Goal: Task Accomplishment & Management: Complete application form

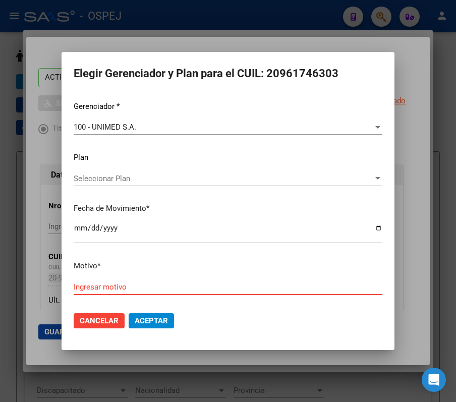
scroll to position [1411, 0]
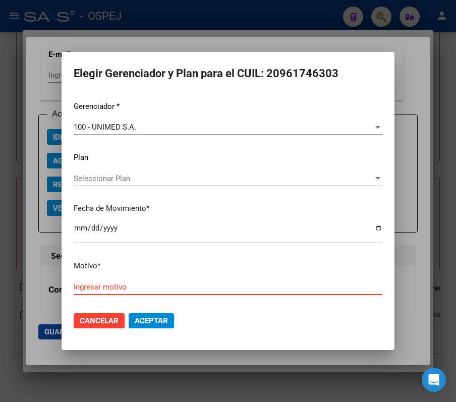
click at [159, 289] on input "Ingresar motivo" at bounding box center [228, 286] width 308 height 9
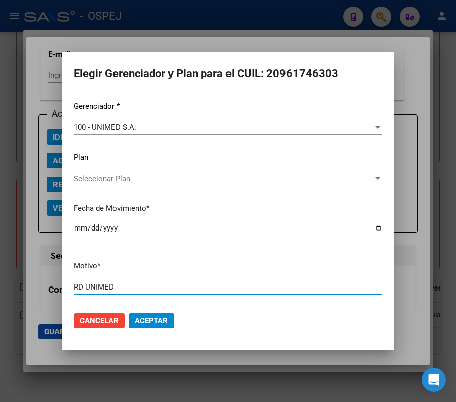
type input "RD UNIMED"
click at [160, 328] on button "Aceptar" at bounding box center [150, 320] width 45 height 15
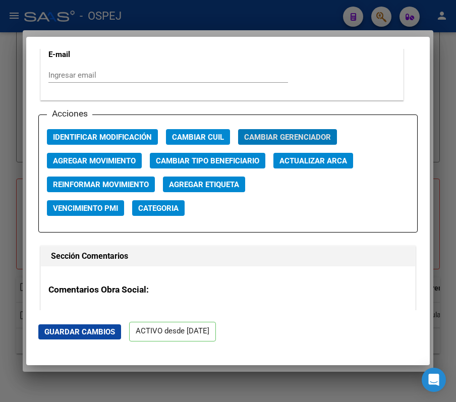
click at [97, 325] on button "Guardar Cambios" at bounding box center [79, 331] width 83 height 15
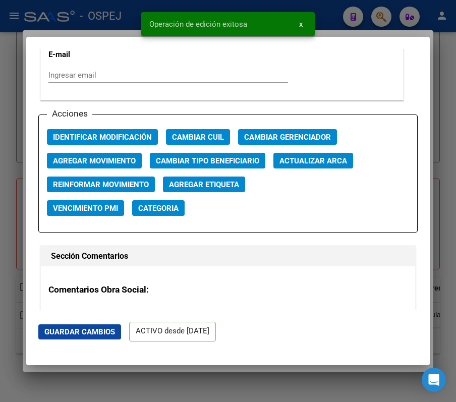
click at [47, 8] on div at bounding box center [228, 201] width 456 height 402
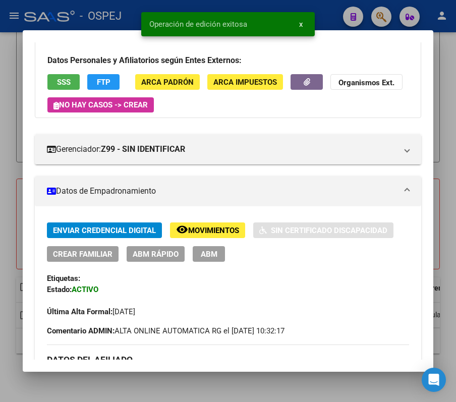
scroll to position [0, 0]
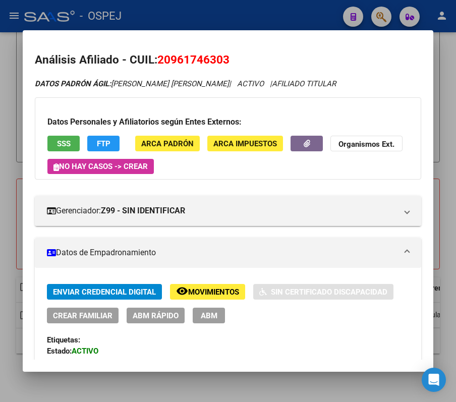
click at [184, 17] on div at bounding box center [228, 201] width 456 height 402
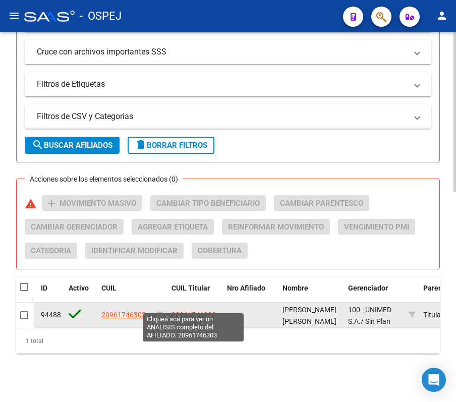
click at [197, 310] on span "20961746303" at bounding box center [193, 314] width 44 height 8
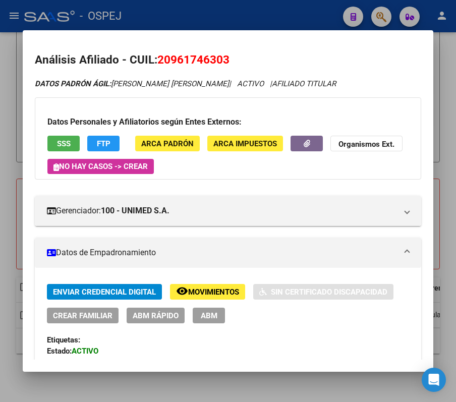
click at [103, 305] on div "Enviar Credencial Digital remove_red_eye Movimientos Sin Certificado Discapacid…" at bounding box center [228, 303] width 362 height 39
click at [106, 317] on span "Crear Familiar" at bounding box center [82, 315] width 59 height 9
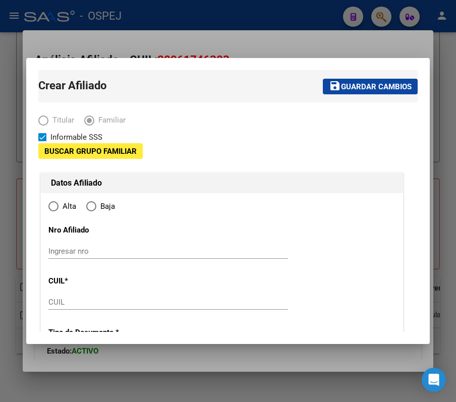
type input "30-61649178-0"
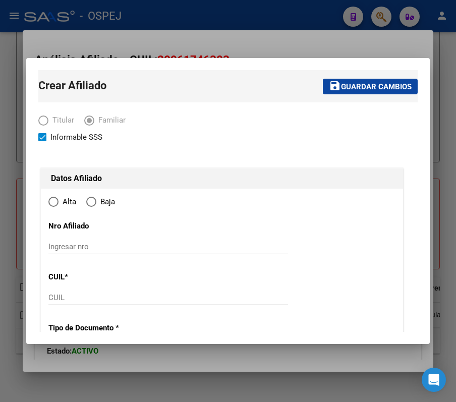
type input "ARROYITO"
type input "2434"
type input "CASEROS"
type input "267"
type input "1"
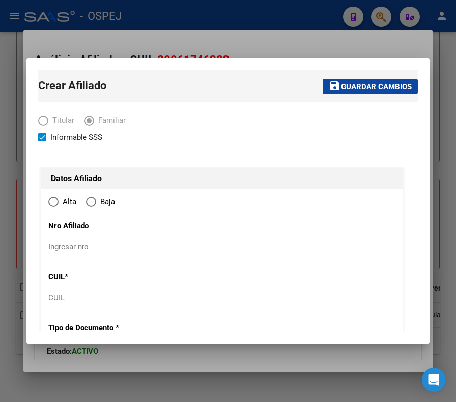
radio input "true"
click at [122, 251] on div "Ingresar nro" at bounding box center [167, 246] width 239 height 15
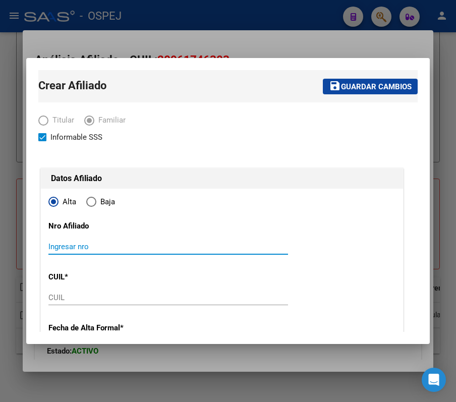
type input "30-61649178-0"
paste input "20592119731"
type input "20592119731"
click at [123, 307] on div "CUIL" at bounding box center [167, 302] width 239 height 25
click at [121, 305] on div "CUIL" at bounding box center [167, 302] width 239 height 25
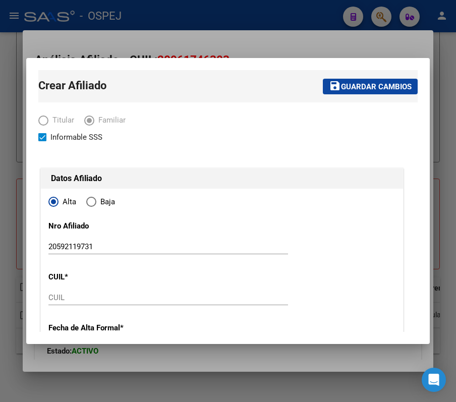
click at [115, 301] on input "CUIL" at bounding box center [167, 297] width 239 height 9
paste input "20-59211973-1"
type input "20-59211973-1"
type input "59211973"
type input "CRUZ TORRES"
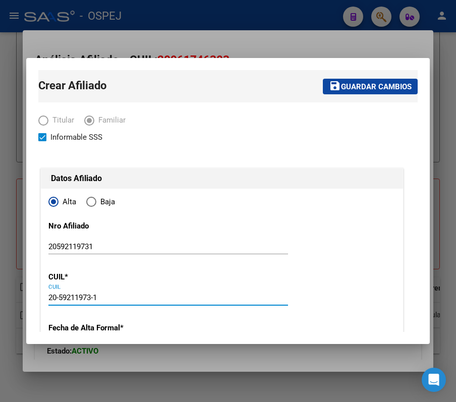
type input "DERECK MATEO"
type input "2022-01-28"
type input "ARROYITO"
type input "289"
type input "20-59211973-1"
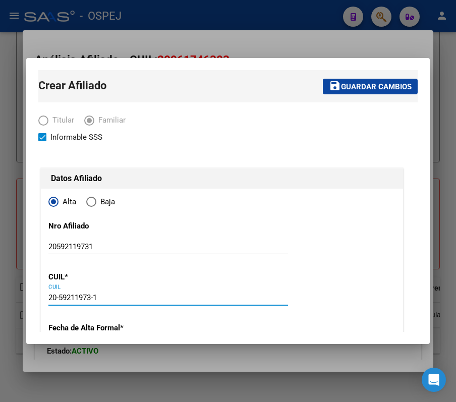
click at [117, 39] on div at bounding box center [228, 201] width 456 height 402
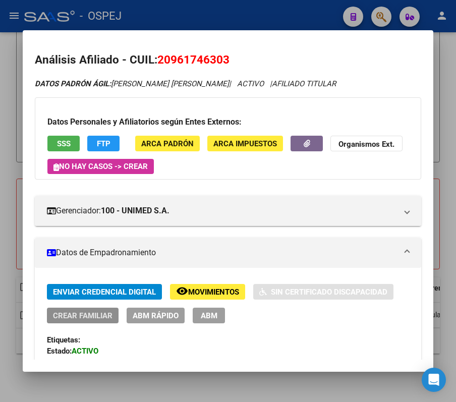
click at [88, 316] on span "Crear Familiar" at bounding box center [82, 315] width 59 height 9
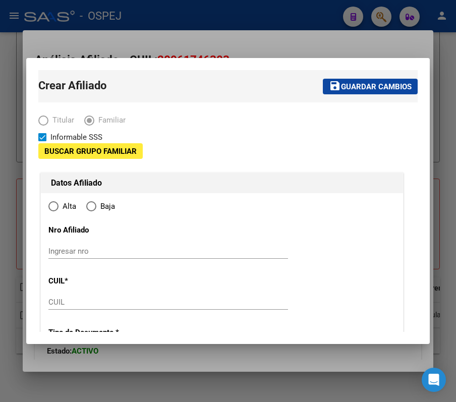
type input "30-61649178-0"
type input "ARROYITO"
type input "2434"
type input "CASEROS"
type input "267"
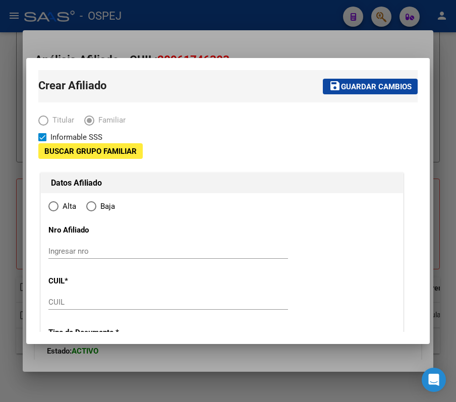
type input "1"
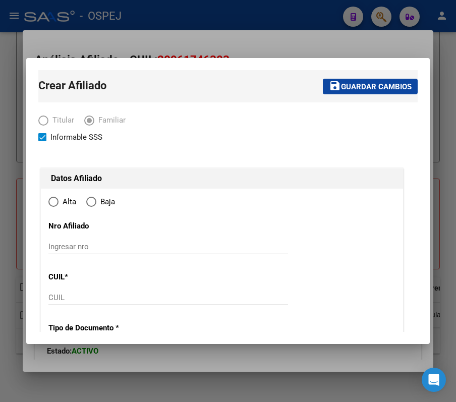
radio input "true"
type input "30-61649178-0"
click at [154, 295] on input "CUIL" at bounding box center [167, 297] width 239 height 9
click at [198, 37] on div at bounding box center [228, 201] width 456 height 402
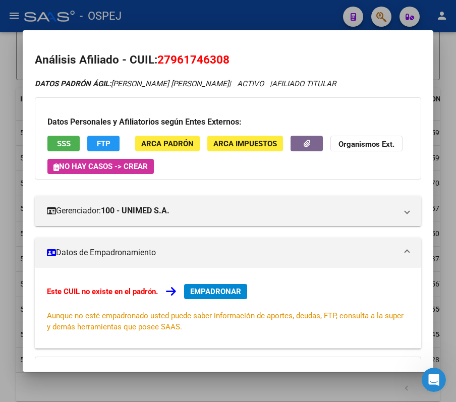
scroll to position [2105, 0]
drag, startPoint x: 162, startPoint y: 58, endPoint x: 168, endPoint y: 60, distance: 5.9
click at [168, 60] on span "27961746308" at bounding box center [193, 59] width 72 height 13
drag, startPoint x: 170, startPoint y: 60, endPoint x: 220, endPoint y: 51, distance: 51.2
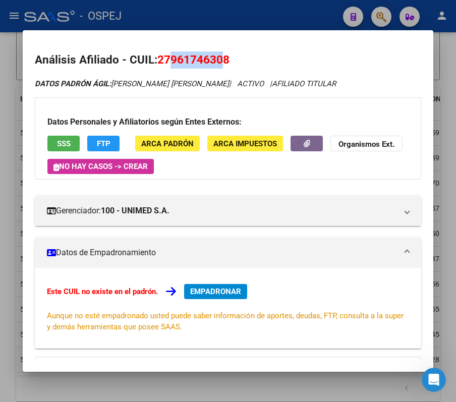
click at [220, 51] on h2 "Análisis Afiliado - CUIL: 27961746308" at bounding box center [228, 59] width 386 height 17
copy span "96174630"
click at [256, 38] on mat-dialog-container "Análisis Afiliado - CUIL: 27961746308 DATOS PADRÓN ÁGIL: CRUZ CORTES YURI TATIA…" at bounding box center [228, 200] width 410 height 341
click at [230, 18] on div at bounding box center [228, 201] width 456 height 402
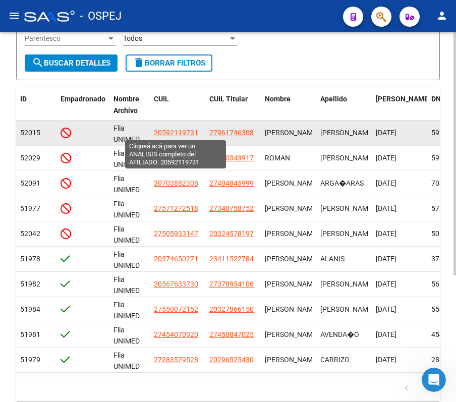
click at [186, 128] on span "20592119731" at bounding box center [176, 132] width 44 height 8
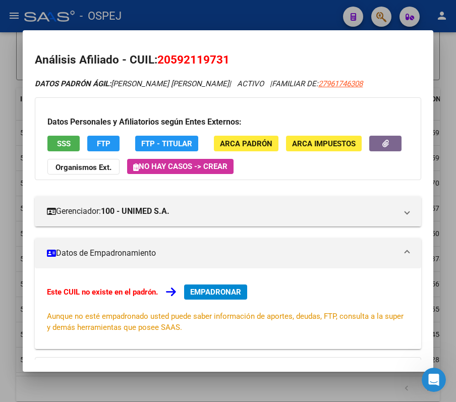
click at [194, 50] on mat-dialog-content "Análisis Afiliado - CUIL: 20592119731 DATOS PADRÓN ÁGIL: CRUZ TORRES DERECK MAT…" at bounding box center [228, 200] width 410 height 317
click at [194, 57] on span "20592119731" at bounding box center [193, 59] width 72 height 13
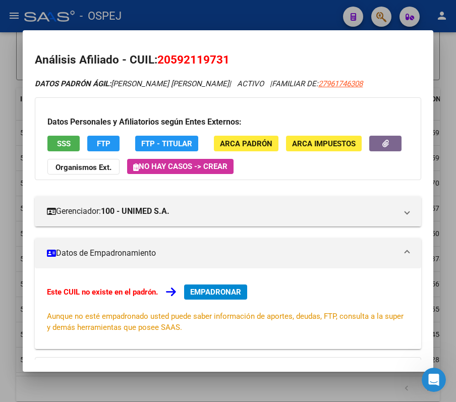
click at [194, 57] on span "20592119731" at bounding box center [193, 59] width 72 height 13
click at [111, 166] on strong "Organismos Ext." at bounding box center [83, 167] width 56 height 9
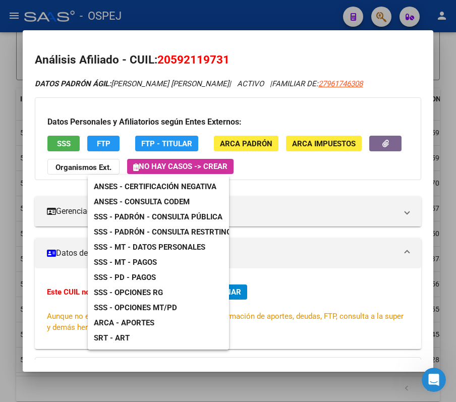
click at [172, 55] on div at bounding box center [228, 201] width 456 height 402
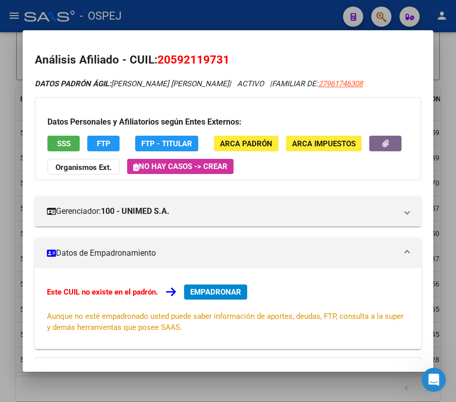
drag, startPoint x: 220, startPoint y: 55, endPoint x: 175, endPoint y: 53, distance: 44.4
click at [175, 53] on span "20592119731" at bounding box center [193, 59] width 72 height 13
drag, startPoint x: 172, startPoint y: 59, endPoint x: 224, endPoint y: 59, distance: 51.9
click at [224, 59] on span "20592119731" at bounding box center [193, 59] width 72 height 13
copy span "59211973"
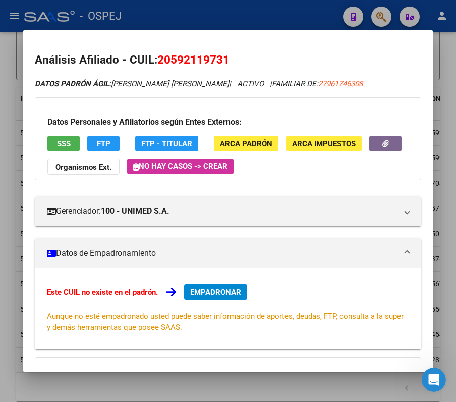
click at [261, 46] on mat-dialog-content "Análisis Afiliado - CUIL: 20592119731 DATOS PADRÓN ÁGIL: CRUZ TORRES DERECK MAT…" at bounding box center [228, 200] width 410 height 317
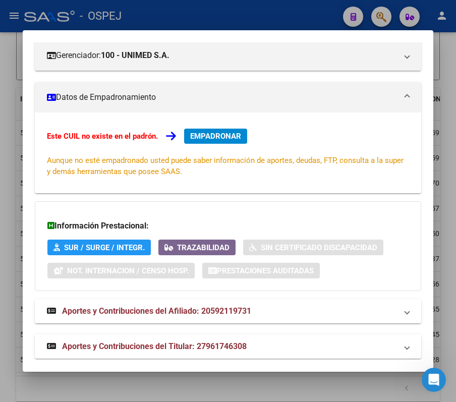
scroll to position [166, 0]
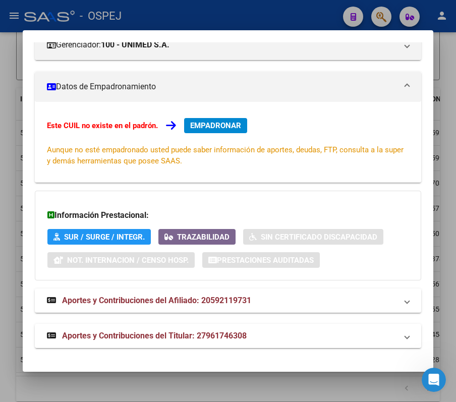
click at [41, 244] on div "Información Prestacional: SUR / SURGE / INTEGR. Trazabilidad Sin Certificado Di…" at bounding box center [228, 235] width 386 height 90
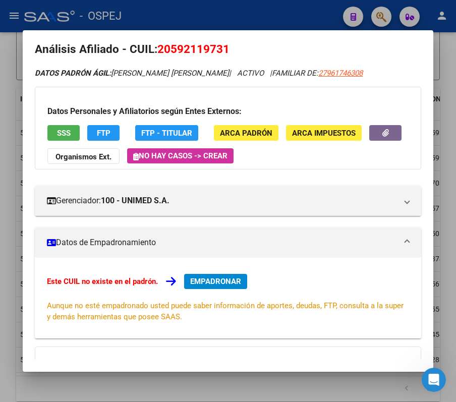
scroll to position [0, 0]
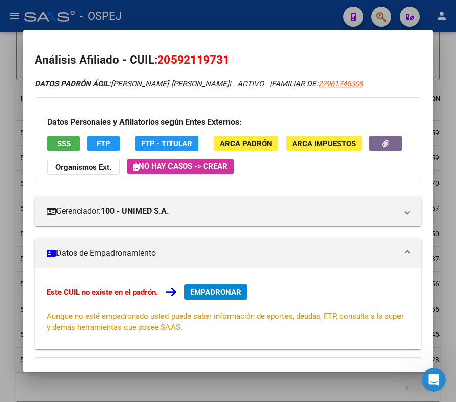
click at [147, 16] on div at bounding box center [228, 201] width 456 height 402
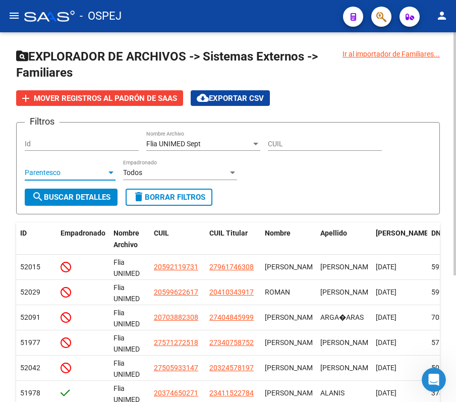
drag, startPoint x: 63, startPoint y: 173, endPoint x: 81, endPoint y: 188, distance: 22.5
click at [81, 188] on form "Filtros Id Flia UNIMED Sept Nombre Archivo CUIL Parentesco Parentesco Todos Emp…" at bounding box center [227, 168] width 423 height 92
click at [3, 190] on div "Ir al importador de Familiares... EXPLORADOR DE ARCHIVOS -> Sistemas Externos -…" at bounding box center [228, 307] width 456 height 551
click at [36, 194] on mat-icon "search" at bounding box center [38, 196] width 12 height 12
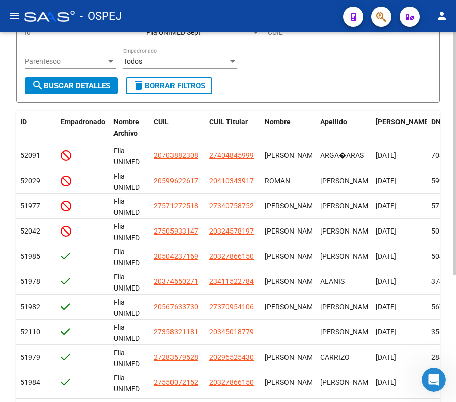
scroll to position [134, 0]
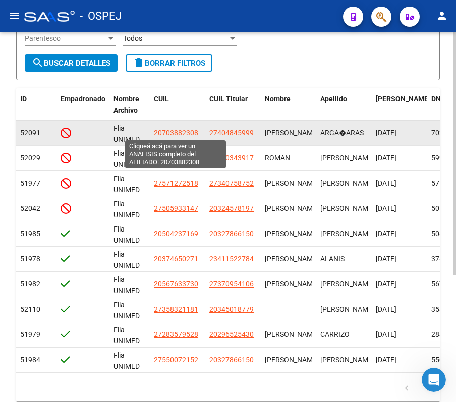
click at [168, 131] on span "20703882308" at bounding box center [176, 132] width 44 height 8
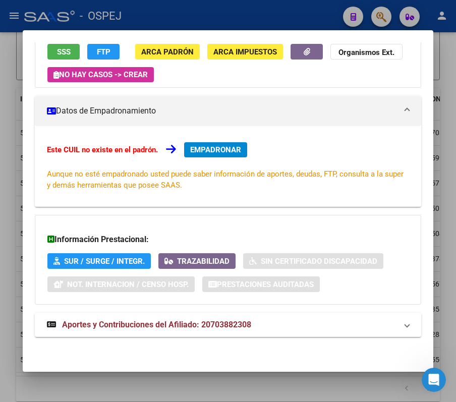
scroll to position [107, 0]
click at [133, 332] on mat-expansion-panel-header "Aportes y Contribuciones del Afiliado: 20703882308" at bounding box center [228, 324] width 386 height 24
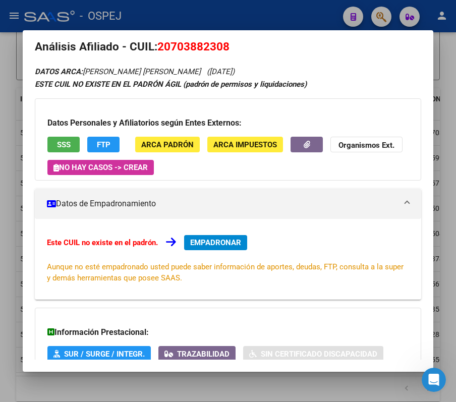
scroll to position [0, 0]
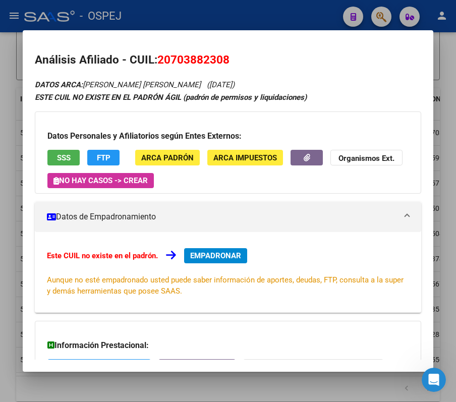
drag, startPoint x: 171, startPoint y: 59, endPoint x: 225, endPoint y: 57, distance: 53.5
click at [225, 57] on span "20703882308" at bounding box center [193, 59] width 72 height 13
copy span "70388230"
click at [315, 49] on mat-dialog-content "Análisis Afiliado - CUIL: 20703882308 DATOS ARCA: ARGANARAS ETHAN LIONEL (09/08…" at bounding box center [228, 200] width 410 height 317
click at [177, 64] on span "20703882308" at bounding box center [193, 59] width 72 height 13
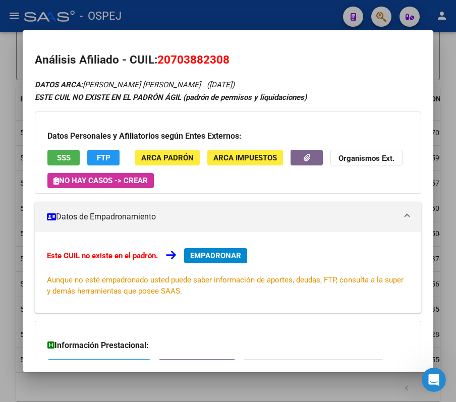
click at [177, 64] on span "20703882308" at bounding box center [193, 59] width 72 height 13
copy span "20703882308"
click at [357, 21] on div at bounding box center [228, 201] width 456 height 402
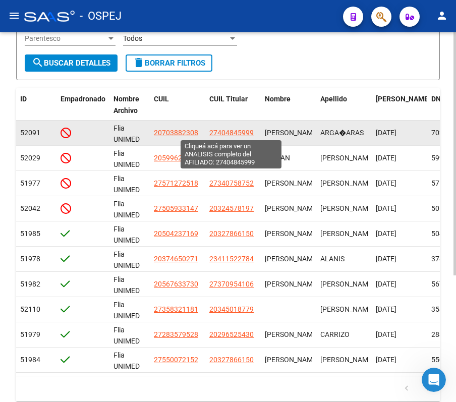
click at [230, 133] on span "27404845999" at bounding box center [231, 132] width 44 height 8
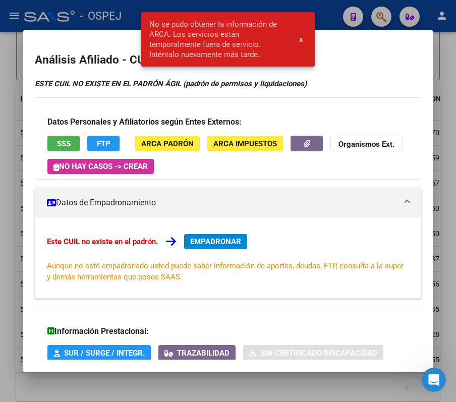
click at [305, 41] on button "x" at bounding box center [301, 39] width 20 height 18
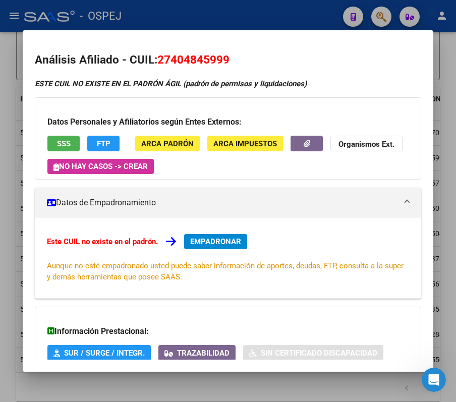
drag, startPoint x: 168, startPoint y: 58, endPoint x: 221, endPoint y: 48, distance: 53.4
click at [221, 48] on mat-dialog-content "Análisis Afiliado - CUIL: 27404845999 ESTE CUIL NO EXISTE EN EL PADRÓN ÁGIL (pa…" at bounding box center [228, 200] width 410 height 317
copy span "40484599"
click at [254, 15] on div at bounding box center [228, 201] width 456 height 402
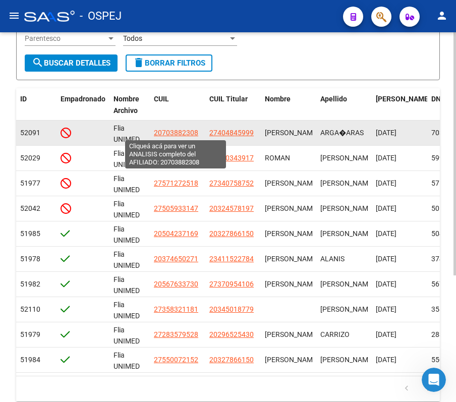
click at [162, 133] on span "20703882308" at bounding box center [176, 132] width 44 height 8
type textarea "20703882308"
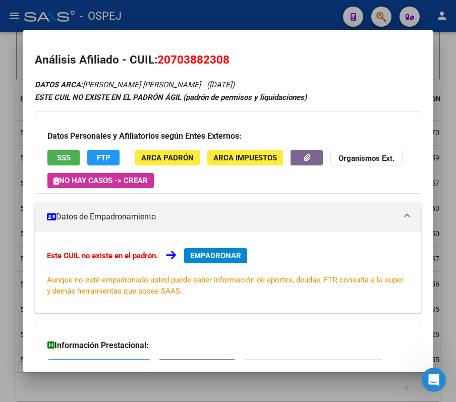
click at [218, 19] on div at bounding box center [228, 201] width 456 height 402
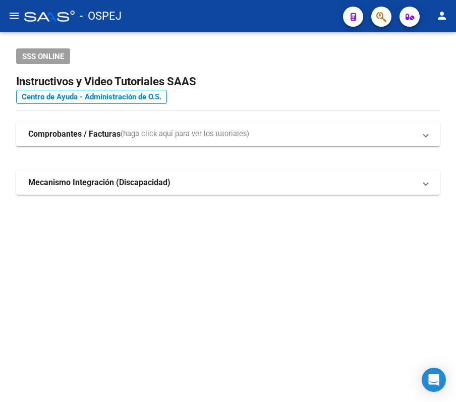
click at [390, 19] on button "button" at bounding box center [381, 17] width 20 height 20
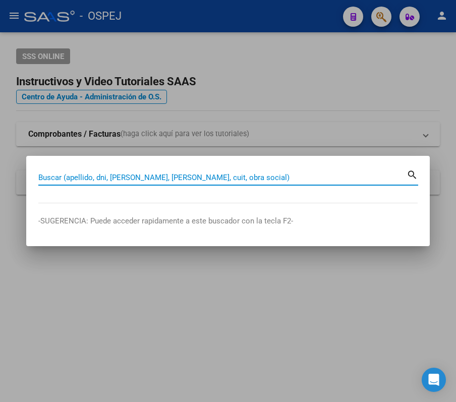
paste input "96174630"
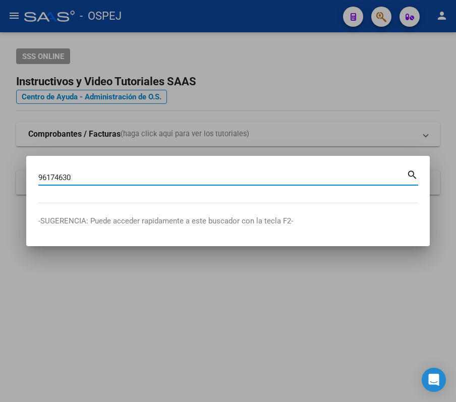
type input "96174630"
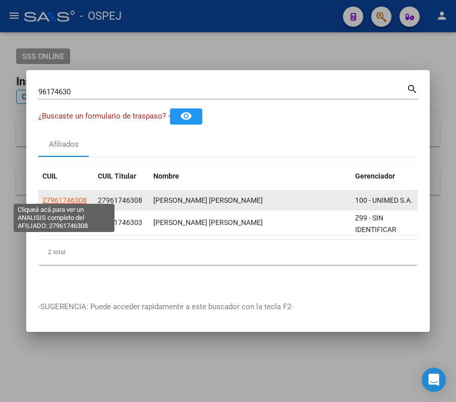
click at [57, 198] on span "27961746308" at bounding box center [64, 200] width 44 height 8
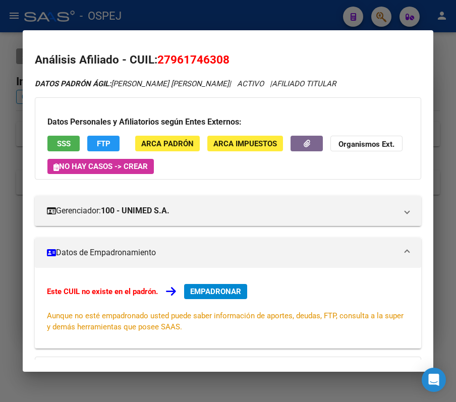
click at [134, 20] on div at bounding box center [228, 201] width 456 height 402
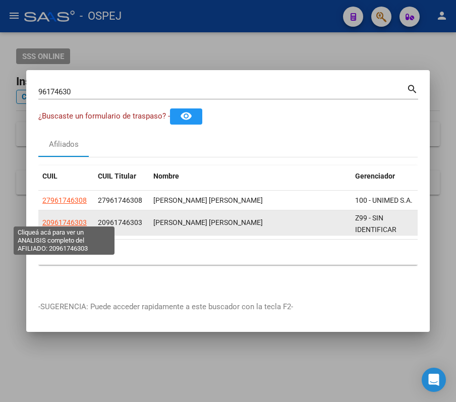
click at [76, 218] on span "20961746303" at bounding box center [64, 222] width 44 height 8
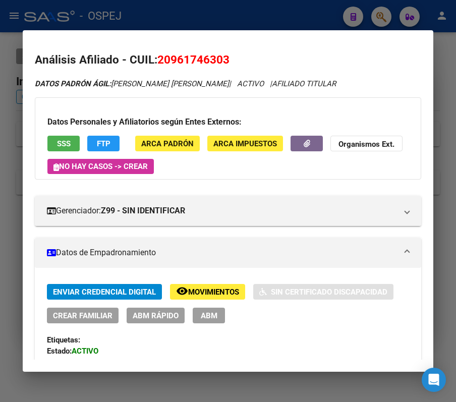
click at [185, 15] on div at bounding box center [228, 201] width 456 height 402
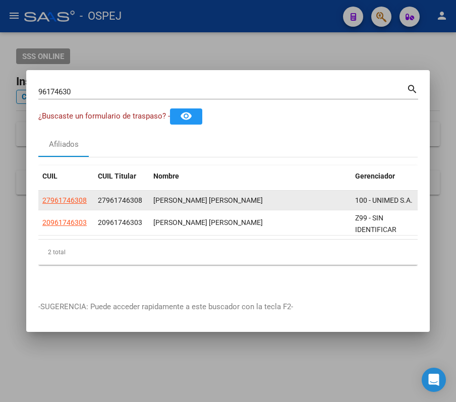
click at [69, 200] on app-link-go-to "27961746308" at bounding box center [64, 201] width 44 height 12
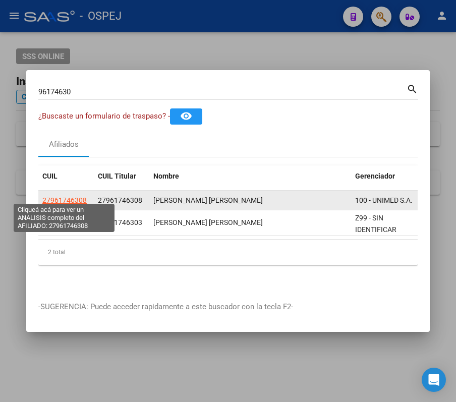
click at [67, 197] on span "27961746308" at bounding box center [64, 200] width 44 height 8
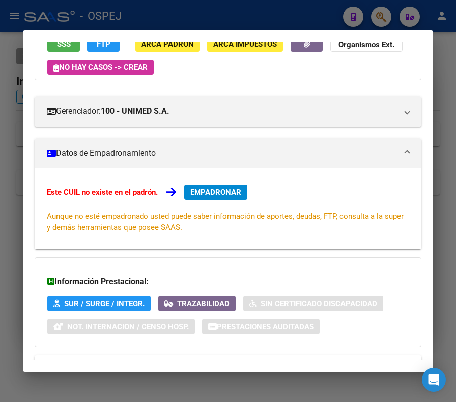
scroll to position [75, 0]
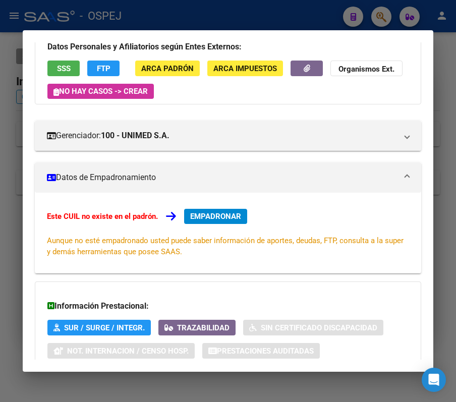
click at [197, 220] on span "EMPADRONAR" at bounding box center [215, 216] width 51 height 9
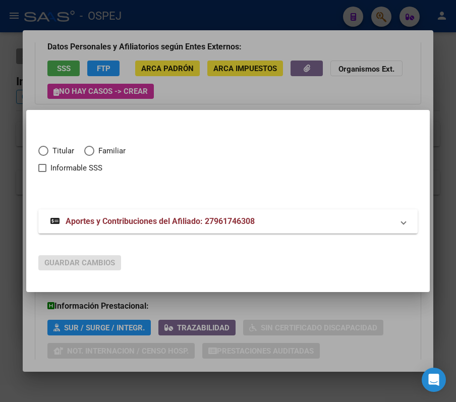
click at [157, 82] on div at bounding box center [228, 201] width 456 height 402
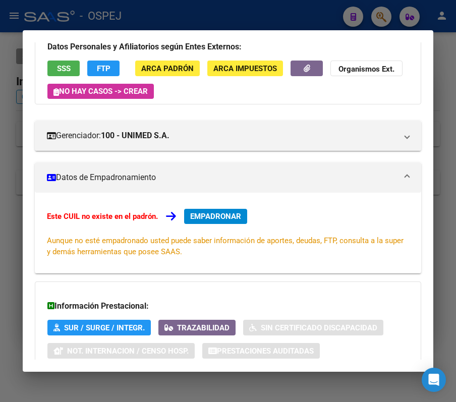
click at [175, 30] on mat-dialog-container "Análisis Afiliado - CUIL: 27961746308 DATOS PADRÓN ÁGIL: CRUZ CORTES YURI TATIA…" at bounding box center [228, 200] width 410 height 341
click at [180, 15] on div at bounding box center [228, 201] width 456 height 402
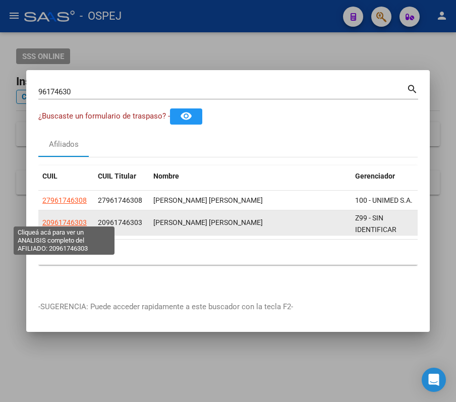
click at [51, 218] on span "20961746303" at bounding box center [64, 222] width 44 height 8
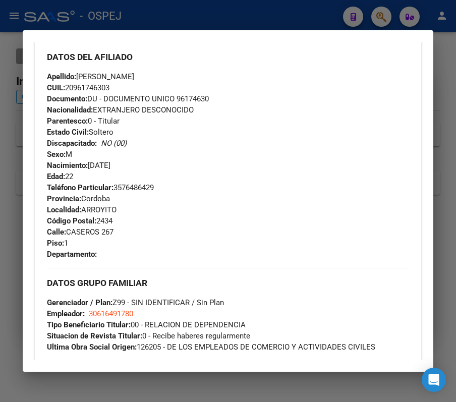
scroll to position [470, 0]
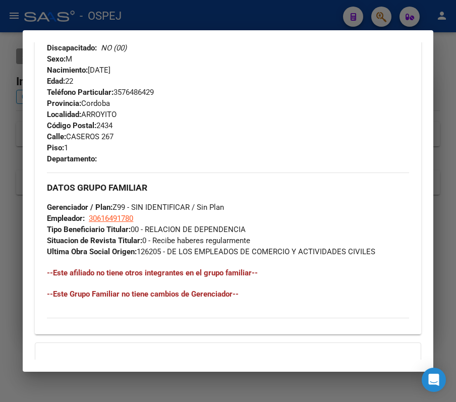
drag, startPoint x: 181, startPoint y: 72, endPoint x: 200, endPoint y: -6, distance: 79.2
click at [200, 0] on html "menu - OSPEJ person Firma Express Inicio Calendario SSS Instructivos Contacto O…" at bounding box center [228, 201] width 456 height 402
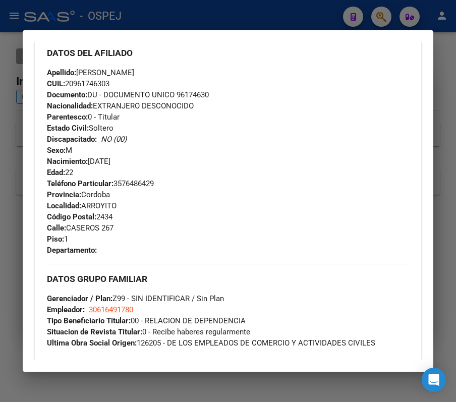
click at [248, 15] on div at bounding box center [228, 201] width 456 height 402
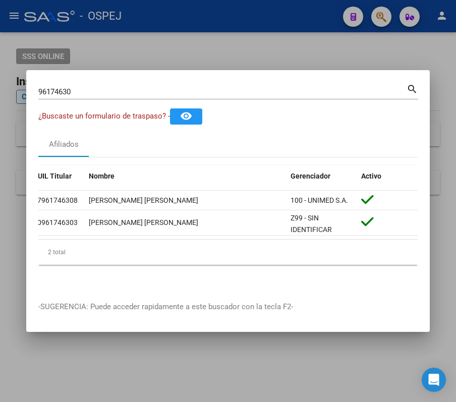
scroll to position [0, 17]
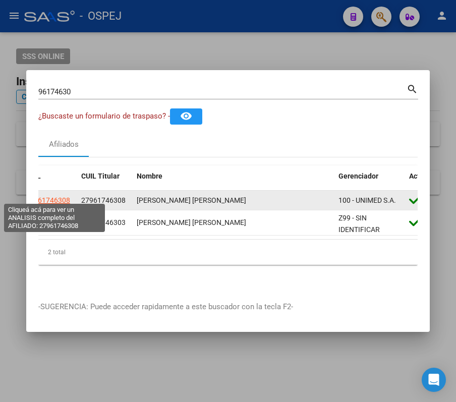
click at [62, 196] on span "27961746308" at bounding box center [48, 200] width 44 height 8
type textarea "27961746308"
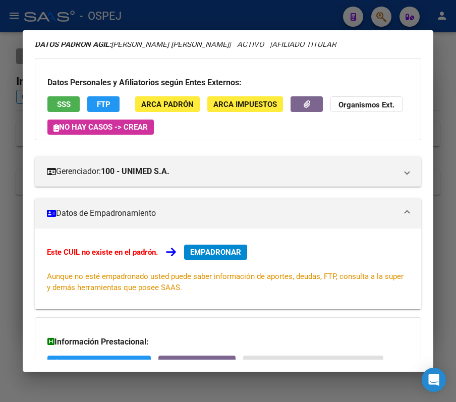
scroll to position [8, 0]
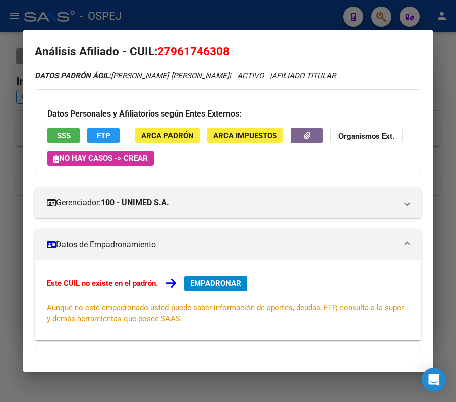
click at [274, 16] on div at bounding box center [228, 201] width 456 height 402
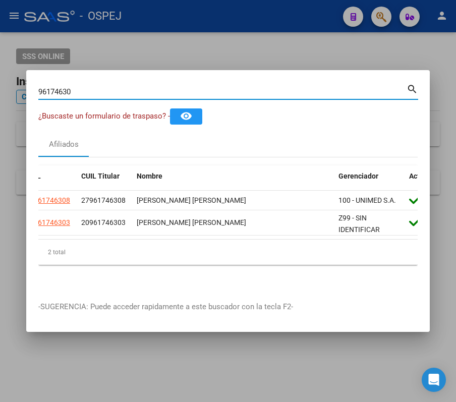
click at [277, 91] on input "96174630" at bounding box center [222, 91] width 368 height 9
paste input "59211973"
type input "59211973"
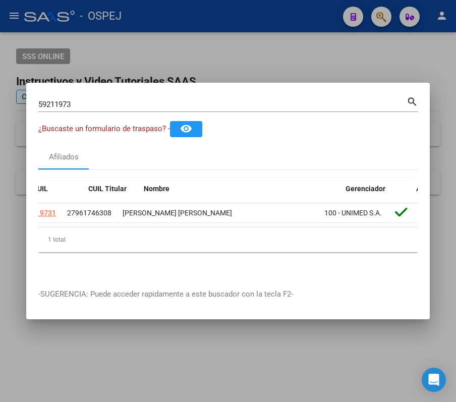
scroll to position [0, 0]
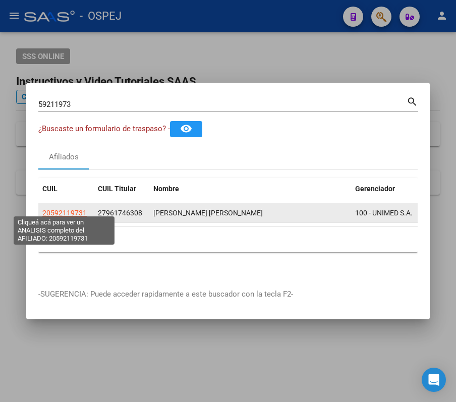
click at [73, 209] on span "20592119731" at bounding box center [64, 213] width 44 height 8
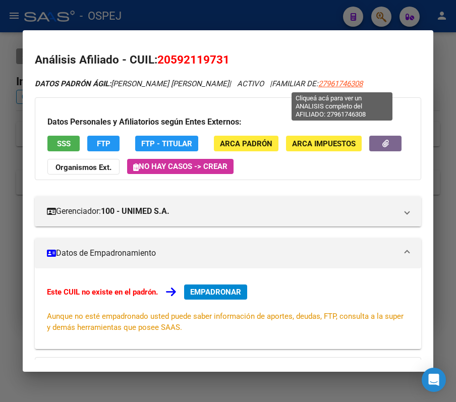
click at [349, 79] on span "27961746308" at bounding box center [340, 83] width 44 height 9
type textarea "27961746308"
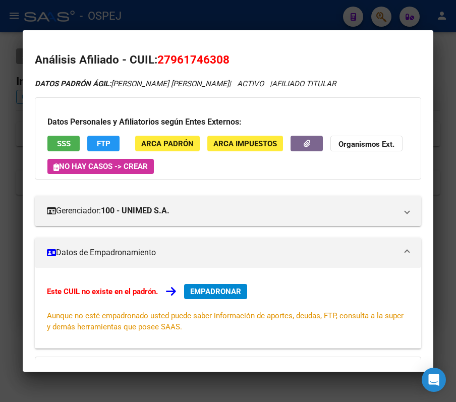
click at [284, 9] on div at bounding box center [228, 201] width 456 height 402
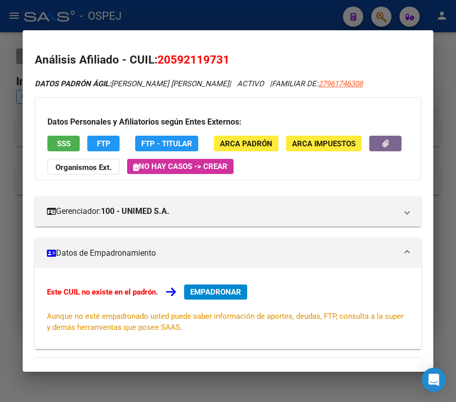
click at [284, 9] on div at bounding box center [228, 201] width 456 height 402
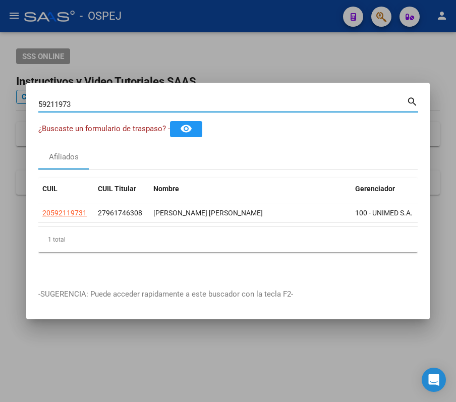
click at [100, 100] on input "59211973" at bounding box center [222, 104] width 368 height 9
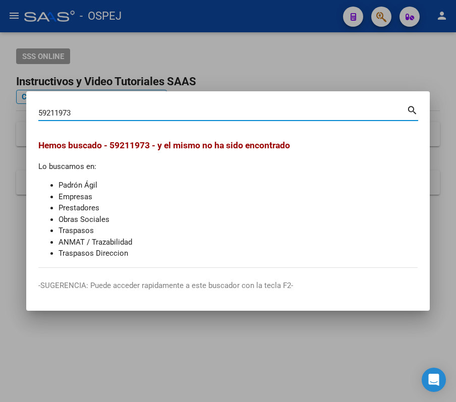
type input "59211973"
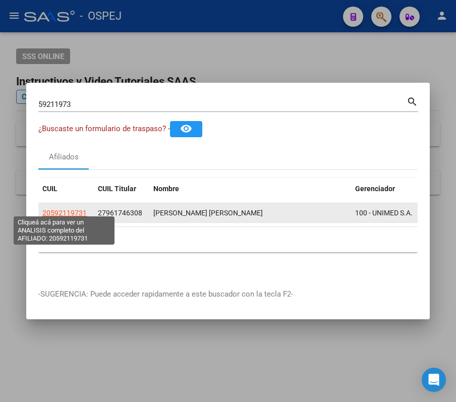
click at [79, 209] on span "20592119731" at bounding box center [64, 213] width 44 height 8
type textarea "20592119731"
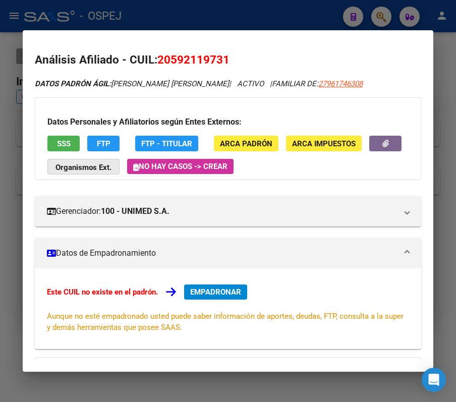
click at [111, 166] on strong "Organismos Ext." at bounding box center [83, 167] width 56 height 9
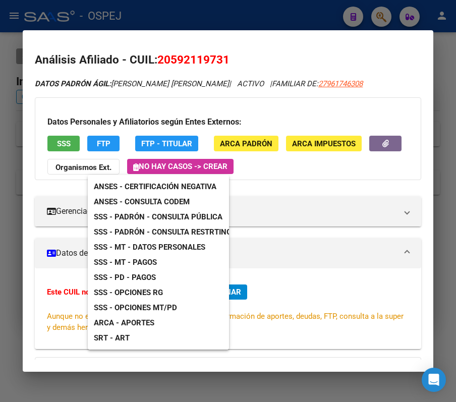
click at [373, 84] on div at bounding box center [228, 201] width 456 height 402
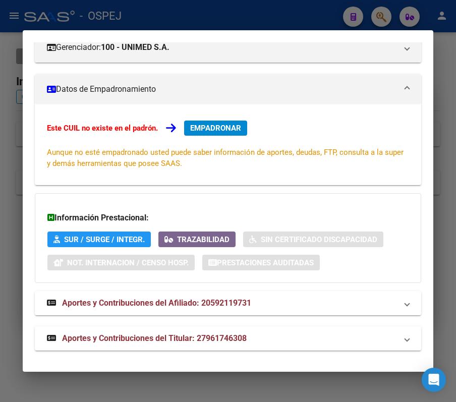
scroll to position [166, 0]
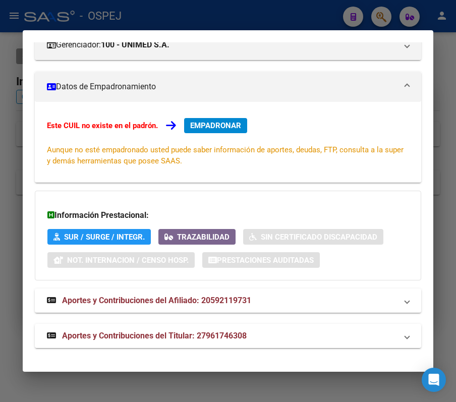
click at [228, 20] on div at bounding box center [228, 201] width 456 height 402
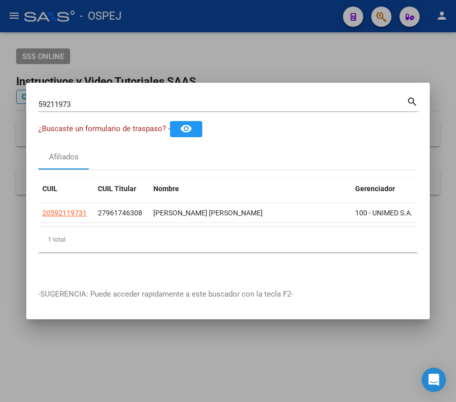
click at [188, 102] on input "59211973" at bounding box center [222, 104] width 368 height 9
paste input "70388230"
type input "70388230"
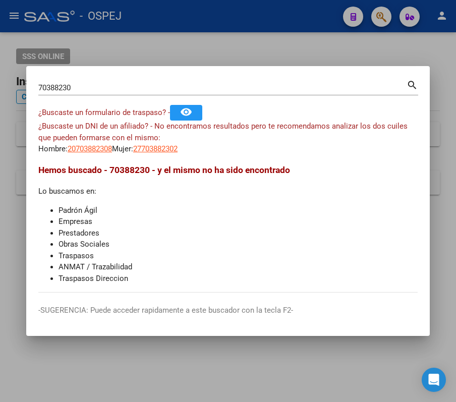
click at [102, 156] on mat-dialog-content "70388230 Buscar (apellido, dni, cuil, nro traspaso, cuit, obra social) search ¿…" at bounding box center [227, 185] width 403 height 214
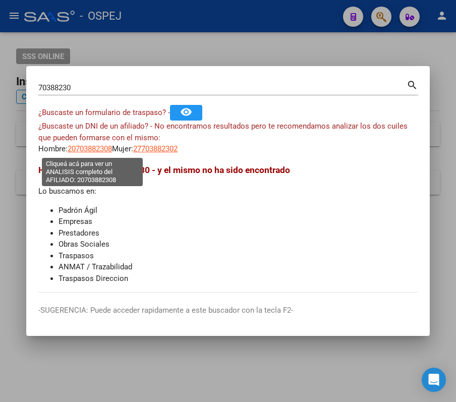
click at [93, 150] on span "20703882308" at bounding box center [90, 148] width 44 height 9
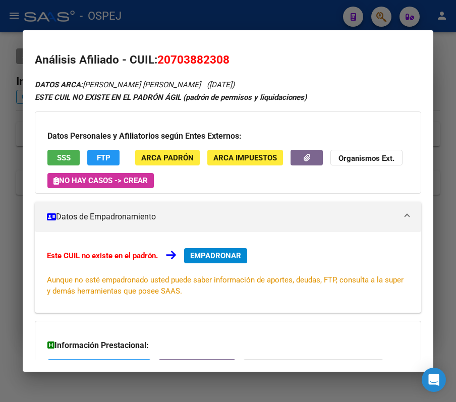
click at [141, 11] on div at bounding box center [228, 201] width 456 height 402
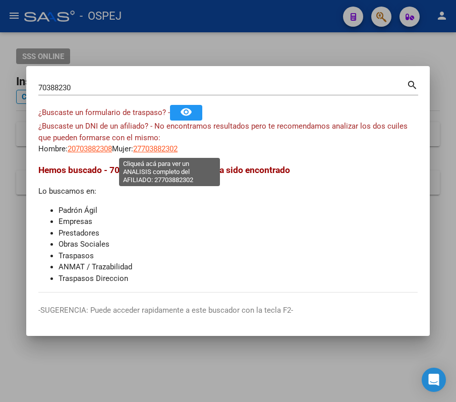
click at [164, 152] on span "27703882302" at bounding box center [155, 148] width 44 height 9
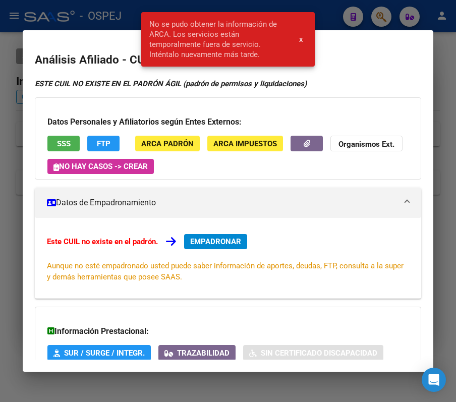
click at [106, 7] on div at bounding box center [228, 201] width 456 height 402
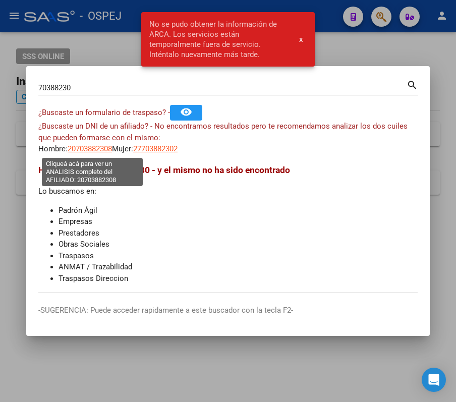
click at [95, 148] on span "20703882308" at bounding box center [90, 148] width 44 height 9
type textarea "20703882308"
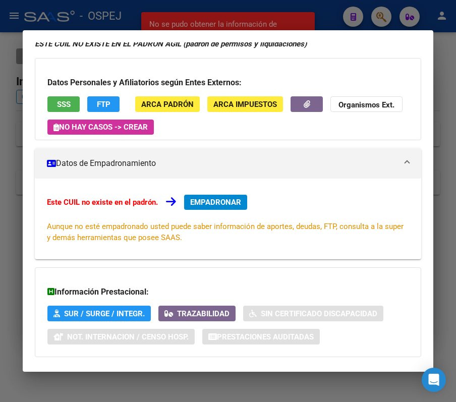
scroll to position [107, 0]
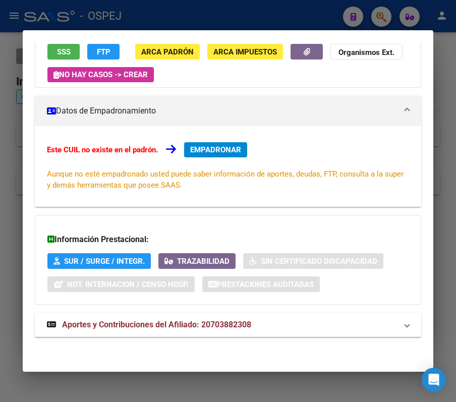
click at [170, 326] on span "Aportes y Contribuciones del Afiliado: 20703882308" at bounding box center [156, 324] width 189 height 10
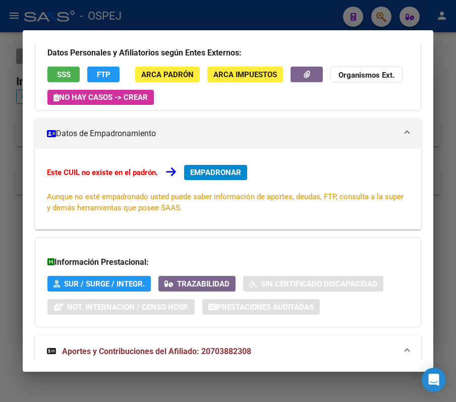
scroll to position [0, 0]
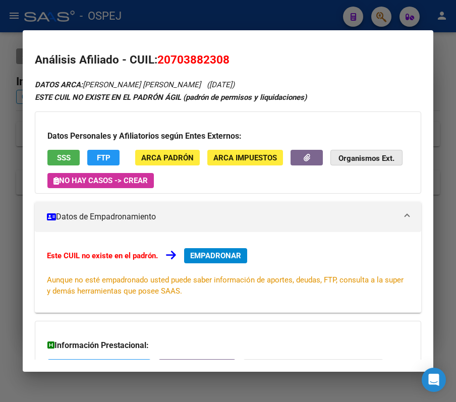
click at [338, 163] on strong "Organismos Ext." at bounding box center [366, 158] width 56 height 9
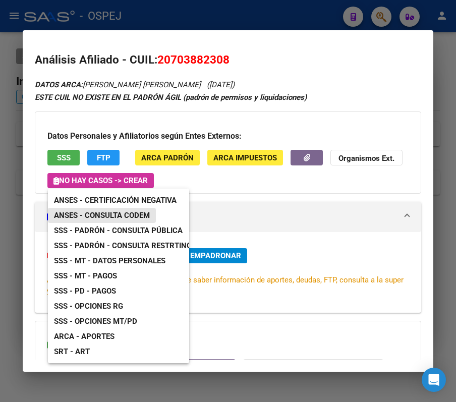
click at [126, 217] on span "ANSES - Consulta CODEM" at bounding box center [102, 215] width 96 height 9
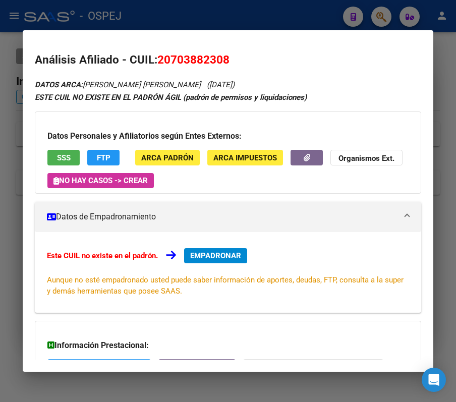
click at [234, 27] on div at bounding box center [228, 201] width 456 height 402
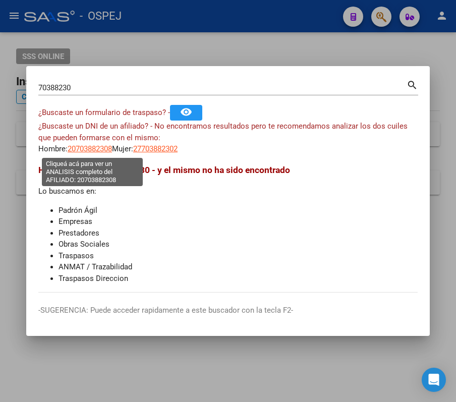
click at [86, 150] on span "20703882308" at bounding box center [90, 148] width 44 height 9
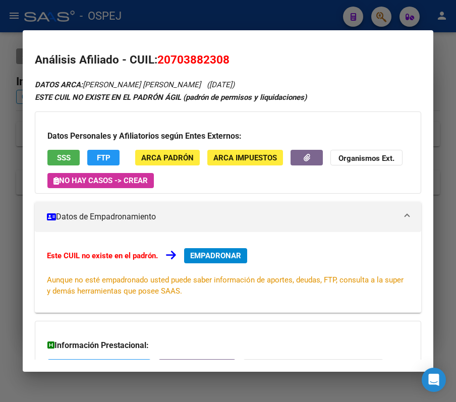
click at [190, 59] on span "20703882308" at bounding box center [193, 59] width 72 height 13
copy span "20703882308"
click at [178, 57] on span "20703882308" at bounding box center [193, 59] width 72 height 13
drag, startPoint x: 171, startPoint y: 58, endPoint x: 226, endPoint y: 62, distance: 54.6
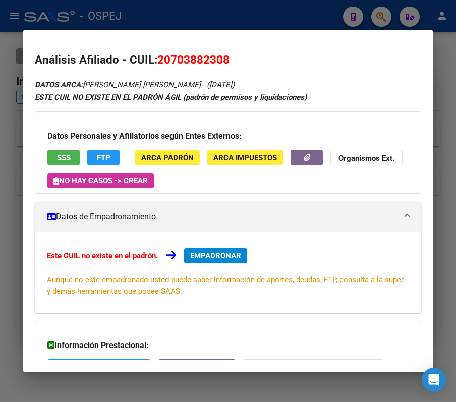
click at [226, 62] on span "20703882308" at bounding box center [193, 59] width 72 height 13
copy span "70388230"
click at [360, 47] on mat-dialog-content "Análisis Afiliado - CUIL: 20703882308 DATOS ARCA: ARGANARAS ETHAN LIONEL (09/08…" at bounding box center [228, 200] width 410 height 317
click at [339, 68] on h2 "Análisis Afiliado - CUIL: 20703882308" at bounding box center [228, 59] width 386 height 17
click at [236, 14] on div at bounding box center [228, 201] width 456 height 402
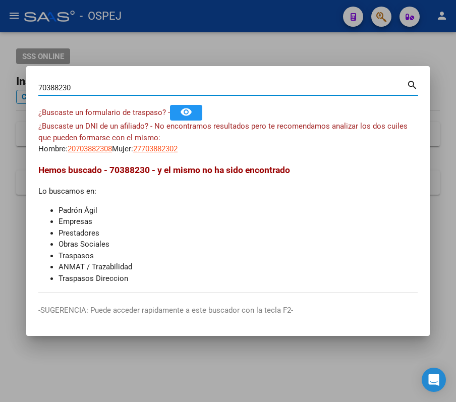
click at [263, 87] on input "70388230" at bounding box center [222, 87] width 368 height 9
paste input "40484599"
type input "40484599"
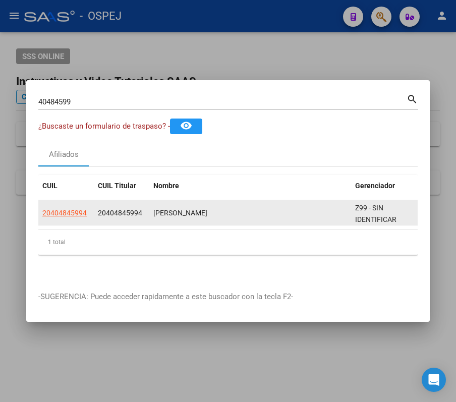
click at [70, 215] on datatable-body-cell "20404845994" at bounding box center [65, 212] width 55 height 25
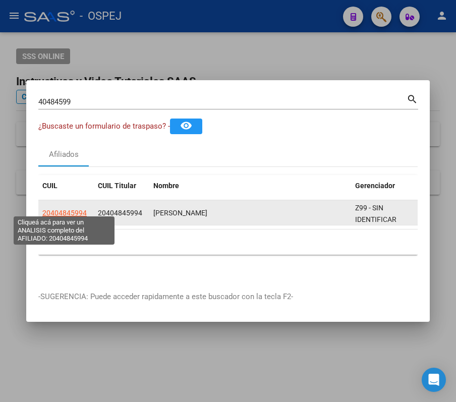
click at [56, 209] on span "20404845994" at bounding box center [64, 213] width 44 height 8
type textarea "20404845994"
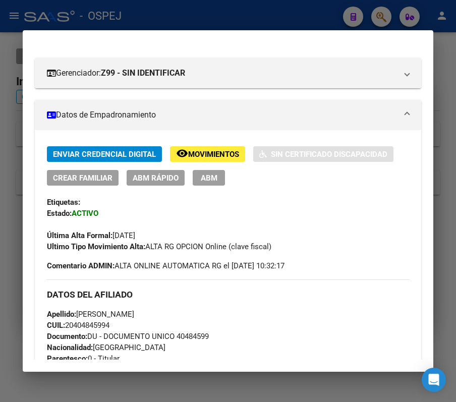
scroll to position [134, 0]
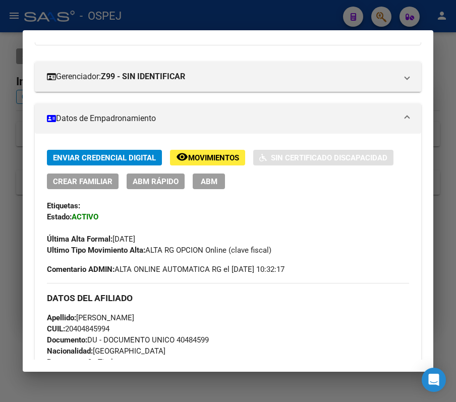
click at [161, 182] on span "ABM Rápido" at bounding box center [156, 181] width 46 height 9
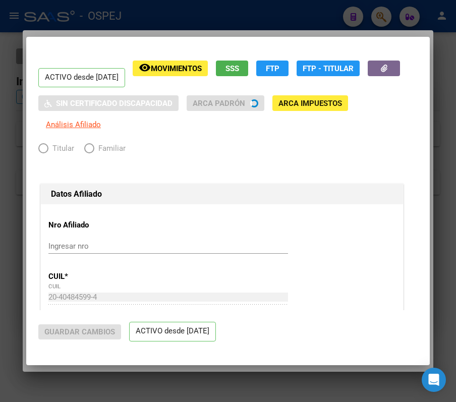
radio input "true"
type input "33-69622771-9"
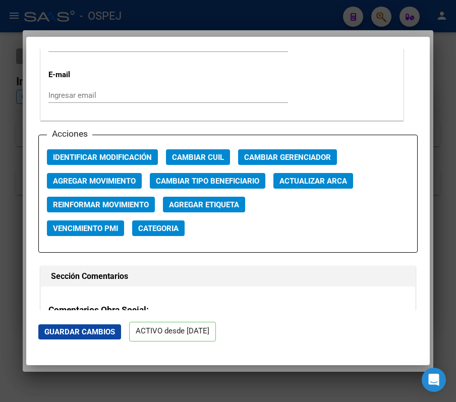
scroll to position [1411, 0]
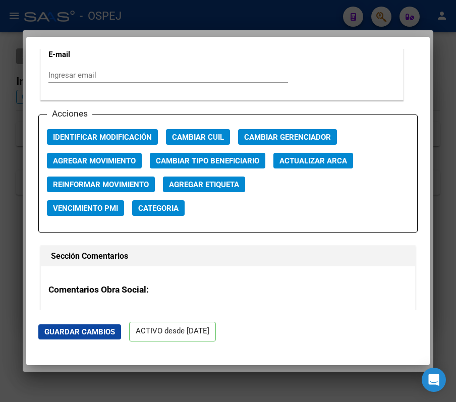
click at [208, 18] on div at bounding box center [228, 201] width 456 height 402
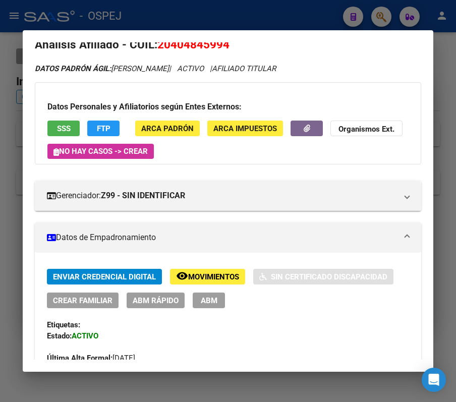
scroll to position [0, 0]
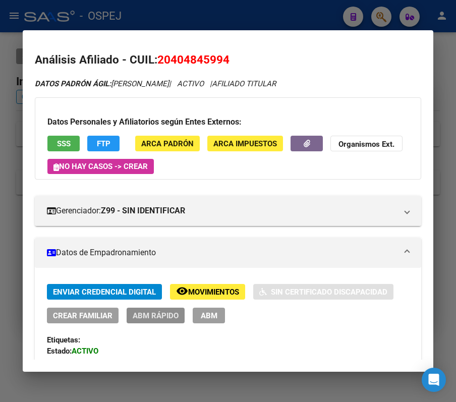
click at [156, 314] on span "ABM Rápido" at bounding box center [156, 315] width 46 height 9
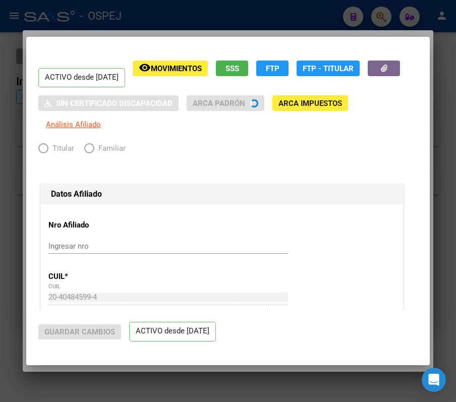
radio input "true"
type input "33-69622771-9"
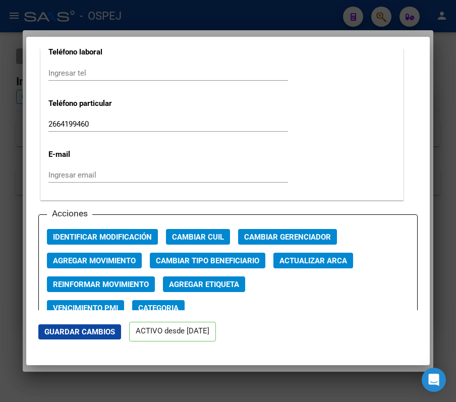
scroll to position [1411, 0]
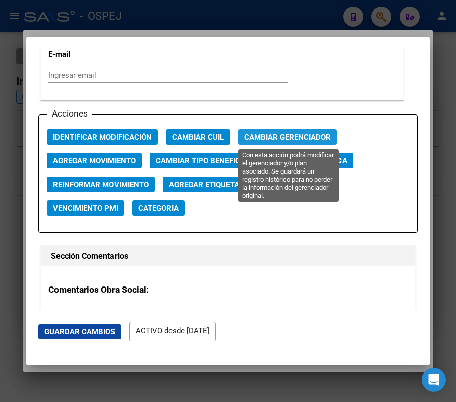
click at [285, 138] on span "Cambiar Gerenciador" at bounding box center [287, 137] width 87 height 9
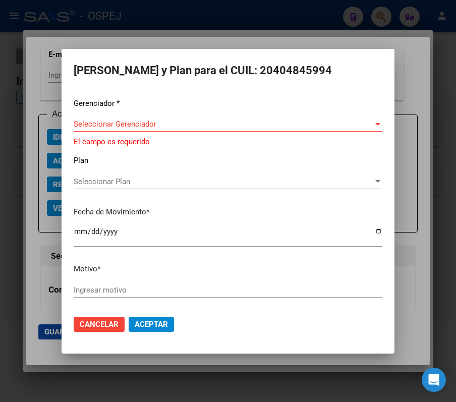
click at [281, 111] on div "Gerenciador * Seleccionar Gerenciador Seleccionar Gerenciador El campo es reque…" at bounding box center [228, 202] width 308 height 209
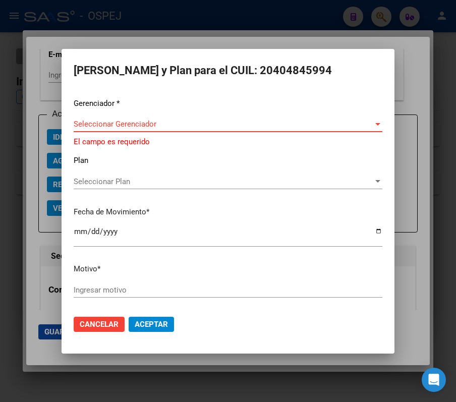
click at [291, 120] on span "Seleccionar Gerenciador" at bounding box center [223, 123] width 299 height 9
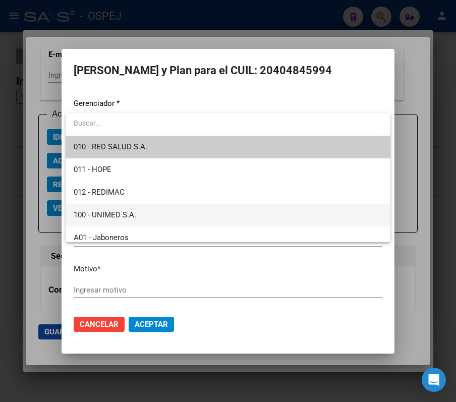
click at [265, 205] on span "100 - UNIMED S.A." at bounding box center [228, 215] width 308 height 23
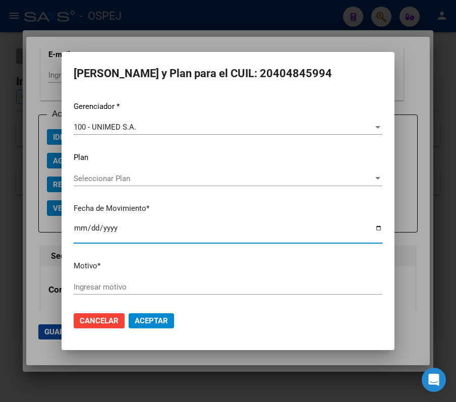
click at [109, 225] on input "2025-10-14" at bounding box center [228, 232] width 308 height 16
click at [76, 225] on input "2025-10-14" at bounding box center [228, 232] width 308 height 16
type input "2025-10-01"
click at [103, 285] on input "Ingresar motivo" at bounding box center [228, 286] width 308 height 9
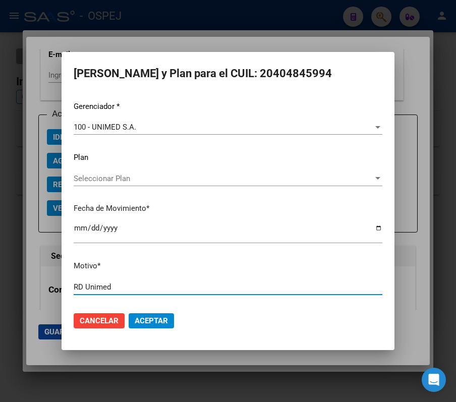
type input "RD Unimed"
click at [128, 313] on button "Aceptar" at bounding box center [150, 320] width 45 height 15
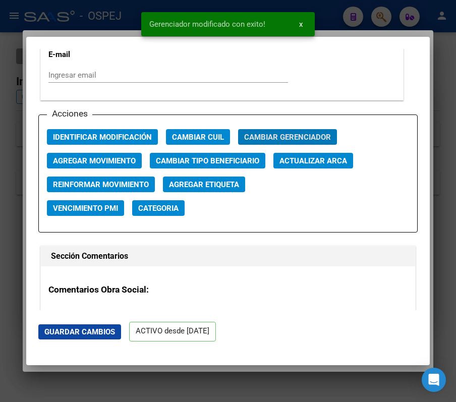
click at [327, 16] on div at bounding box center [228, 201] width 456 height 402
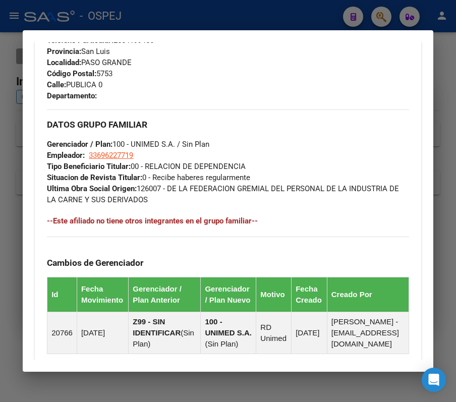
scroll to position [67, 0]
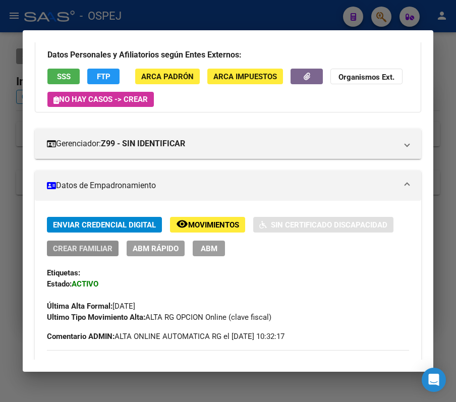
click at [93, 243] on span "Crear Familiar" at bounding box center [82, 247] width 59 height 9
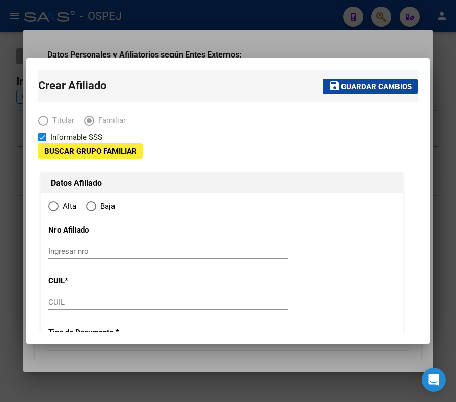
type input "33-69622771-9"
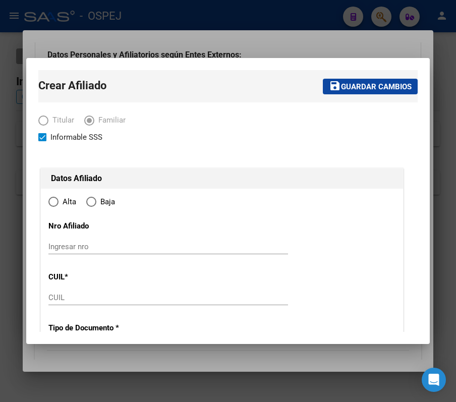
type input "PASO GRANDE"
type input "5753"
type input "PUBLICA"
type input "0"
radio input "true"
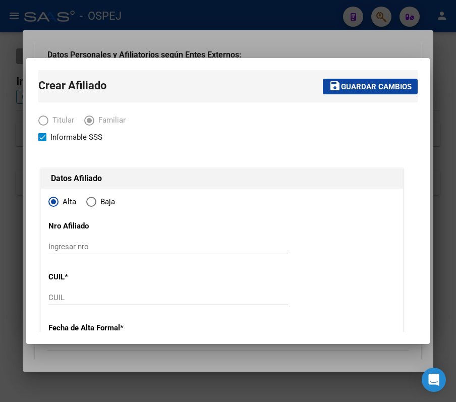
type input "33-69622771-9"
click at [162, 246] on input "Ingresar nro" at bounding box center [167, 246] width 239 height 9
paste input "20703882308"
type input "20703882308"
click at [159, 297] on input "CUIL" at bounding box center [167, 297] width 239 height 9
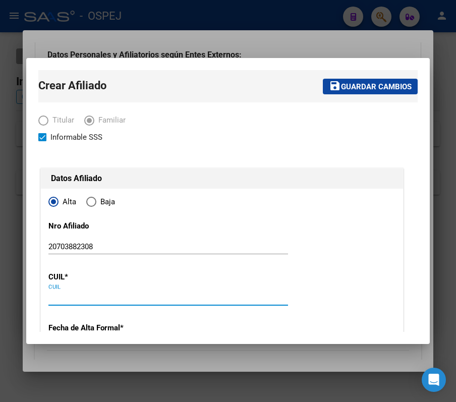
paste input "20-70388230-8"
type input "20-70388230-8"
type input "70388230"
type input "ARGANARAS"
type input "ETHAN LIONEL"
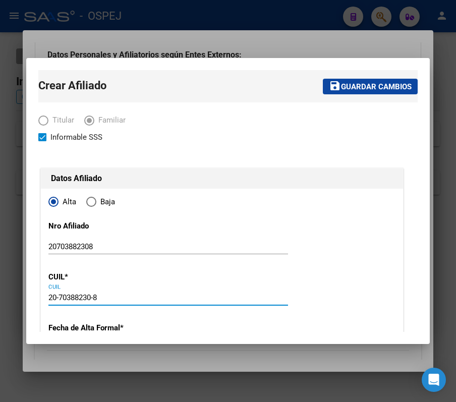
type input "2024-08-09"
type input "PASO GRANDE"
type input "25 DE MAYO"
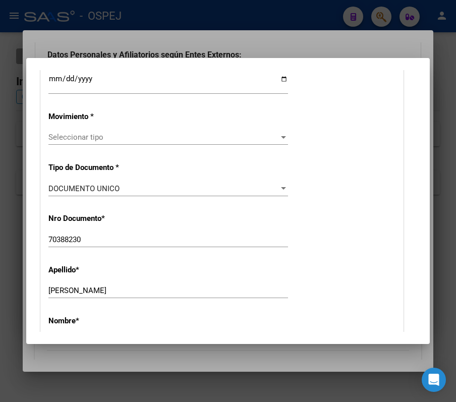
scroll to position [202, 0]
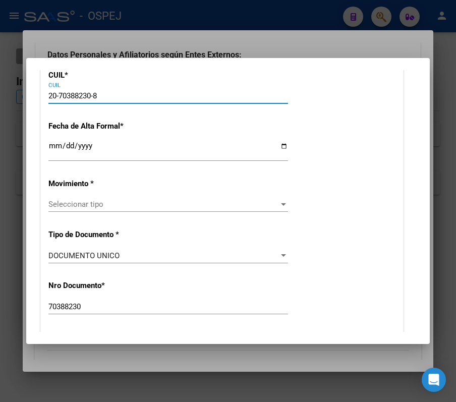
type input "20-70388230-8"
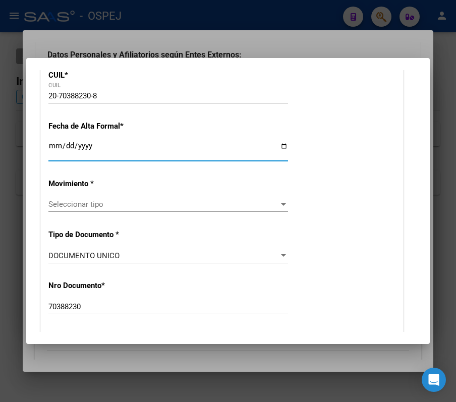
click at [56, 147] on input "Ingresar fecha" at bounding box center [167, 150] width 239 height 16
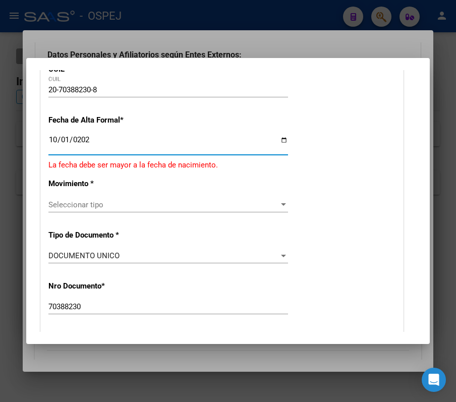
type input "2025-10-01"
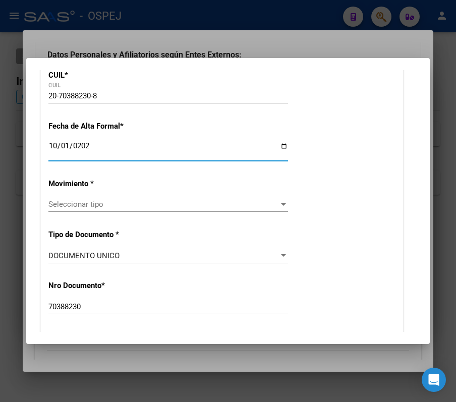
click at [166, 208] on span "Seleccionar tipo" at bounding box center [163, 204] width 230 height 9
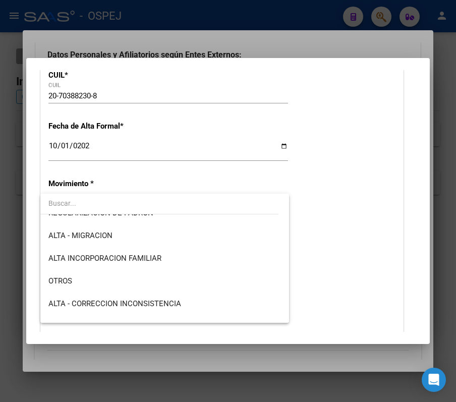
scroll to position [134, 0]
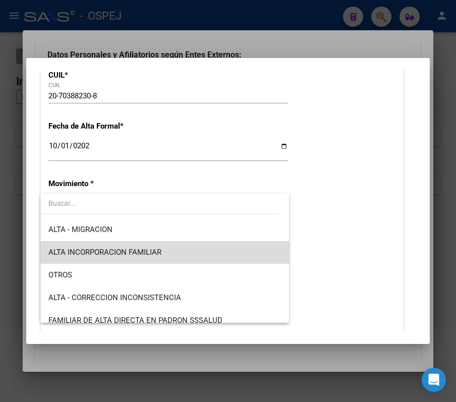
click at [166, 252] on span "ALTA INCORPORACION FAMILIAR" at bounding box center [164, 252] width 232 height 23
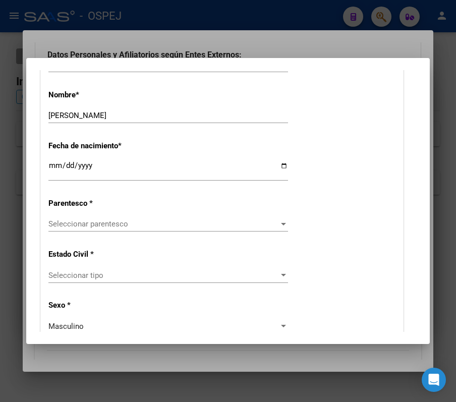
scroll to position [470, 0]
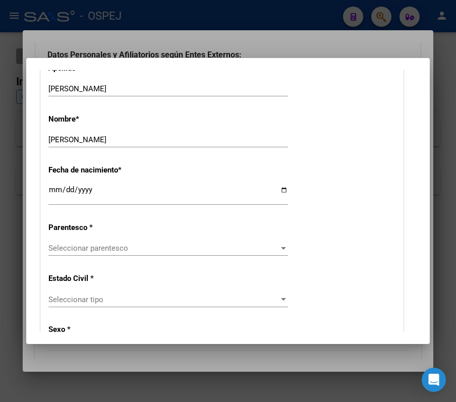
click at [145, 243] on span "Seleccionar parentesco" at bounding box center [163, 247] width 230 height 9
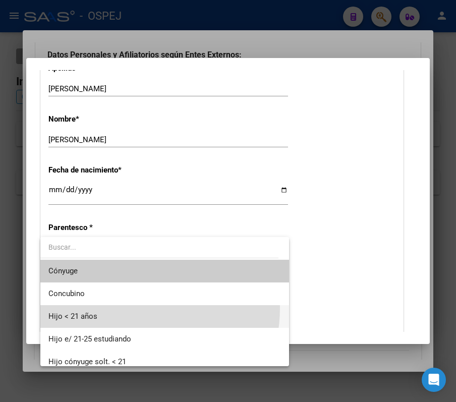
click at [118, 307] on span "Hijo < 21 años" at bounding box center [164, 316] width 232 height 23
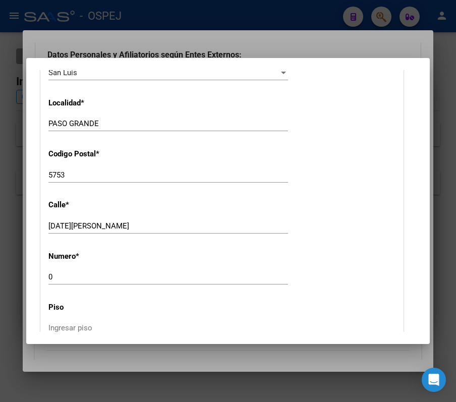
scroll to position [0, 0]
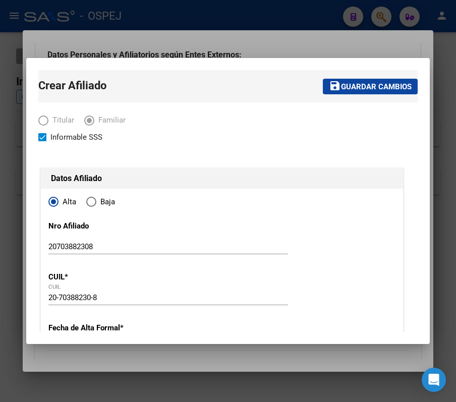
click at [369, 91] on span "Guardar cambios" at bounding box center [376, 86] width 71 height 9
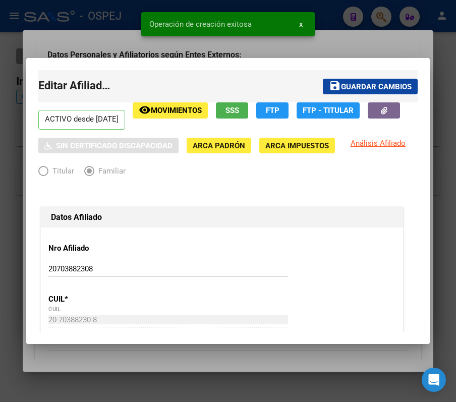
click at [363, 51] on div at bounding box center [228, 201] width 456 height 402
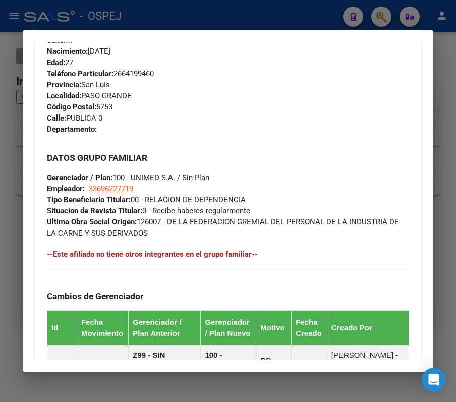
scroll to position [605, 0]
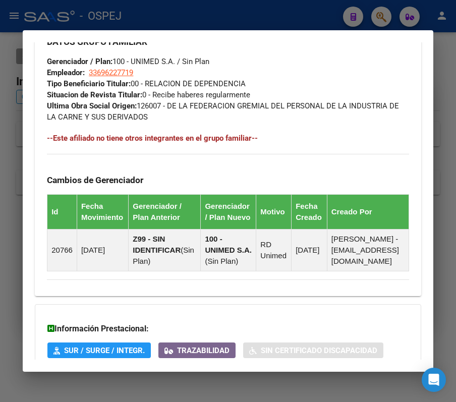
click at [107, 21] on div at bounding box center [228, 201] width 456 height 402
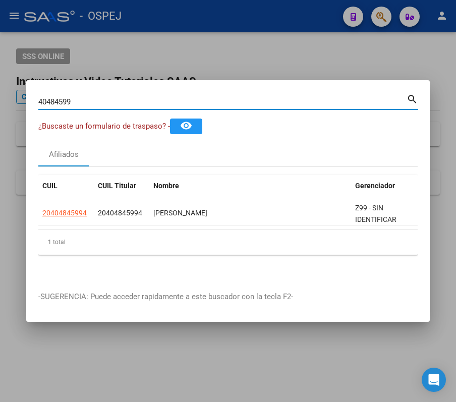
click at [201, 98] on input "40484599" at bounding box center [222, 101] width 368 height 9
paste input "1034391"
type input "41034391"
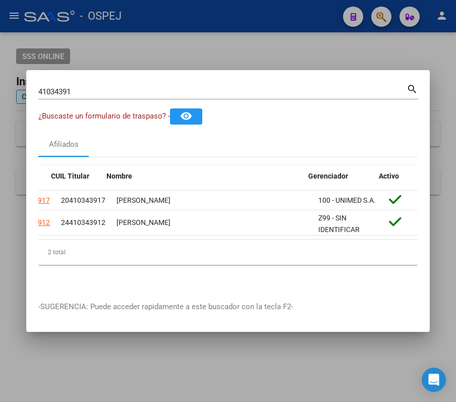
scroll to position [0, 0]
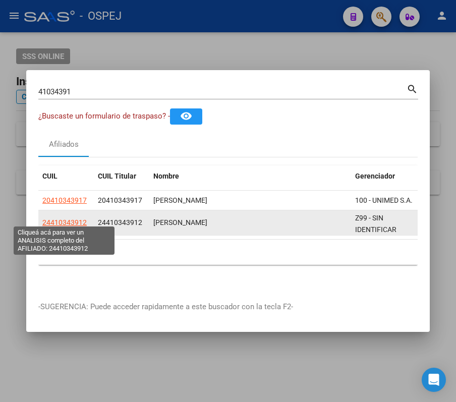
click at [67, 218] on span "24410343912" at bounding box center [64, 222] width 44 height 8
type textarea "24410343912"
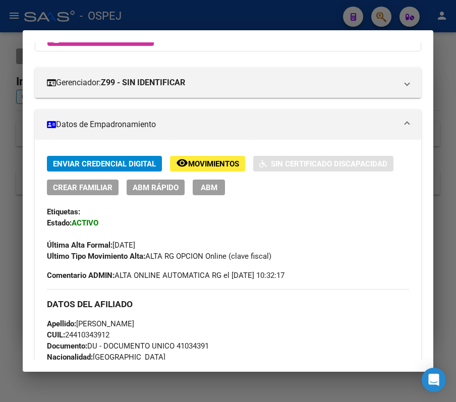
scroll to position [117, 0]
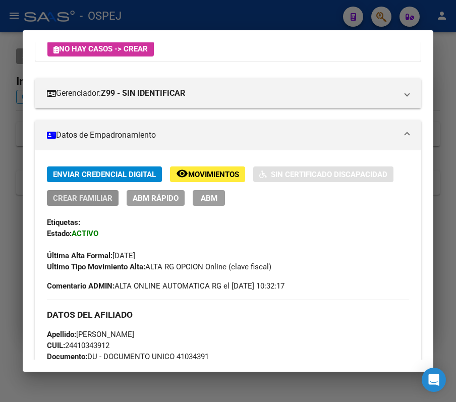
click at [100, 200] on span "Crear Familiar" at bounding box center [82, 197] width 59 height 9
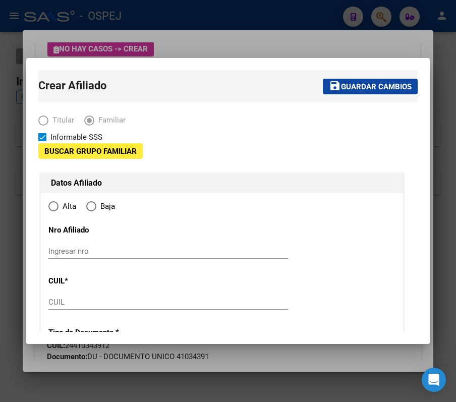
type input "30-54759682-6"
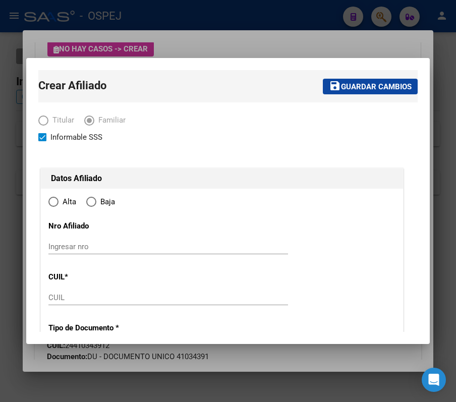
type input "EL ARANADO"
type input "5947"
type input "25 DE MAYO"
type input "335"
radio input "true"
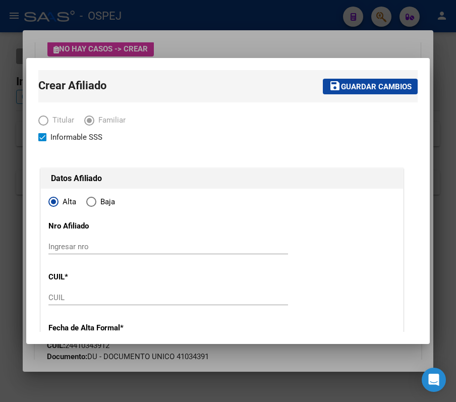
type input "30-54759682-6"
click at [135, 39] on div at bounding box center [228, 201] width 456 height 402
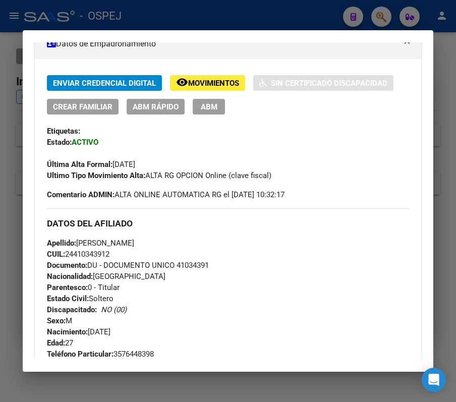
scroll to position [184, 0]
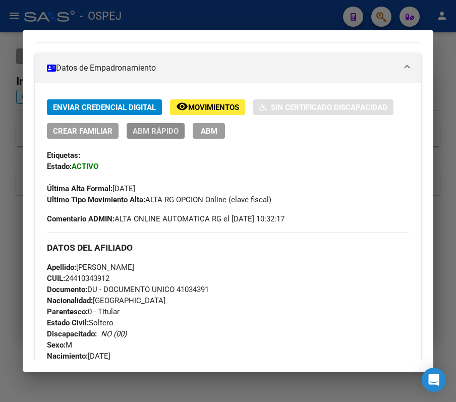
click at [138, 129] on span "ABM Rápido" at bounding box center [156, 130] width 46 height 9
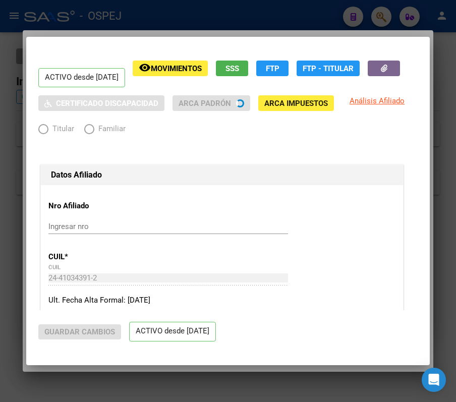
radio input "true"
type input "30-54759682-6"
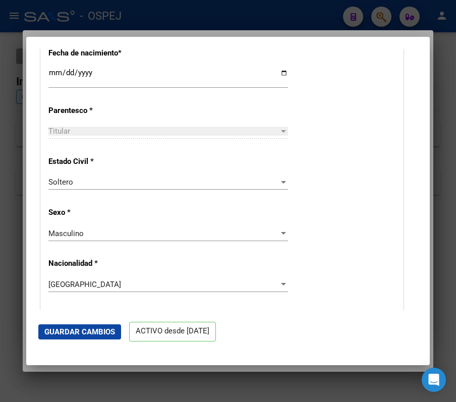
scroll to position [739, 0]
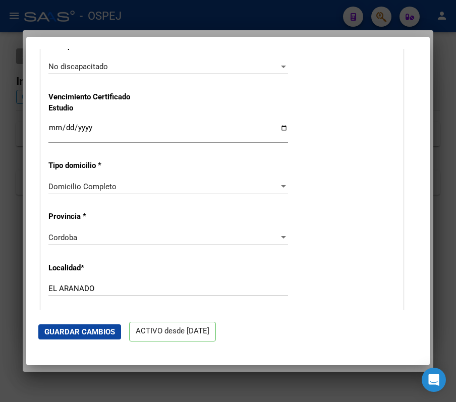
drag, startPoint x: 137, startPoint y: 168, endPoint x: 152, endPoint y: 256, distance: 89.4
click at [152, 256] on div "Nro Afiliado Ingresar nro CUIL * 24-41034391-2 CUIL ARCA Padrón Ult. Fecha Alta…" at bounding box center [222, 109] width 362 height 1326
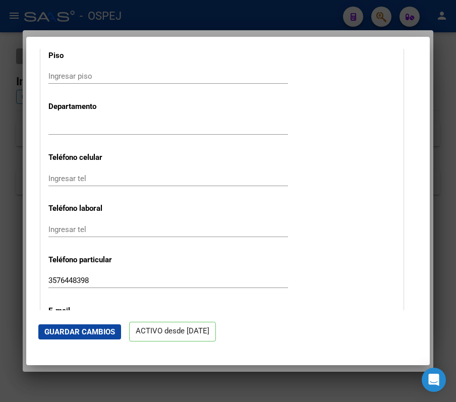
scroll to position [1276, 0]
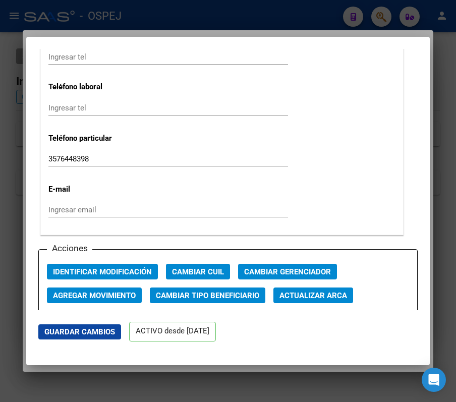
click at [294, 259] on div "Acciones Identificar Modificación Cambiar CUIL Cambiar Gerenciador Agregar Movi…" at bounding box center [227, 308] width 379 height 118
click at [294, 261] on div "Acciones Identificar Modificación Cambiar CUIL Cambiar Gerenciador Agregar Movi…" at bounding box center [227, 308] width 379 height 118
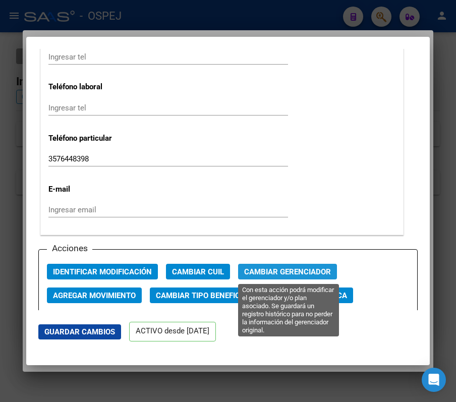
click at [304, 270] on span "Cambiar Gerenciador" at bounding box center [287, 271] width 87 height 9
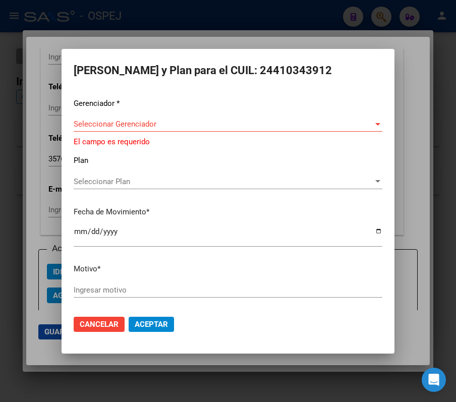
click at [235, 141] on app-drop-down-list "Gerenciador * Seleccionar Gerenciador Seleccionar Gerenciador El campo es reque…" at bounding box center [232, 123] width 316 height 50
click at [186, 105] on p "Gerenciador *" at bounding box center [228, 104] width 308 height 12
click at [212, 125] on span "Seleccionar Gerenciador" at bounding box center [223, 123] width 299 height 9
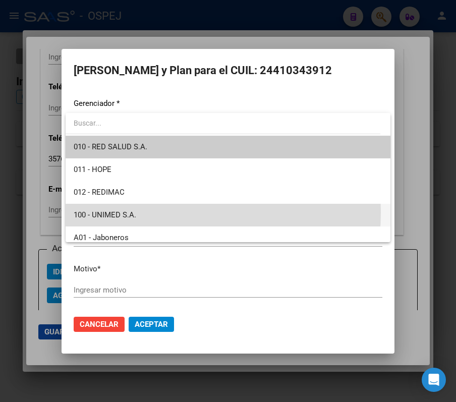
click at [150, 212] on span "100 - UNIMED S.A." at bounding box center [228, 215] width 308 height 23
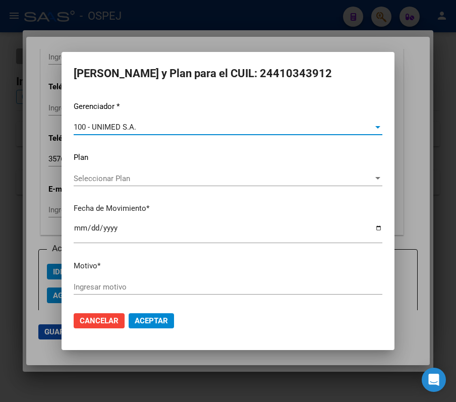
click at [75, 233] on input "2025-10-14" at bounding box center [228, 232] width 308 height 16
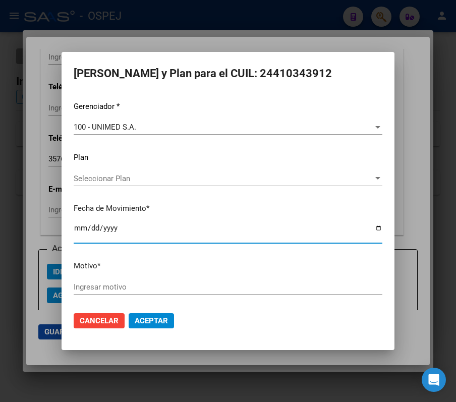
type input "2025-10-01"
click at [112, 283] on input "Ingresar motivo" at bounding box center [228, 286] width 308 height 9
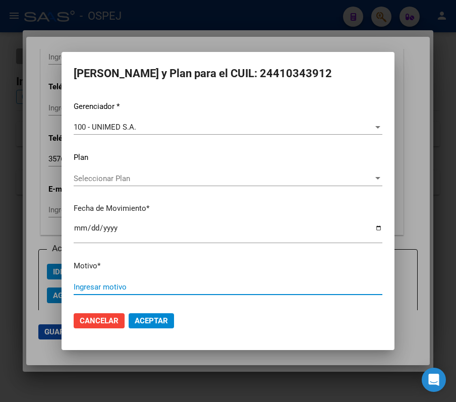
type input "r"
type input "T"
type input "RD Unimed"
click at [128, 313] on button "Aceptar" at bounding box center [150, 320] width 45 height 15
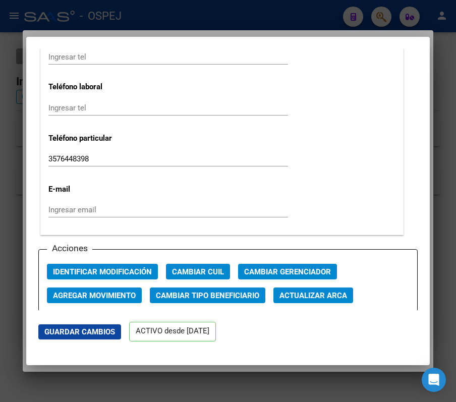
click at [365, 21] on div at bounding box center [228, 201] width 456 height 402
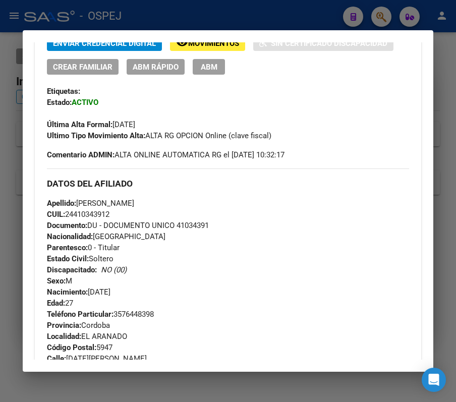
scroll to position [269, 0]
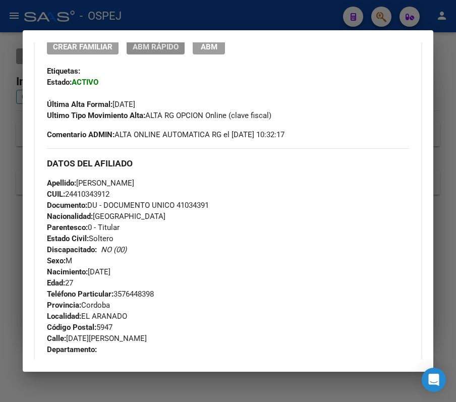
click at [177, 53] on button "ABM Rápido" at bounding box center [155, 47] width 58 height 16
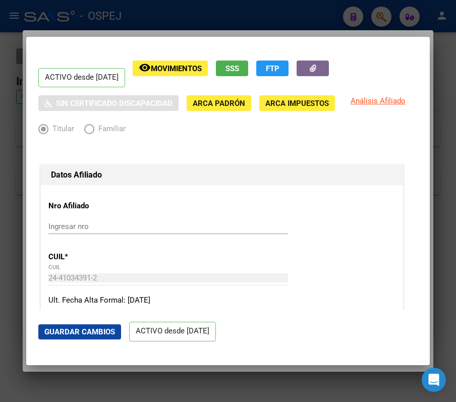
radio input "true"
type input "30-54759682-6"
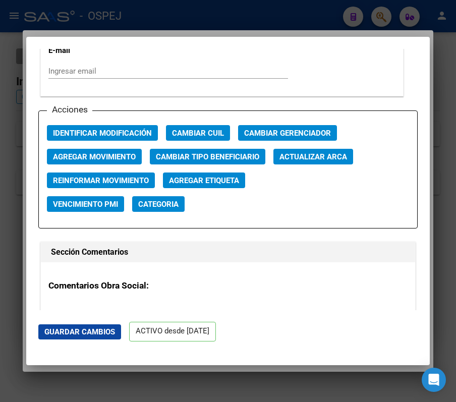
scroll to position [1411, 0]
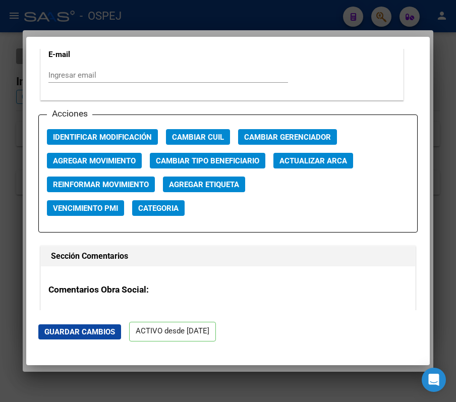
click at [136, 25] on div at bounding box center [228, 201] width 456 height 402
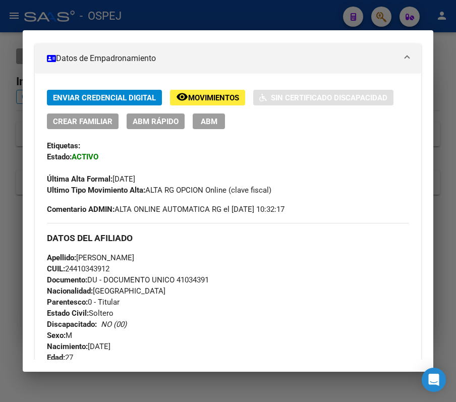
scroll to position [0, 0]
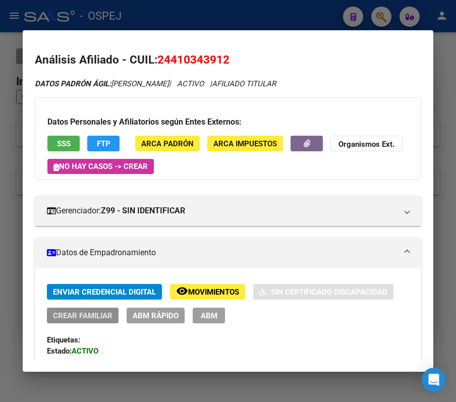
click at [91, 309] on button "Crear Familiar" at bounding box center [83, 315] width 72 height 16
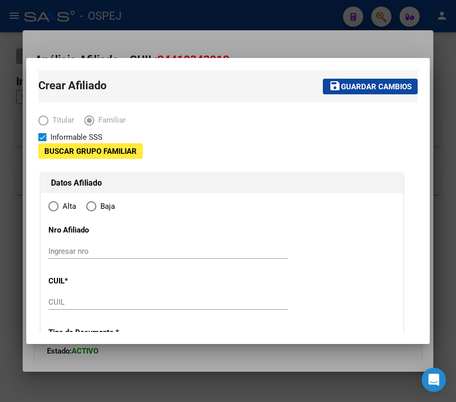
type input "30-54759682-6"
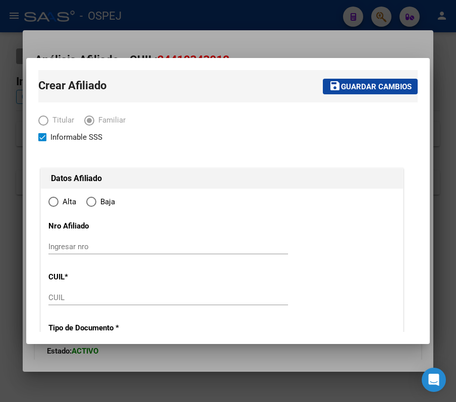
type input "EL ARANADO"
type input "5947"
type input "25 DE MAYO"
type input "335"
radio input "true"
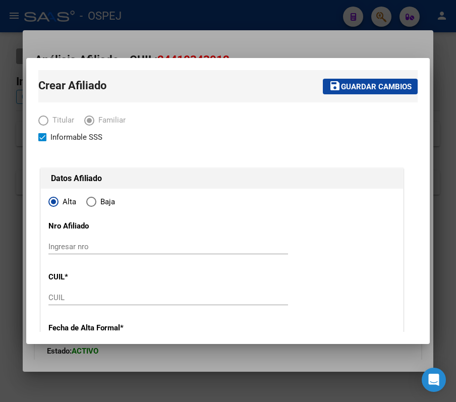
type input "30-54759682-6"
click at [123, 240] on div "Ingresar nro" at bounding box center [167, 246] width 239 height 15
paste input "20599622617"
type input "20599622617"
click at [159, 295] on input "CUIL" at bounding box center [167, 297] width 239 height 9
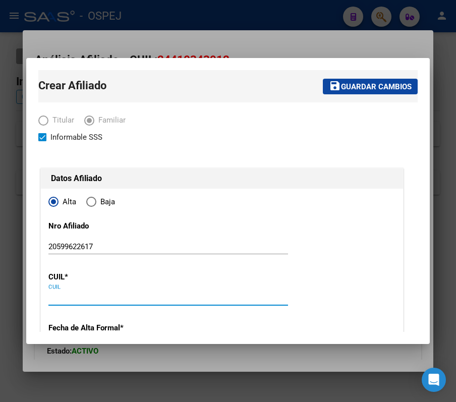
paste input "20-59962261-7"
type input "20-59962261-7"
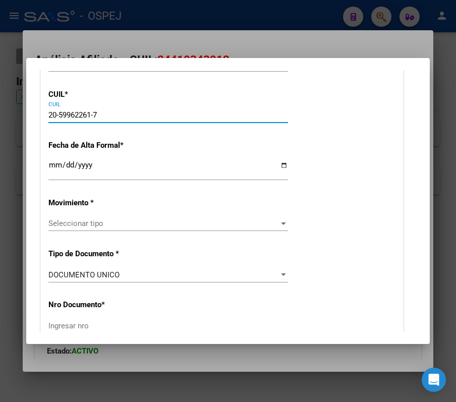
scroll to position [202, 0]
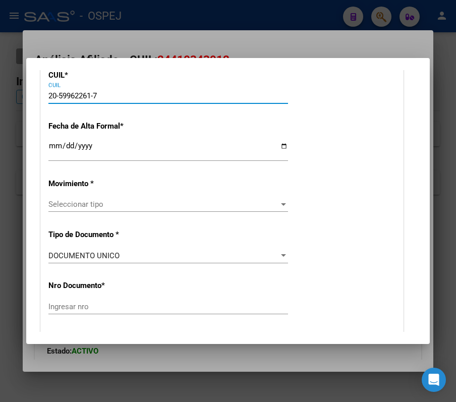
type input "59962261"
type input "GOMEZ"
type input "ROMAN"
type input "2023-10-22"
type input "EL ARA¨ADO"
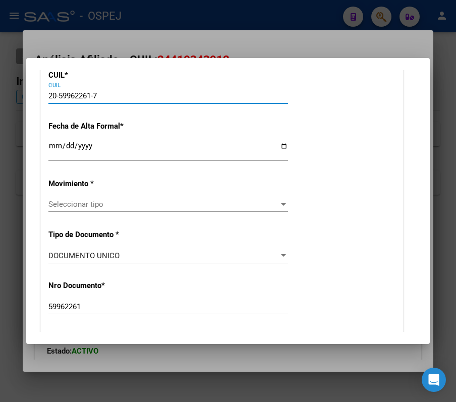
type input "20-59962261-7"
click at [55, 140] on div "Ingresar fecha" at bounding box center [167, 151] width 239 height 22
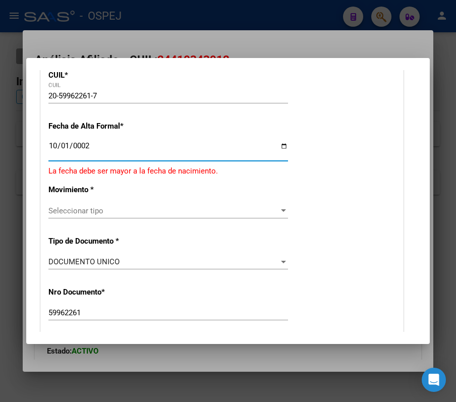
scroll to position [208, 0]
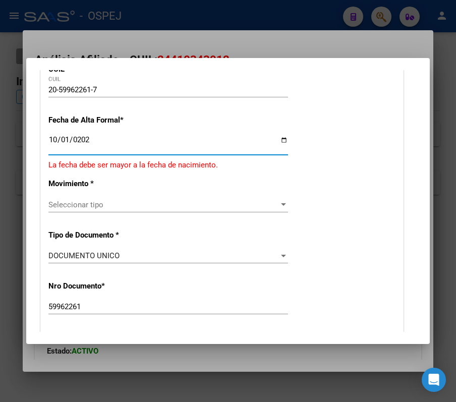
type input "2025-10-01"
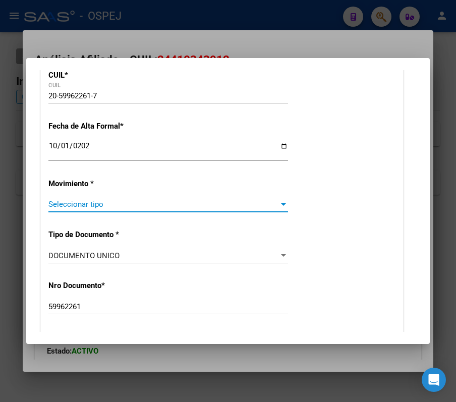
click at [177, 207] on span "Seleccionar tipo" at bounding box center [163, 204] width 230 height 9
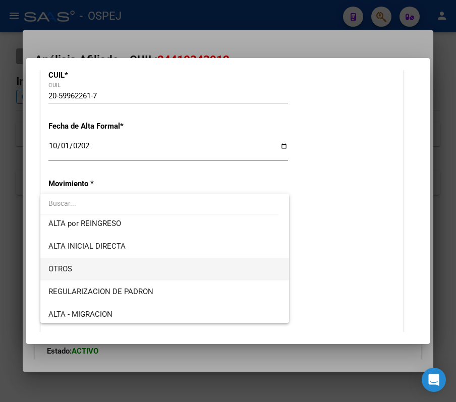
scroll to position [134, 0]
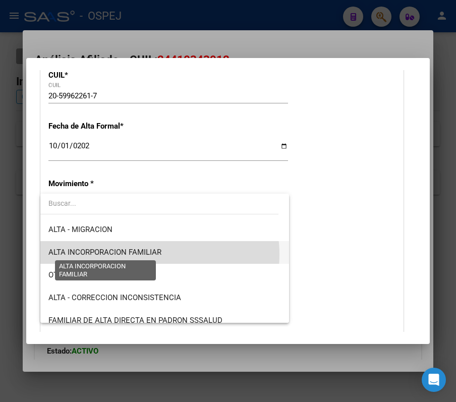
click at [150, 254] on span "ALTA INCORPORACION FAMILIAR" at bounding box center [104, 251] width 113 height 9
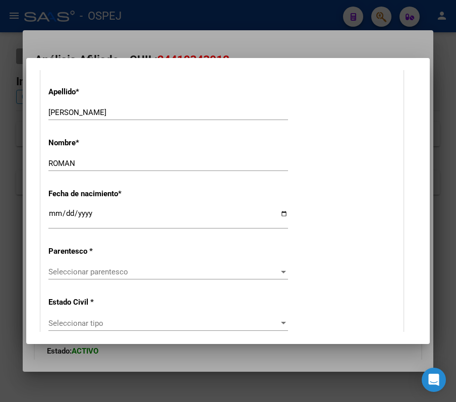
scroll to position [470, 0]
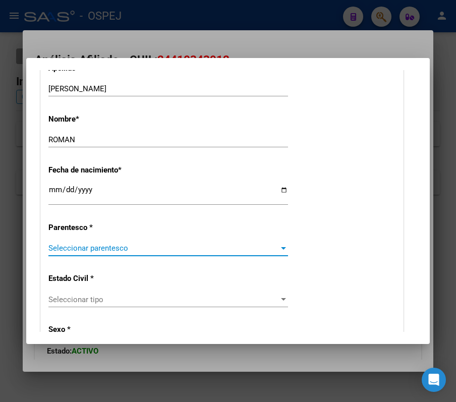
click at [142, 248] on span "Seleccionar parentesco" at bounding box center [163, 247] width 230 height 9
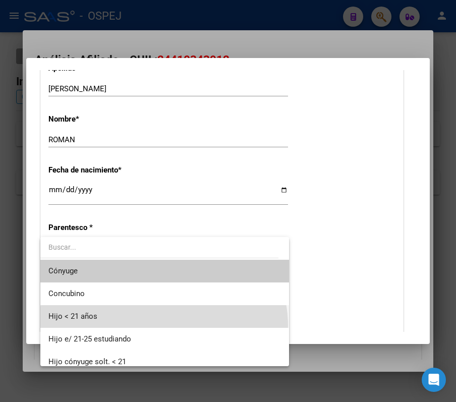
click at [163, 326] on span "Hijo < 21 años" at bounding box center [164, 316] width 232 height 23
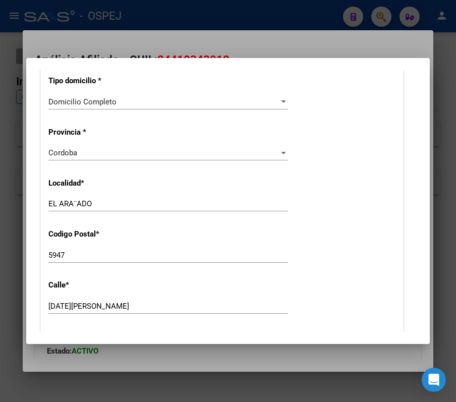
scroll to position [1209, 0]
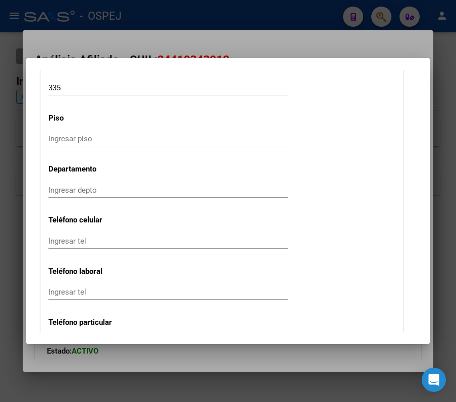
drag, startPoint x: 272, startPoint y: 157, endPoint x: 234, endPoint y: 128, distance: 48.2
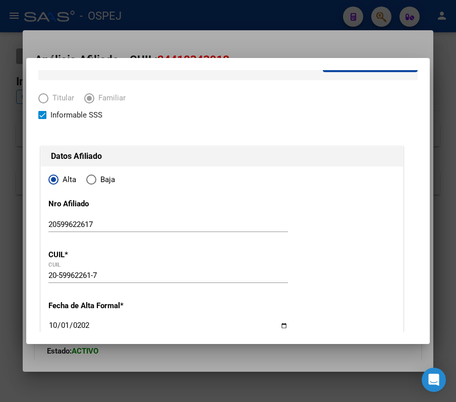
scroll to position [0, 0]
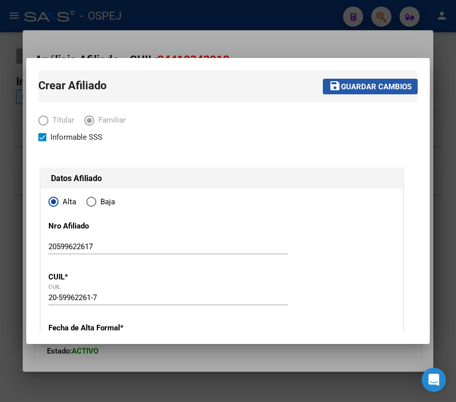
click at [347, 81] on button "save Guardar cambios" at bounding box center [369, 87] width 95 height 16
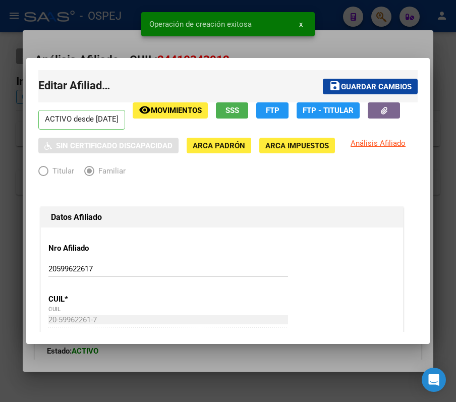
click at [349, 48] on div at bounding box center [228, 201] width 456 height 402
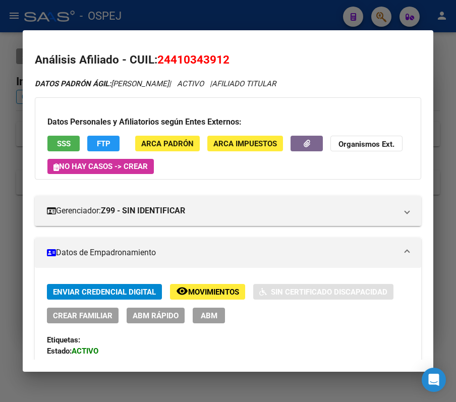
click at [310, 9] on div at bounding box center [228, 201] width 456 height 402
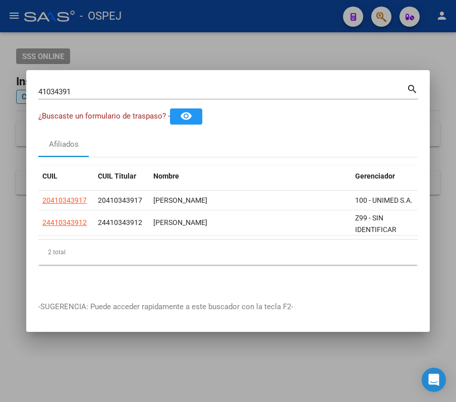
click at [238, 91] on input "41034391" at bounding box center [222, 91] width 368 height 9
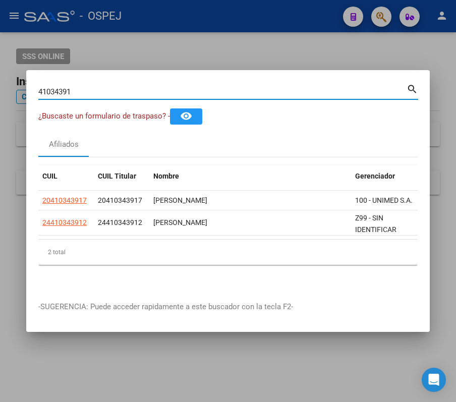
click at [238, 91] on input "41034391" at bounding box center [222, 91] width 368 height 9
paste input "32457819"
type input "32457819"
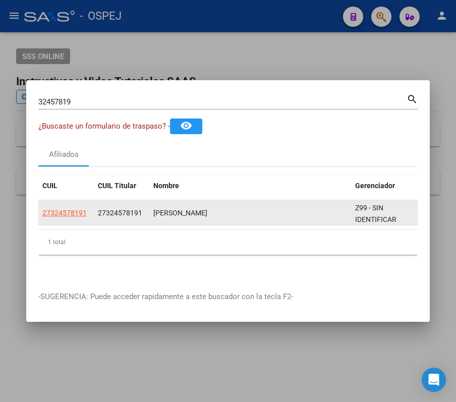
click at [64, 217] on datatable-body-cell "27324578191" at bounding box center [65, 212] width 55 height 25
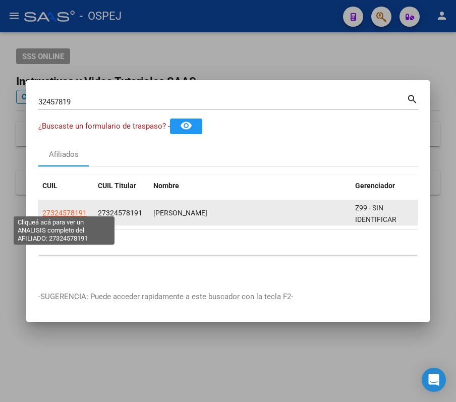
click at [63, 209] on span "27324578191" at bounding box center [64, 213] width 44 height 8
type textarea "27324578191"
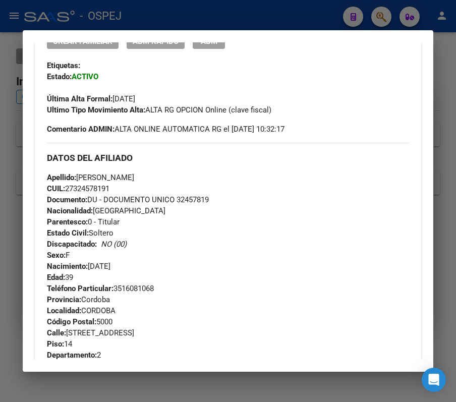
scroll to position [202, 0]
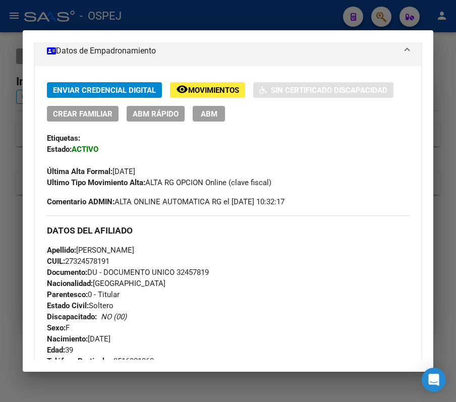
click at [130, 107] on button "ABM Rápido" at bounding box center [155, 114] width 58 height 16
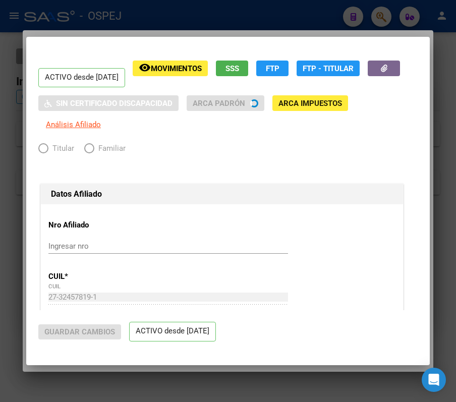
radio input "true"
type input "30-50357927-4"
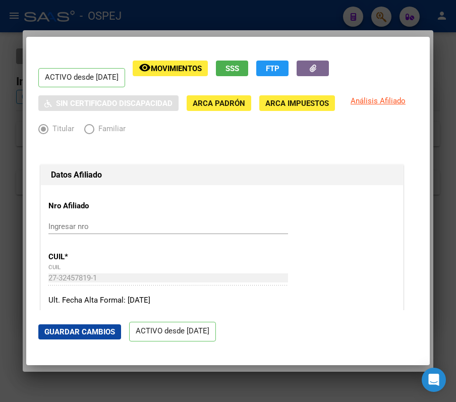
click at [179, 29] on div at bounding box center [228, 201] width 456 height 402
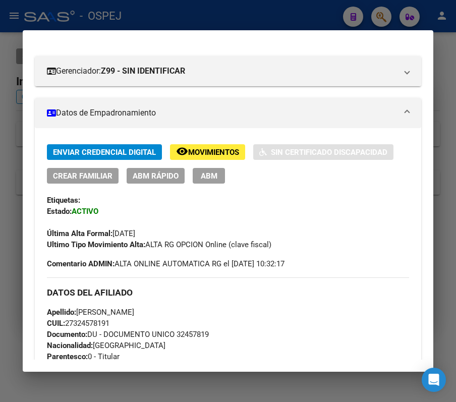
scroll to position [73, 0]
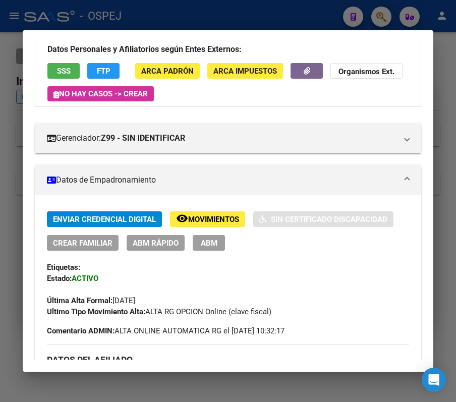
click at [138, 255] on div "Enviar Credencial Digital remove_red_eye Movimientos Sin Certificado Discapacid…" at bounding box center [228, 264] width 362 height 106
click at [144, 239] on span "ABM Rápido" at bounding box center [156, 242] width 46 height 9
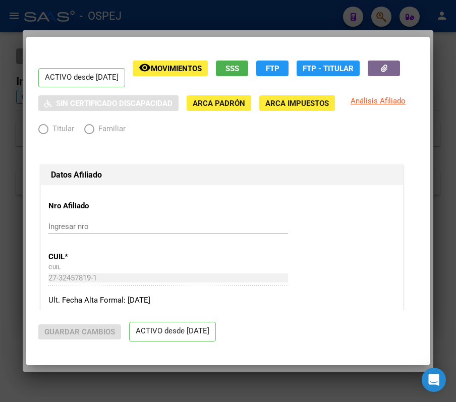
radio input "true"
type input "30-50357927-4"
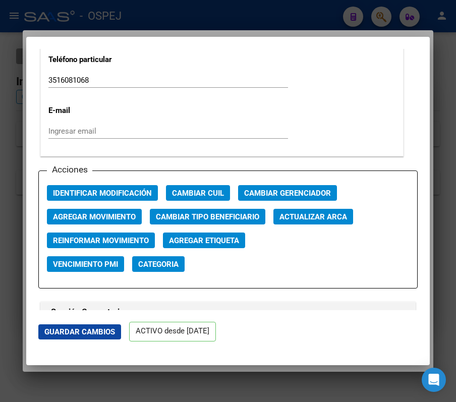
scroll to position [1343, 0]
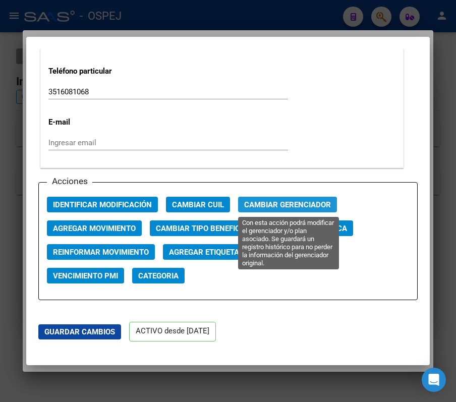
click at [284, 206] on span "Cambiar Gerenciador" at bounding box center [287, 204] width 87 height 9
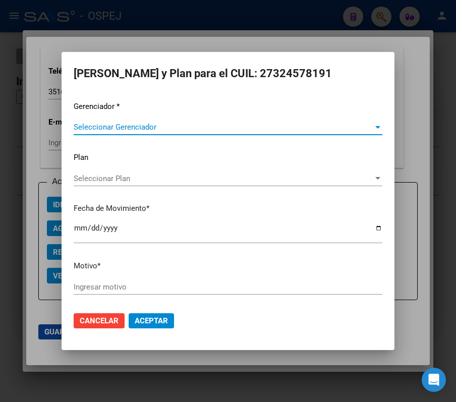
click at [259, 121] on div "Seleccionar Gerenciador Seleccionar Gerenciador" at bounding box center [228, 126] width 308 height 15
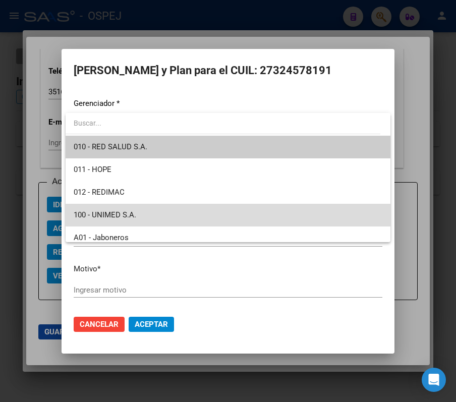
click at [238, 214] on span "100 - UNIMED S.A." at bounding box center [228, 215] width 308 height 23
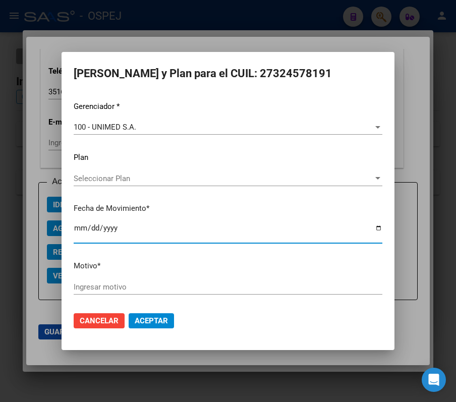
click at [81, 233] on input "2025-10-14" at bounding box center [228, 232] width 308 height 16
type input "2025-10-01"
click at [170, 280] on div "Ingresar motivo" at bounding box center [228, 286] width 308 height 15
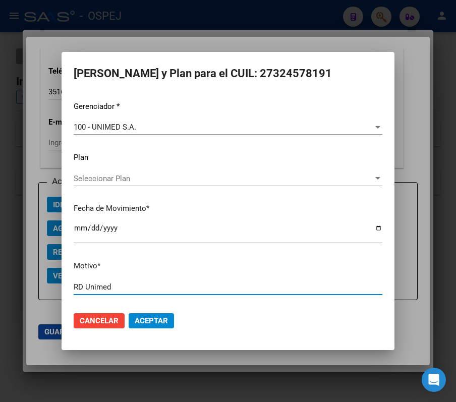
type input "RD Unimed"
click at [128, 313] on button "Aceptar" at bounding box center [150, 320] width 45 height 15
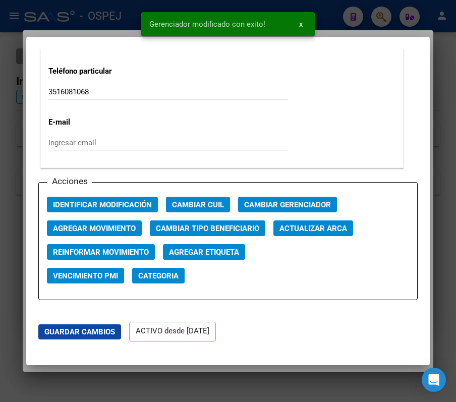
click at [127, 5] on div at bounding box center [228, 201] width 456 height 402
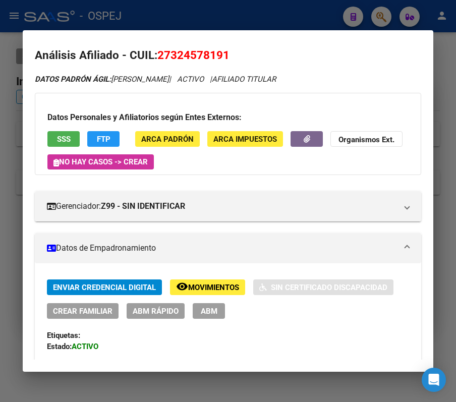
scroll to position [0, 0]
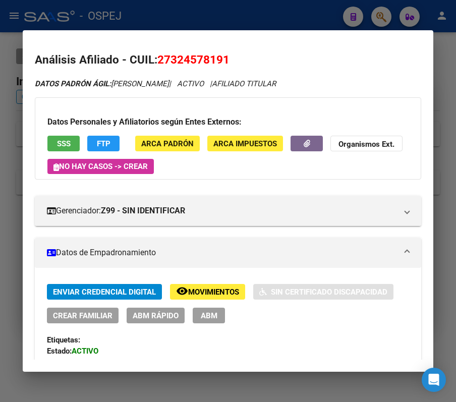
click at [71, 317] on span "Crear Familiar" at bounding box center [82, 315] width 59 height 9
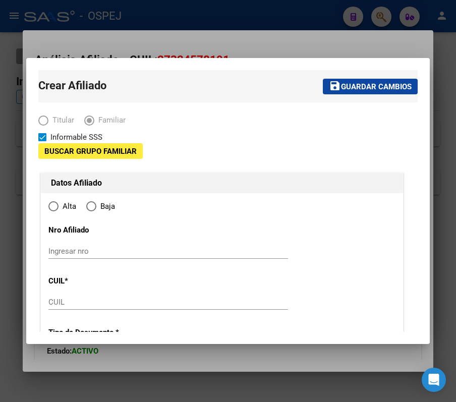
type input "30-50357927-4"
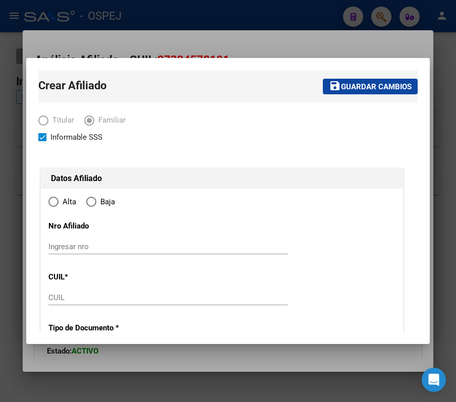
type input "CORDOBA"
type input "5000"
type input "CALLE PUBLICA 3"
type input "4656"
type input "14"
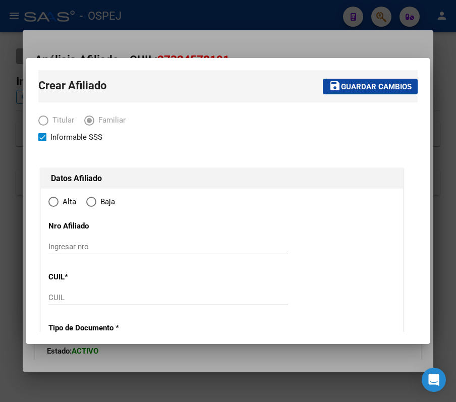
type input "2"
radio input "true"
type input "30-50357927-4"
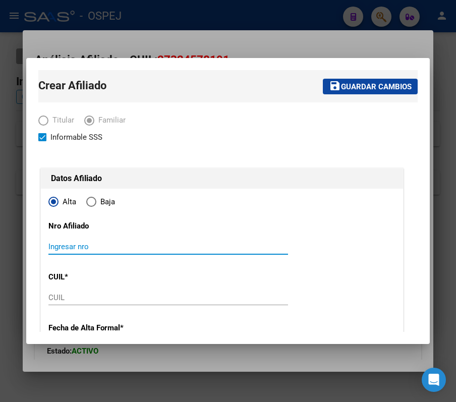
click at [107, 250] on input "Ingresar nro" at bounding box center [167, 246] width 239 height 9
paste input "27505933147"
type input "27505933147"
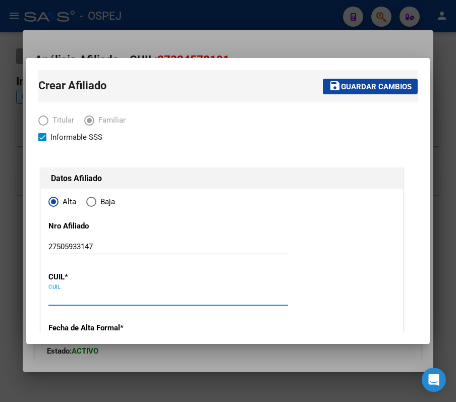
click at [107, 299] on input "CUIL" at bounding box center [167, 297] width 239 height 9
paste input "27-50593314-7"
type input "27-50593314-7"
type input "50593314"
type input "[PERSON_NAME]"
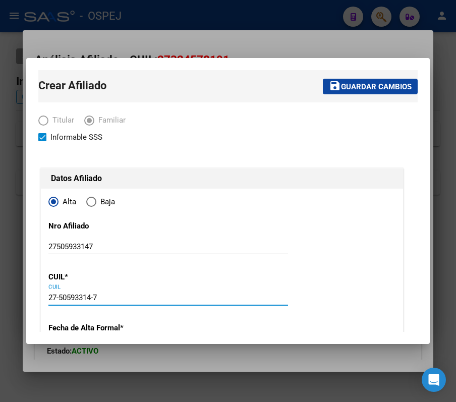
type input "[PERSON_NAME]"
type input "2010-10-20"
type input "CORDOBA CAPITAL"
type input "PALAMARA"
type input "2900"
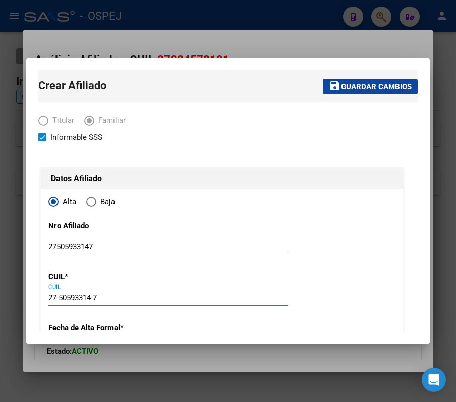
type input "3"
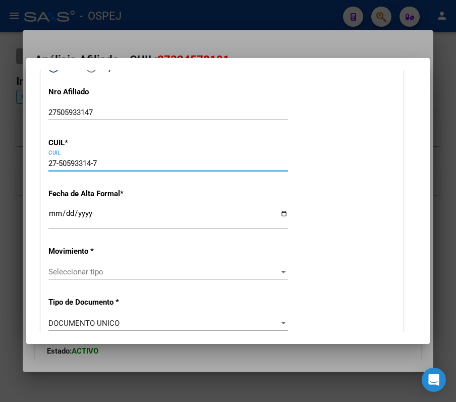
type input "27-50593314-7"
drag, startPoint x: 45, startPoint y: 216, endPoint x: 51, endPoint y: 213, distance: 7.2
click at [51, 213] on input "Ingresar fecha" at bounding box center [167, 217] width 239 height 16
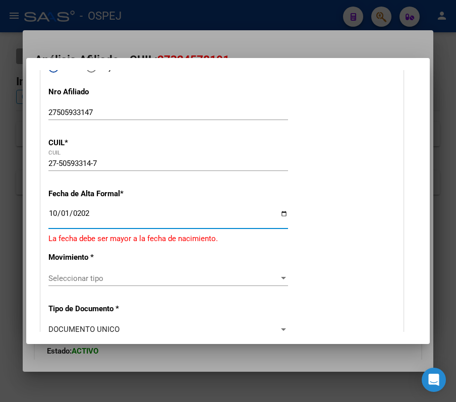
type input "2025-10-01"
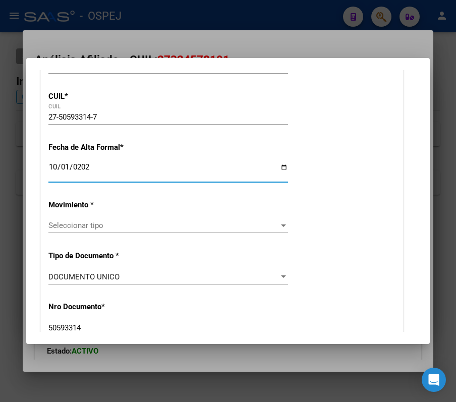
scroll to position [202, 0]
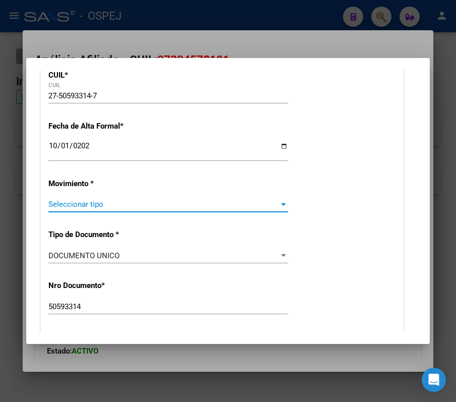
click at [236, 202] on span "Seleccionar tipo" at bounding box center [163, 204] width 230 height 9
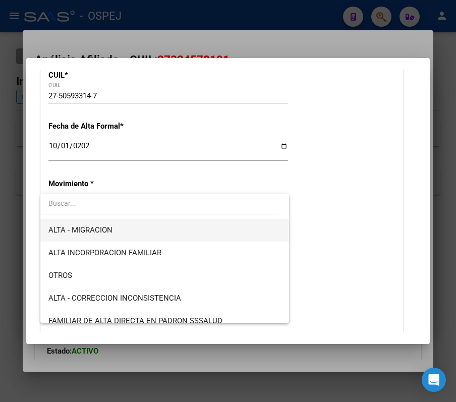
scroll to position [134, 0]
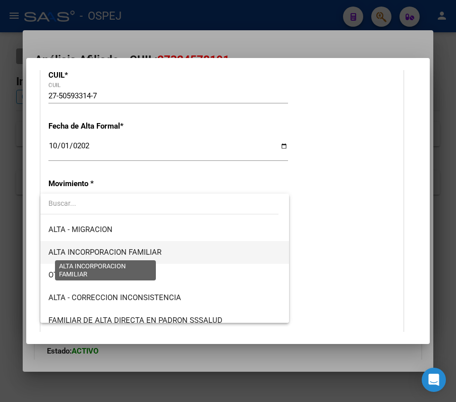
click at [130, 255] on span "ALTA INCORPORACION FAMILIAR" at bounding box center [104, 251] width 113 height 9
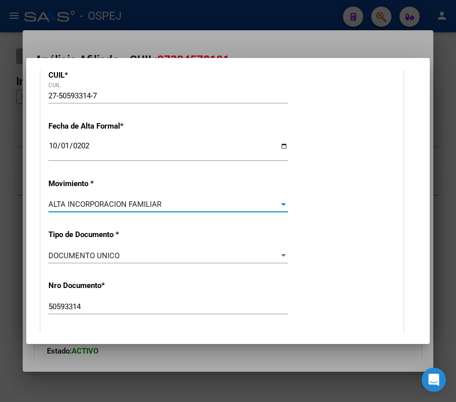
scroll to position [269, 0]
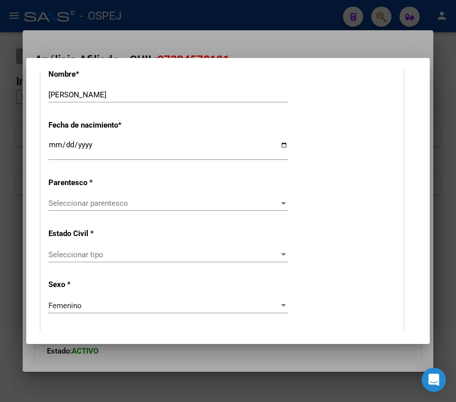
scroll to position [537, 0]
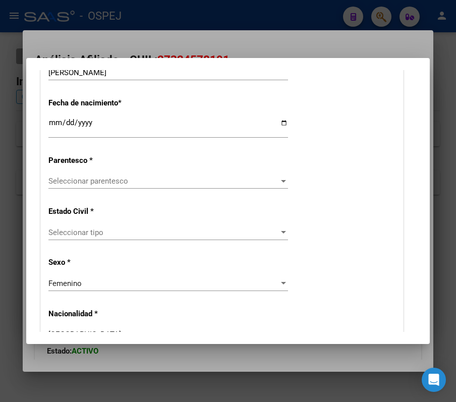
click at [182, 176] on span "Seleccionar parentesco" at bounding box center [163, 180] width 230 height 9
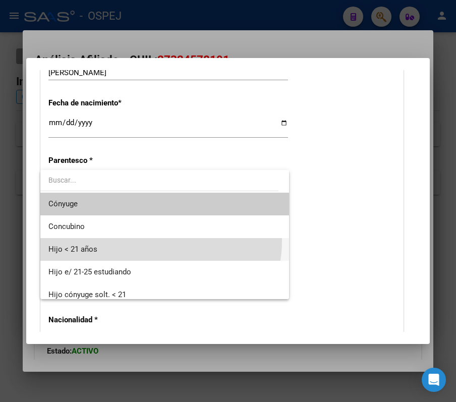
click at [160, 241] on span "Hijo < 21 años" at bounding box center [164, 249] width 232 height 23
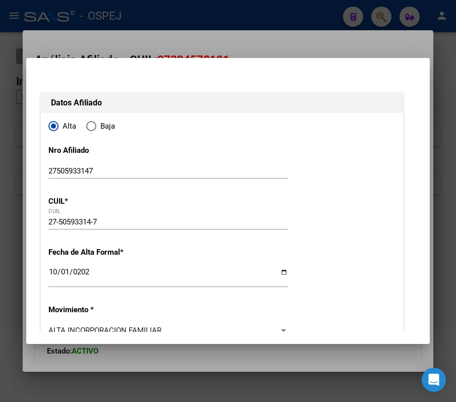
scroll to position [0, 0]
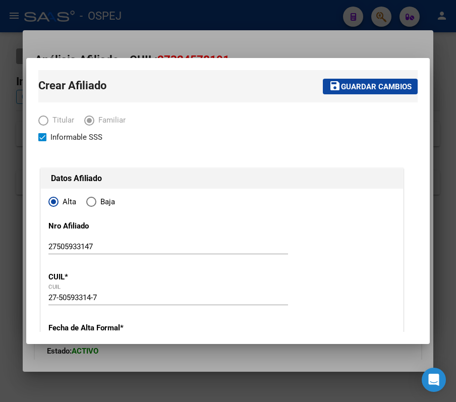
click at [341, 83] on span "Guardar cambios" at bounding box center [376, 86] width 71 height 9
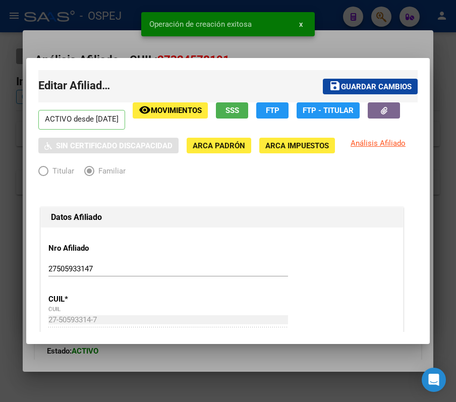
click at [339, 19] on div at bounding box center [228, 201] width 456 height 402
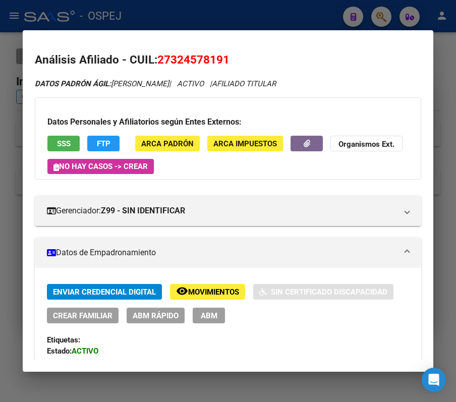
click at [120, 17] on div at bounding box center [228, 201] width 456 height 402
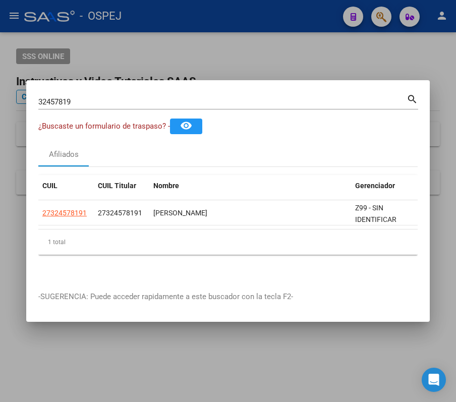
click at [211, 94] on div "32457819 Buscar (apellido, dni, cuil, nro traspaso, cuit, obra social)" at bounding box center [222, 101] width 368 height 15
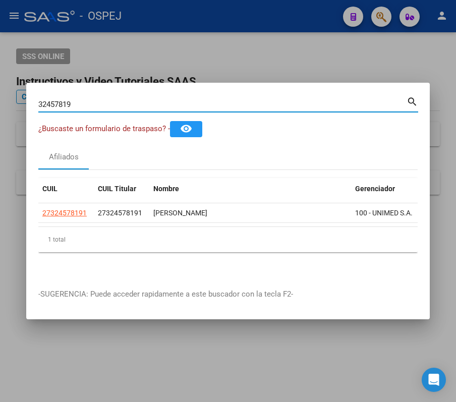
click at [153, 100] on input "32457819" at bounding box center [222, 104] width 368 height 9
click at [154, 100] on input "32457819" at bounding box center [222, 104] width 368 height 9
paste input "4075875"
type input "34075875"
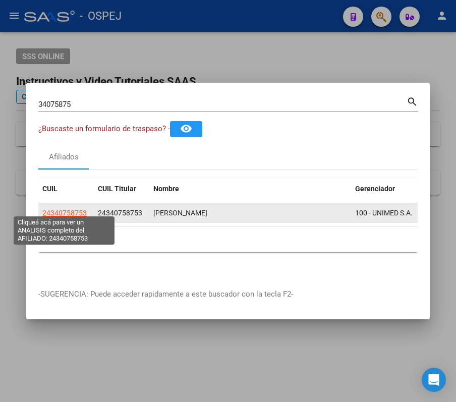
click at [56, 209] on span "24340758753" at bounding box center [64, 213] width 44 height 8
type textarea "24340758753"
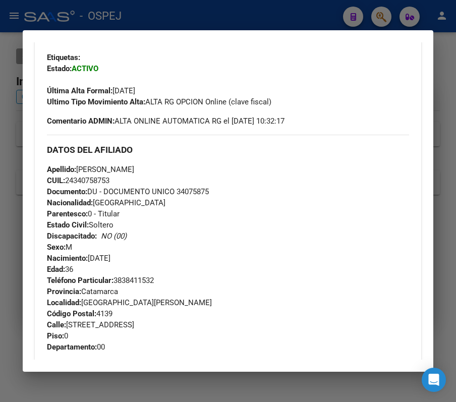
scroll to position [248, 0]
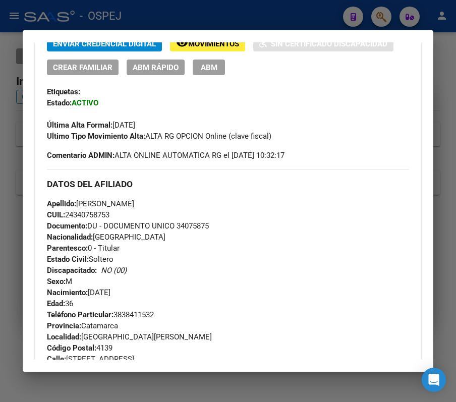
click at [98, 67] on span "Crear Familiar" at bounding box center [82, 67] width 59 height 9
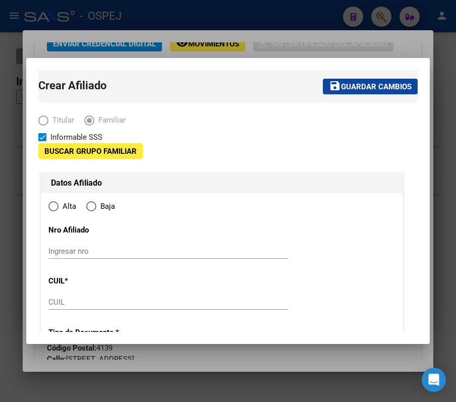
type input "30-71072380-6"
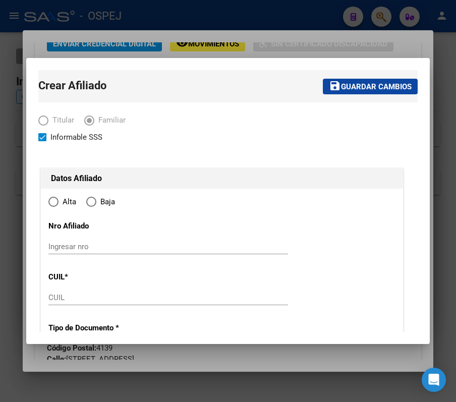
type input "SAN JOSE"
type input "4139"
type input "AV DE LAS AMERICAS"
type input "1"
type input "0"
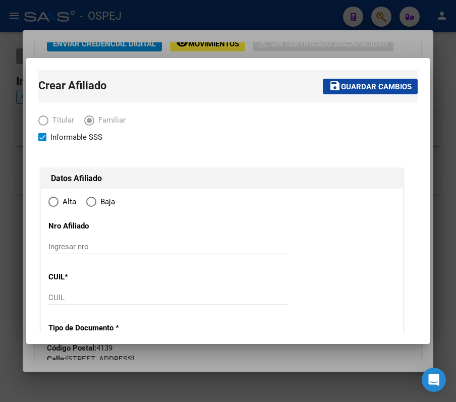
type input "00"
radio input "true"
type input "30-71072380-6"
click at [149, 248] on input "Ingresar nro" at bounding box center [167, 246] width 239 height 9
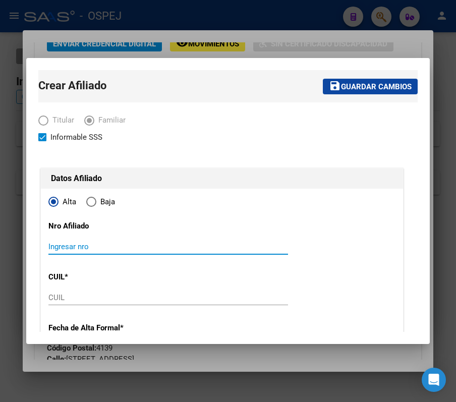
paste input "27571272518"
type input "27571272518"
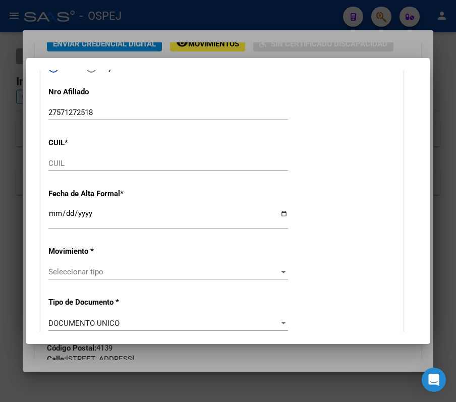
click at [136, 161] on input "CUIL" at bounding box center [167, 163] width 239 height 9
paste input "27-57127251-8"
type input "27-57127251-8"
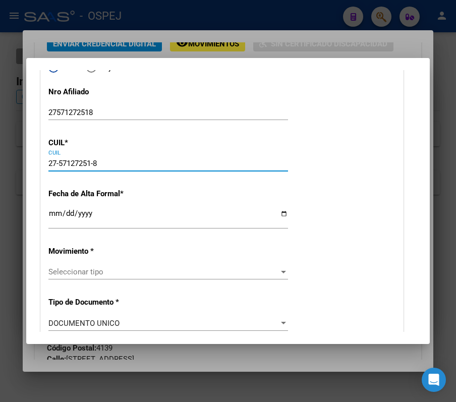
type input "57127251"
type input "PURULLA"
type input "[PERSON_NAME]"
type input "2018-07-12"
type input "SAN FDO DEL VAL"
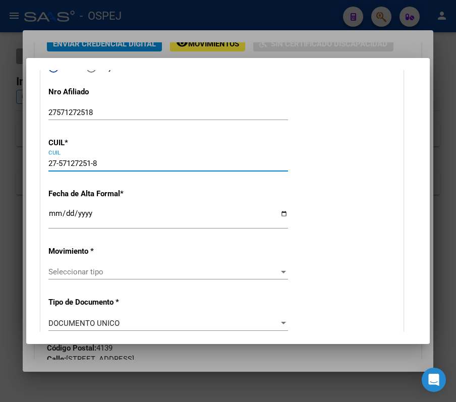
type input "4700"
type input "BÊ HIPODROMO 4Ê ETAP"
type input "15"
type input "27-57127251-8"
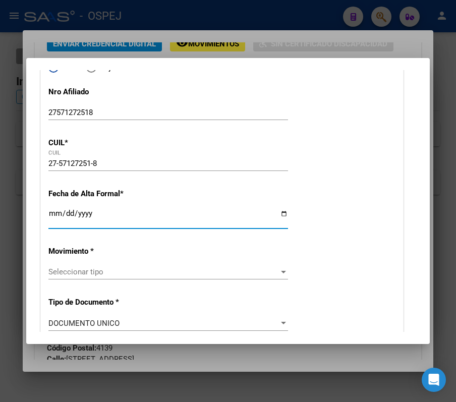
click at [55, 209] on input "Ingresar fecha" at bounding box center [167, 217] width 239 height 16
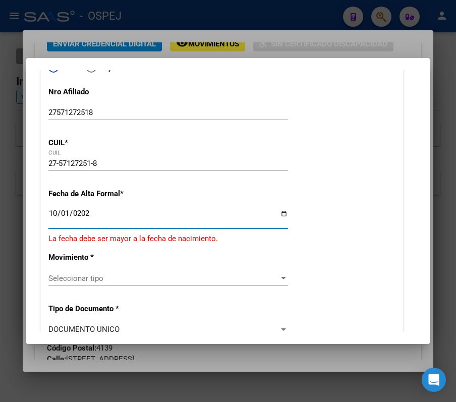
type input "2025-10-01"
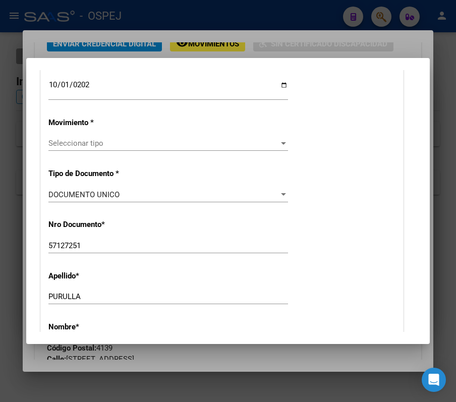
scroll to position [269, 0]
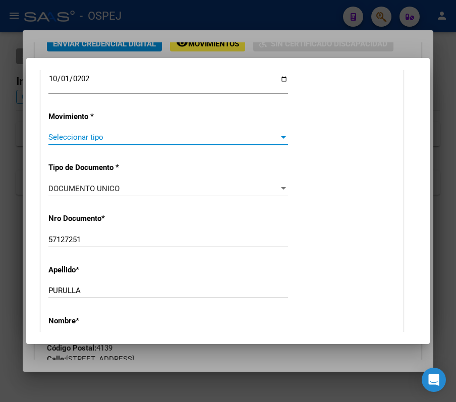
click at [254, 137] on span "Seleccionar tipo" at bounding box center [163, 137] width 230 height 9
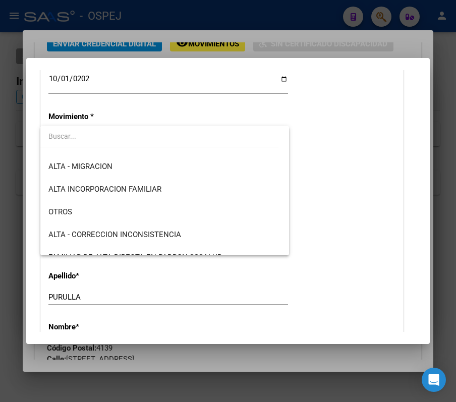
scroll to position [134, 0]
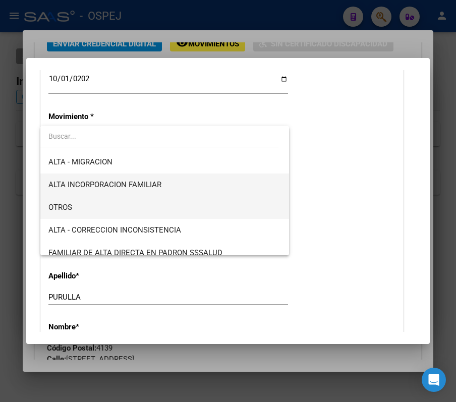
drag, startPoint x: 224, startPoint y: 200, endPoint x: 215, endPoint y: 195, distance: 10.6
click at [215, 195] on div "ALTA POR REINGRESO REGULARIZA APORTES (AFIP) ALTA POR TRASPASO - OPCION SSS ALT…" at bounding box center [164, 190] width 248 height 129
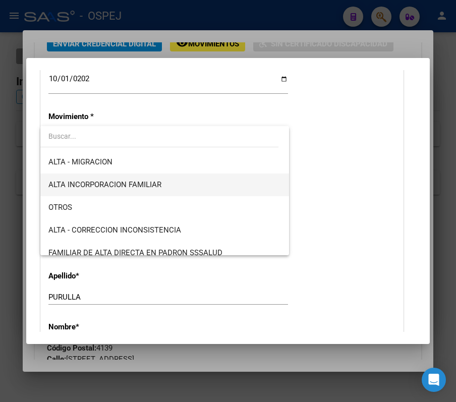
click at [215, 195] on span "ALTA INCORPORACION FAMILIAR" at bounding box center [164, 184] width 232 height 23
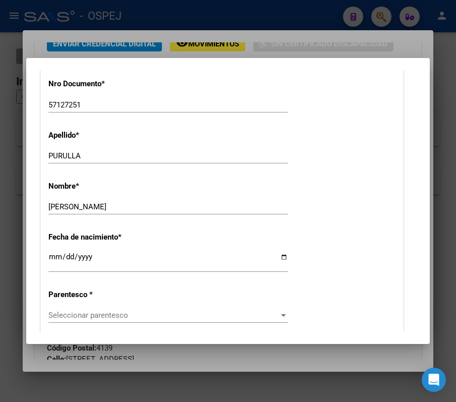
scroll to position [537, 0]
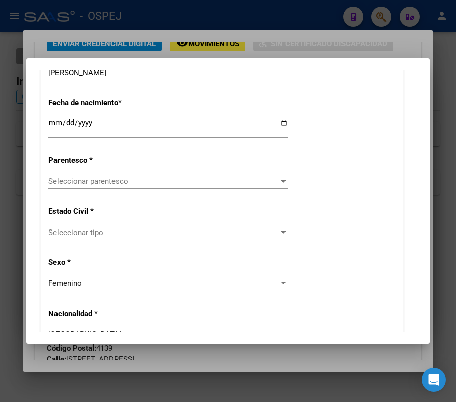
click at [210, 172] on div "Alta Baja Nro Afiliado 27571272518 Ingresar nro CUIL * 27-57127251-8 CUIL ARCA …" at bounding box center [222, 370] width 362 height 1439
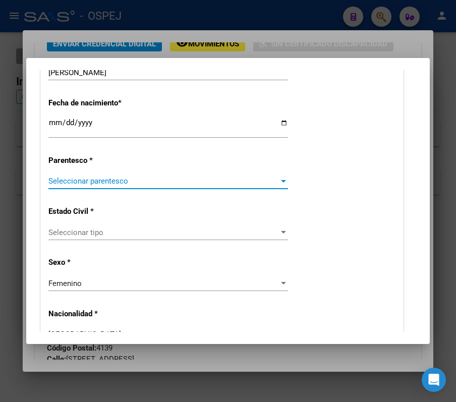
click at [216, 178] on span "Seleccionar parentesco" at bounding box center [163, 180] width 230 height 9
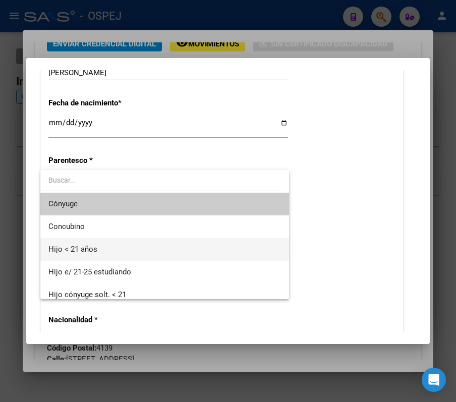
click at [208, 242] on span "Hijo < 21 años" at bounding box center [164, 249] width 232 height 23
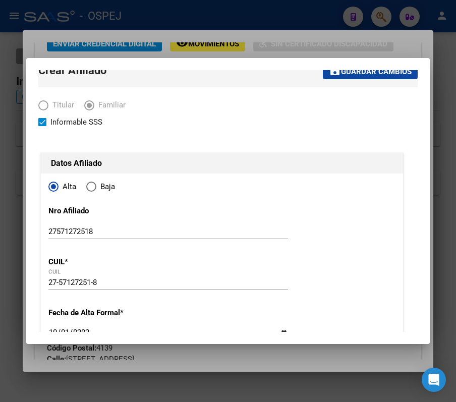
scroll to position [0, 0]
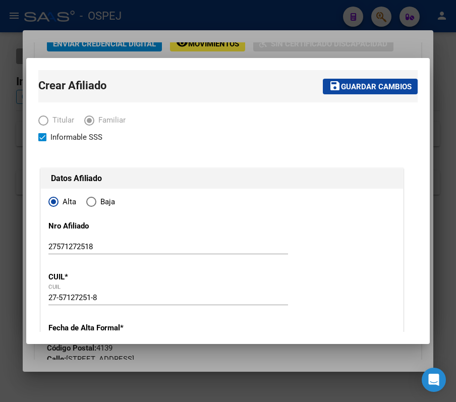
click at [331, 73] on mat-toolbar-row "save Guardar cambios" at bounding box center [306, 86] width 222 height 32
click at [341, 82] on span "Guardar cambios" at bounding box center [376, 86] width 71 height 9
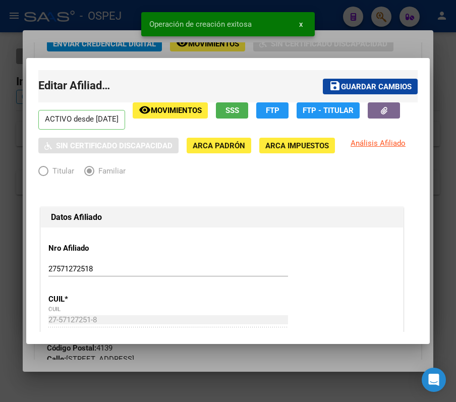
click at [356, 15] on div at bounding box center [228, 201] width 456 height 402
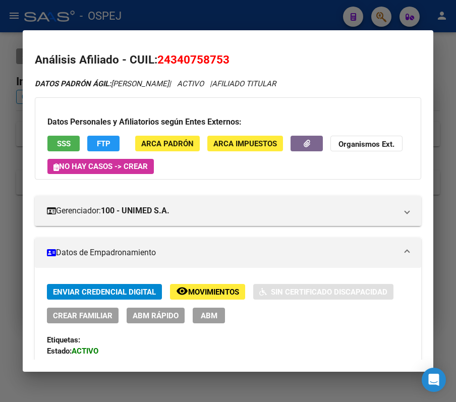
click at [354, 19] on div at bounding box center [228, 201] width 456 height 402
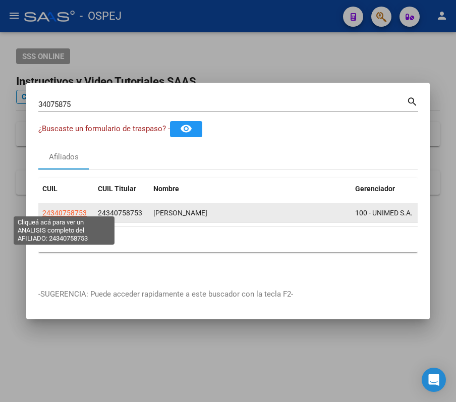
click at [67, 210] on span "24340758753" at bounding box center [64, 213] width 44 height 8
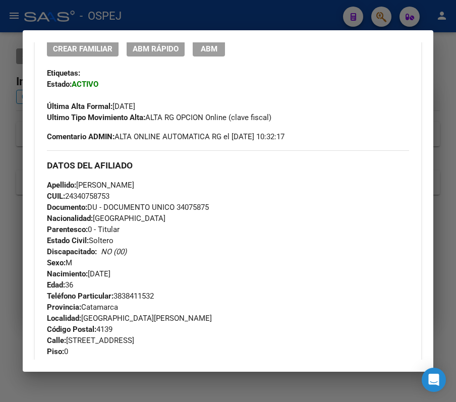
scroll to position [269, 0]
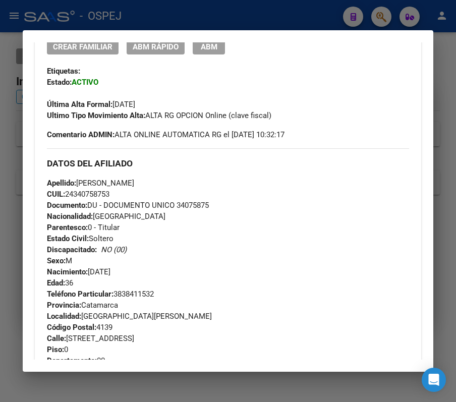
drag, startPoint x: 82, startPoint y: 198, endPoint x: 350, endPoint y: 55, distance: 303.9
click at [350, 55] on div "Enviar Credencial Digital remove_red_eye Movimientos Sin Certificado Discapacid…" at bounding box center [228, 68] width 362 height 106
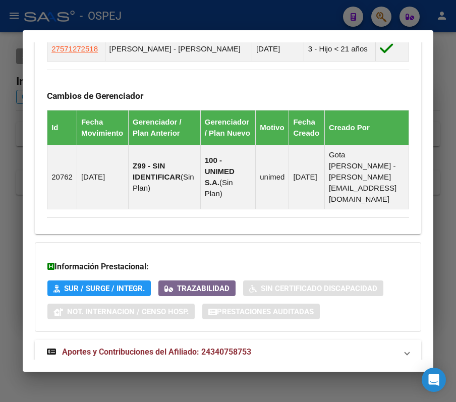
scroll to position [752, 0]
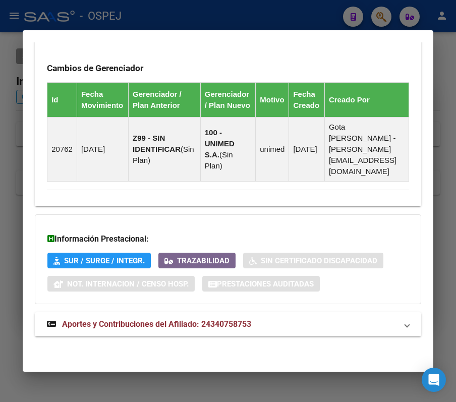
click at [261, 6] on div at bounding box center [228, 201] width 456 height 402
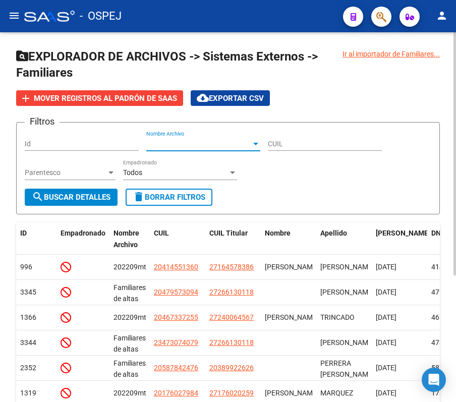
click at [192, 148] on span "Nombre Archivo" at bounding box center [198, 144] width 105 height 9
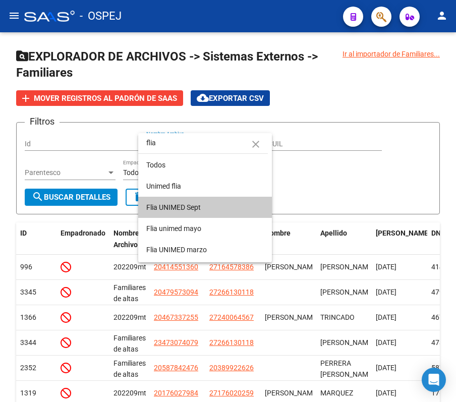
type input "flia"
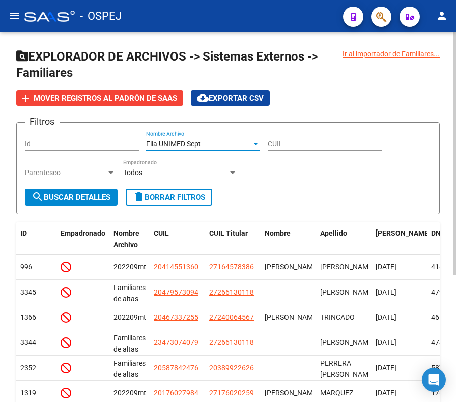
click at [59, 195] on span "search Buscar Detalles" at bounding box center [71, 196] width 79 height 9
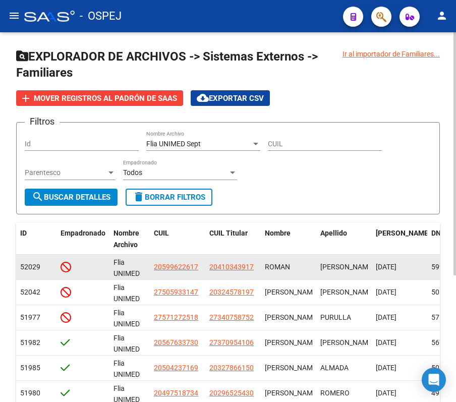
click at [208, 266] on datatable-body-cell "20410343917" at bounding box center [232, 266] width 55 height 25
click at [152, 259] on datatable-body-cell "20599622617" at bounding box center [177, 266] width 55 height 25
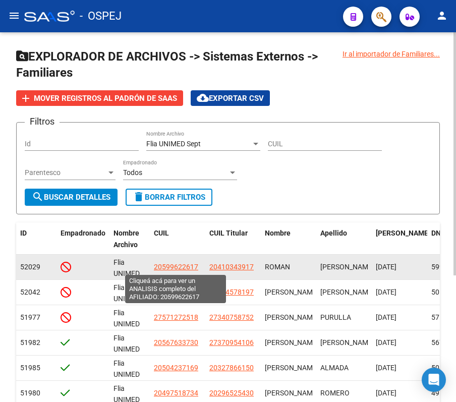
click at [164, 269] on span "20599622617" at bounding box center [176, 267] width 44 height 8
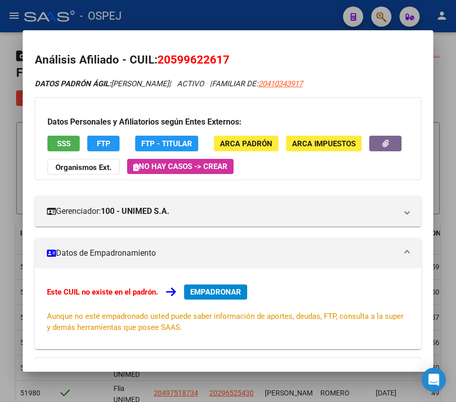
click at [242, 20] on div at bounding box center [228, 201] width 456 height 402
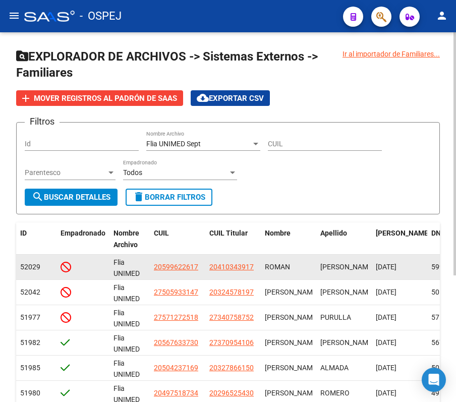
drag, startPoint x: 244, startPoint y: 277, endPoint x: 240, endPoint y: 272, distance: 6.4
click at [241, 273] on datatable-body-cell "20410343917" at bounding box center [232, 266] width 55 height 25
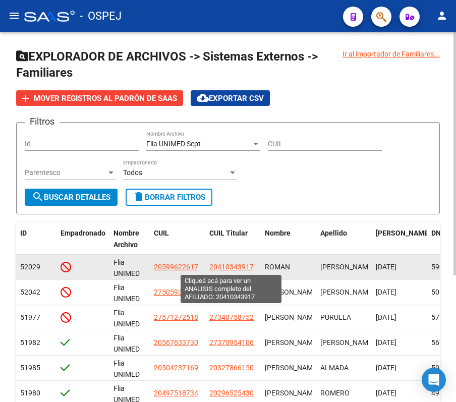
click at [228, 263] on span "20410343917" at bounding box center [231, 267] width 44 height 8
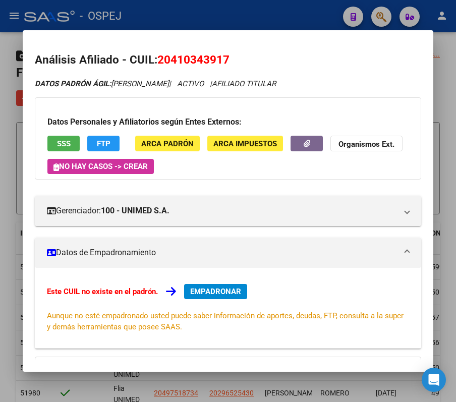
click at [248, 5] on div at bounding box center [228, 201] width 456 height 402
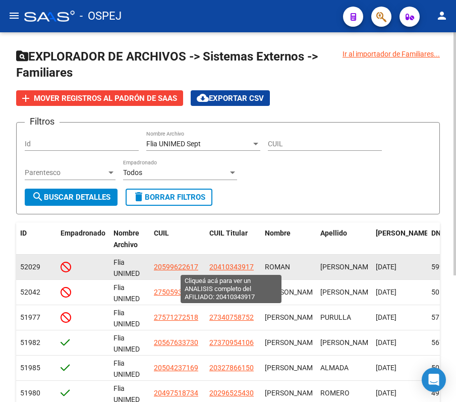
click at [222, 270] on span "20410343917" at bounding box center [231, 267] width 44 height 8
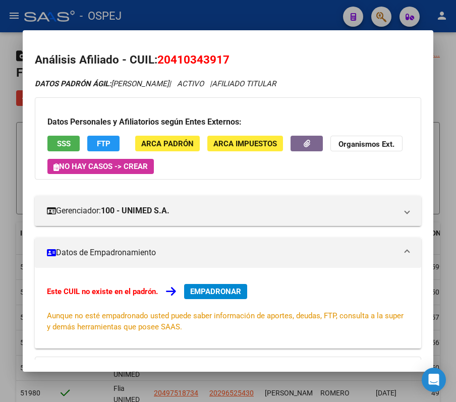
click at [177, 63] on span "20410343917" at bounding box center [193, 59] width 72 height 13
click at [214, 64] on span "20410343917" at bounding box center [193, 59] width 72 height 13
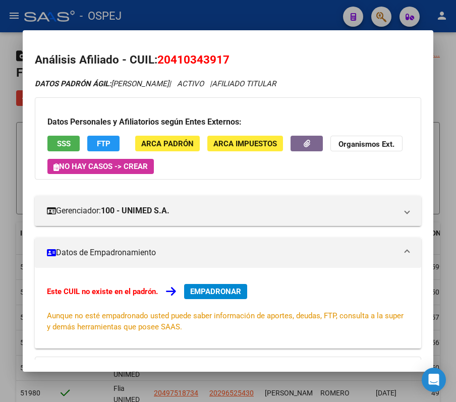
drag, startPoint x: 222, startPoint y: 64, endPoint x: 172, endPoint y: 63, distance: 49.9
click at [172, 63] on span "20410343917" at bounding box center [193, 59] width 72 height 13
copy span "41034391"
click at [211, 69] on div "Análisis Afiliado - CUIL: 20410343917 DATOS PADRÓN ÁGIL: GOMEZ NAHUEL | ACTIVO …" at bounding box center [228, 275] width 386 height 449
click at [220, 23] on div at bounding box center [228, 201] width 456 height 402
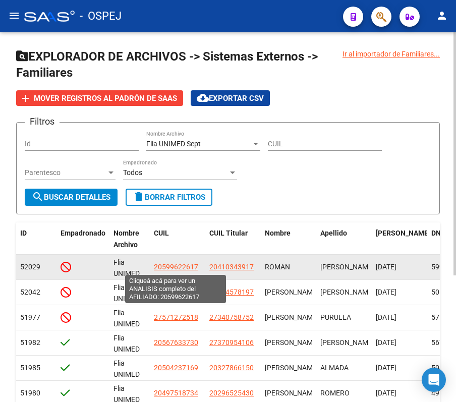
click at [169, 263] on span "20599622617" at bounding box center [176, 267] width 44 height 8
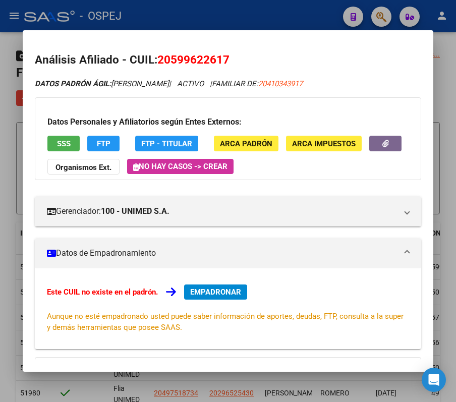
click at [192, 5] on div at bounding box center [228, 201] width 456 height 402
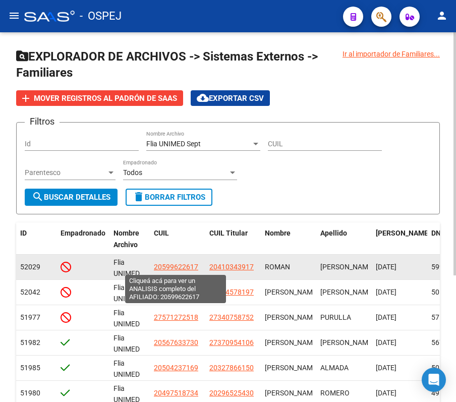
click at [184, 263] on span "20599622617" at bounding box center [176, 267] width 44 height 8
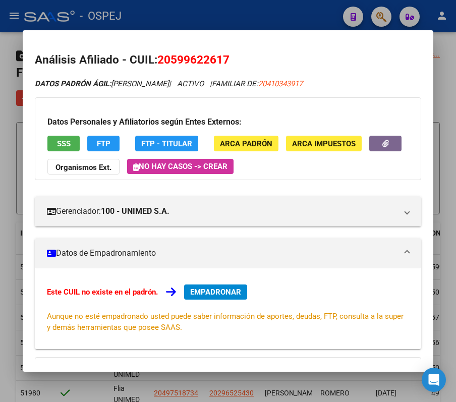
click at [265, 17] on div at bounding box center [228, 201] width 456 height 402
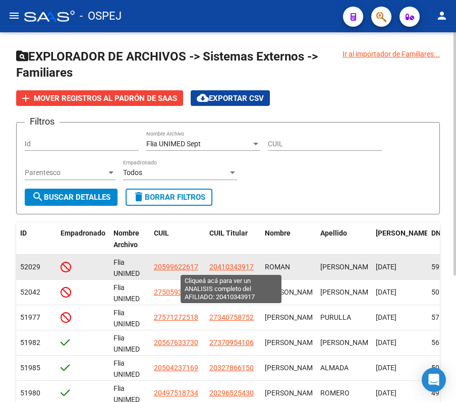
click at [238, 267] on span "20410343917" at bounding box center [231, 267] width 44 height 8
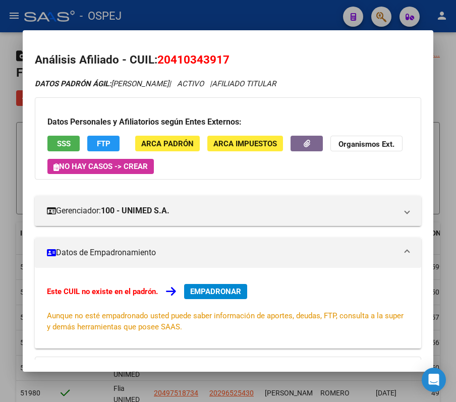
click at [229, 3] on div at bounding box center [228, 201] width 456 height 402
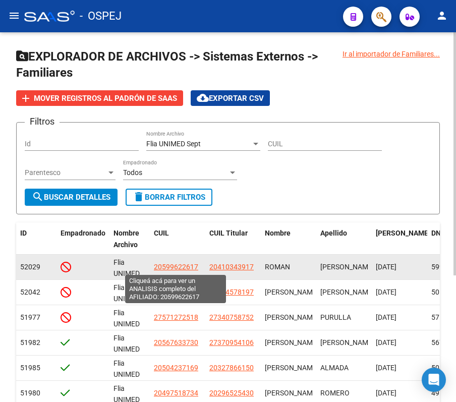
click at [184, 270] on span "20599622617" at bounding box center [176, 267] width 44 height 8
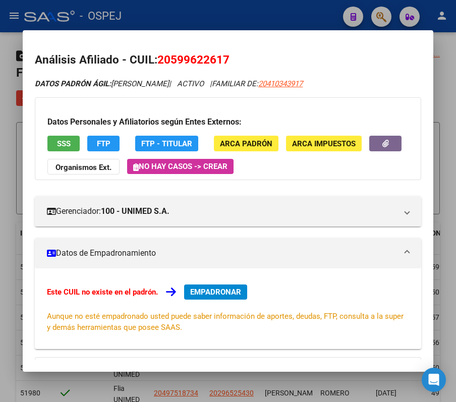
click at [298, 10] on div at bounding box center [228, 201] width 456 height 402
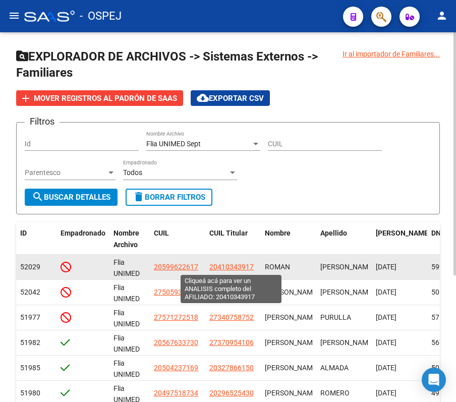
click at [218, 264] on span "20410343917" at bounding box center [231, 267] width 44 height 8
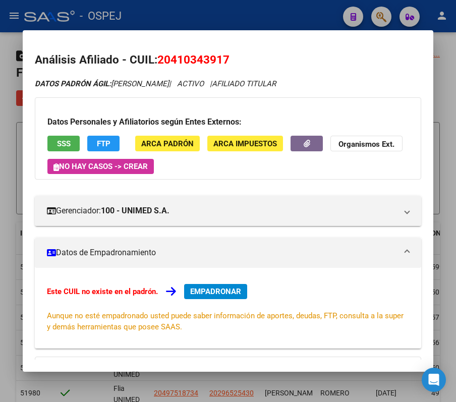
click at [289, 7] on div at bounding box center [228, 201] width 456 height 402
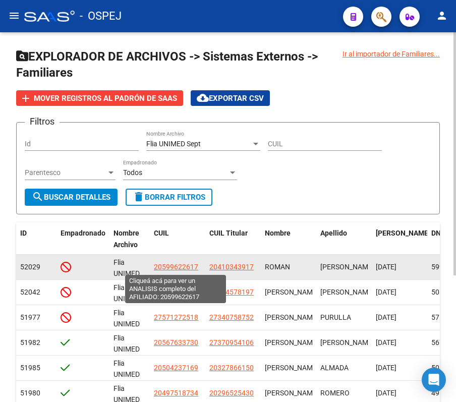
click at [169, 266] on span "20599622617" at bounding box center [176, 267] width 44 height 8
type textarea "20599622617"
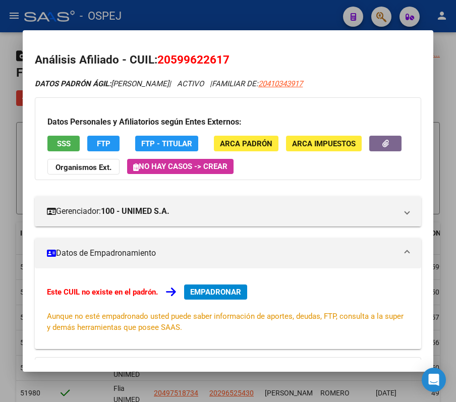
click at [198, 57] on span "20599622617" at bounding box center [193, 59] width 72 height 13
copy span "20599622617"
click at [198, 16] on div at bounding box center [228, 201] width 456 height 402
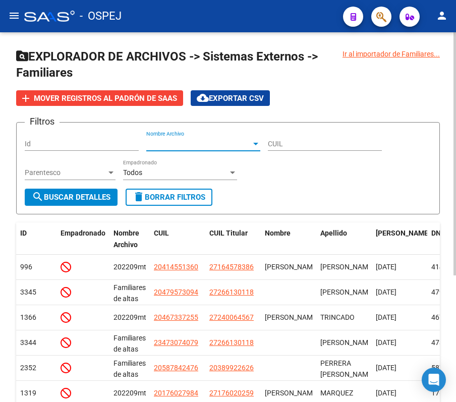
click at [221, 144] on span "Nombre Archivo" at bounding box center [198, 144] width 105 height 9
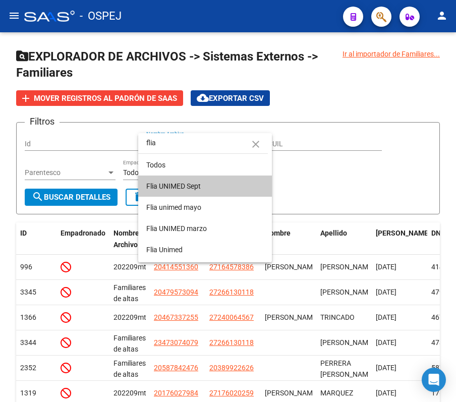
type input "flia"
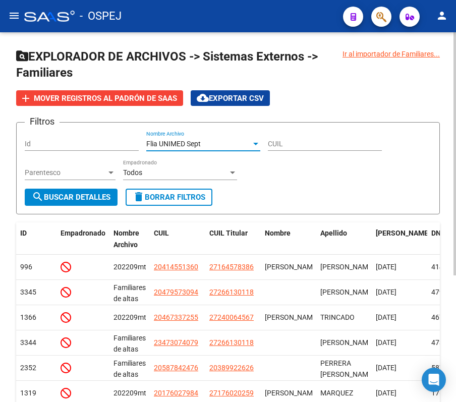
click at [151, 108] on app-list-header "EXPLORADOR DE ARCHIVOS -> Sistemas Externos -> Familiares add Mover registros a…" at bounding box center [227, 131] width 423 height 166
click at [87, 188] on button "search Buscar Detalles" at bounding box center [71, 196] width 93 height 17
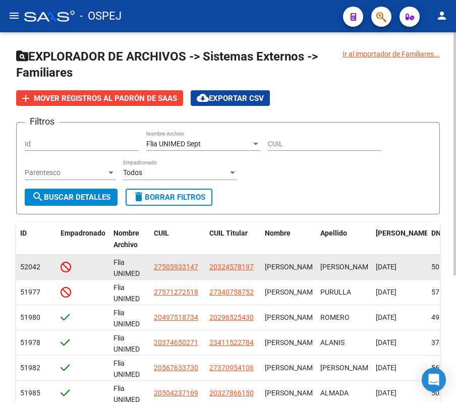
click at [242, 272] on datatable-body-cell "20324578197" at bounding box center [232, 266] width 55 height 25
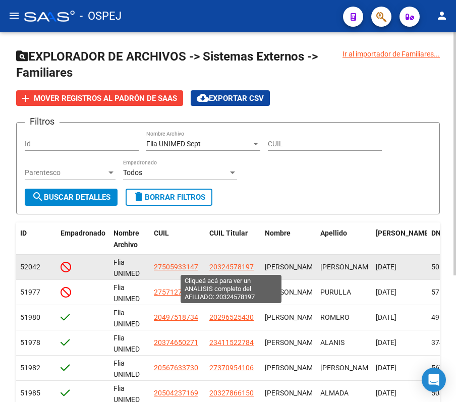
click at [236, 269] on span "20324578197" at bounding box center [231, 267] width 44 height 8
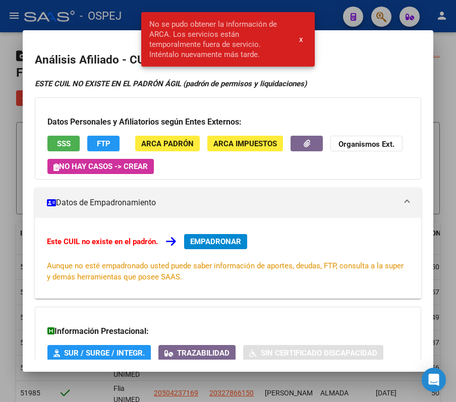
click at [302, 38] on button "x" at bounding box center [301, 39] width 20 height 18
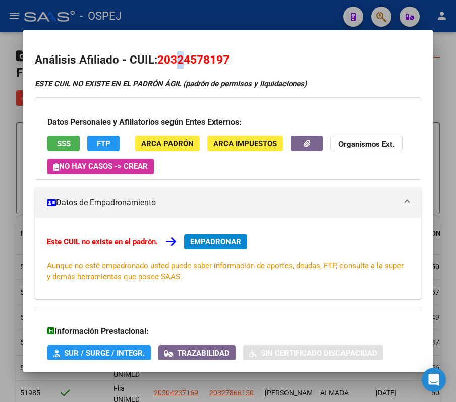
drag, startPoint x: 174, startPoint y: 59, endPoint x: 185, endPoint y: 67, distance: 13.4
click at [185, 67] on h2 "Análisis Afiliado - CUIL: 20324578197" at bounding box center [228, 59] width 386 height 17
drag, startPoint x: 222, startPoint y: 57, endPoint x: 174, endPoint y: 59, distance: 48.4
click at [174, 59] on span "20324578197" at bounding box center [193, 59] width 72 height 13
copy span "32457819"
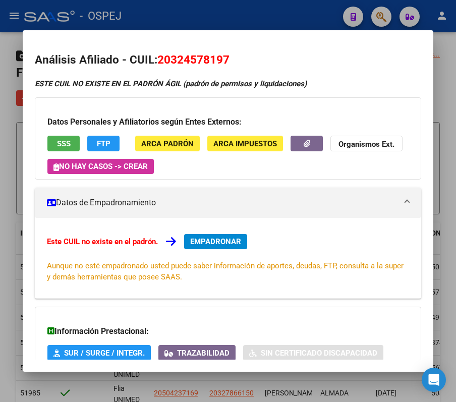
click at [228, 20] on div at bounding box center [228, 201] width 456 height 402
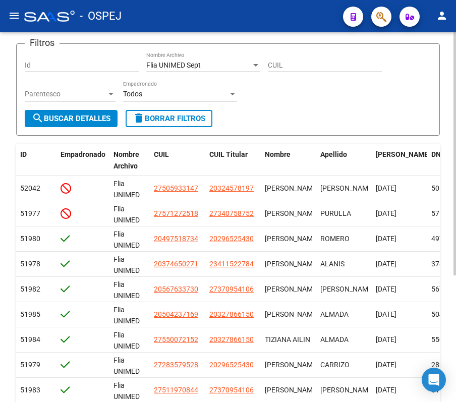
scroll to position [67, 0]
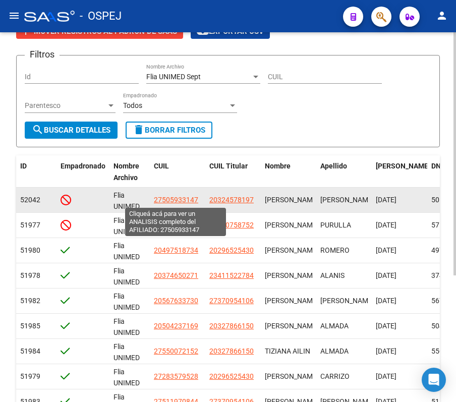
click at [172, 196] on span "27505933147" at bounding box center [176, 200] width 44 height 8
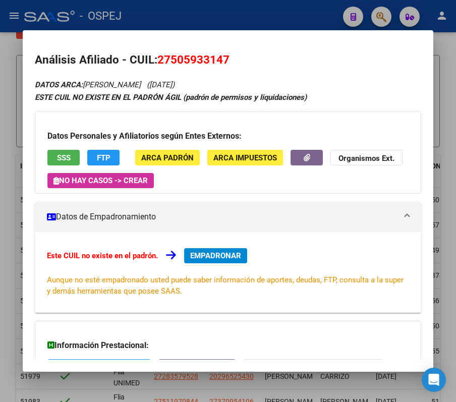
click at [214, 14] on div at bounding box center [228, 201] width 456 height 402
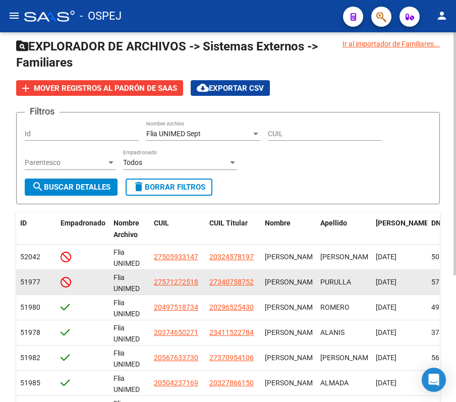
scroll to position [0, 0]
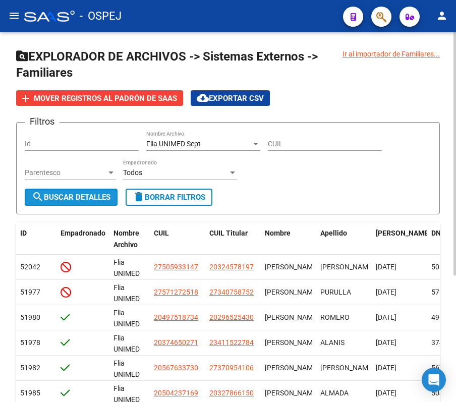
click at [55, 192] on span "search Buscar Detalles" at bounding box center [71, 196] width 79 height 9
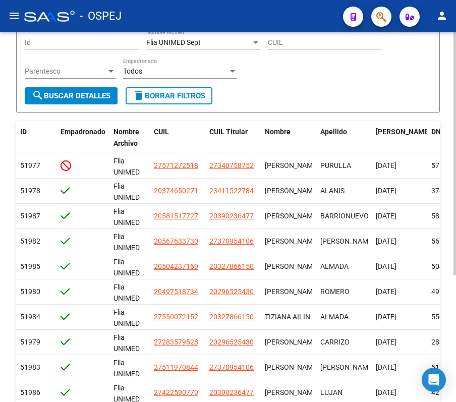
scroll to position [134, 0]
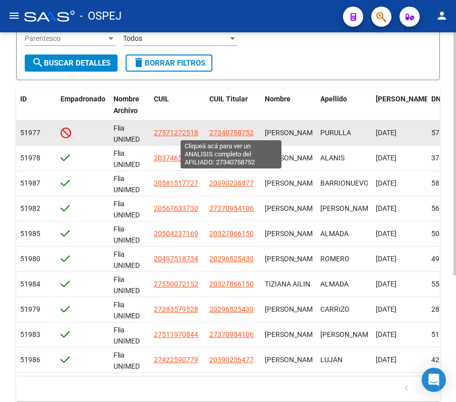
click at [223, 136] on span "27340758752" at bounding box center [231, 132] width 44 height 8
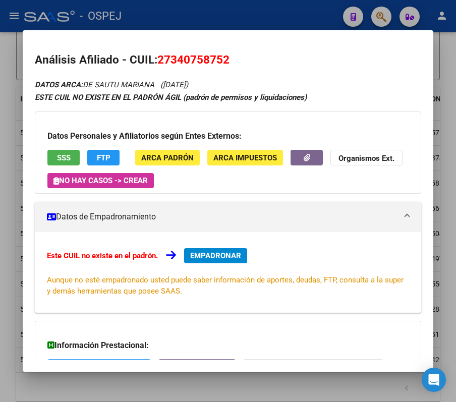
drag, startPoint x: 173, startPoint y: 63, endPoint x: 223, endPoint y: 64, distance: 49.4
click at [223, 64] on span "27340758752" at bounding box center [193, 59] width 72 height 13
copy span "34075875"
click at [214, 12] on div at bounding box center [228, 201] width 456 height 402
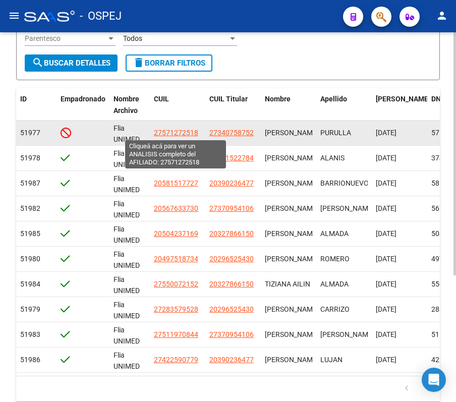
click at [157, 136] on span "27571272518" at bounding box center [176, 132] width 44 height 8
type textarea "27571272518"
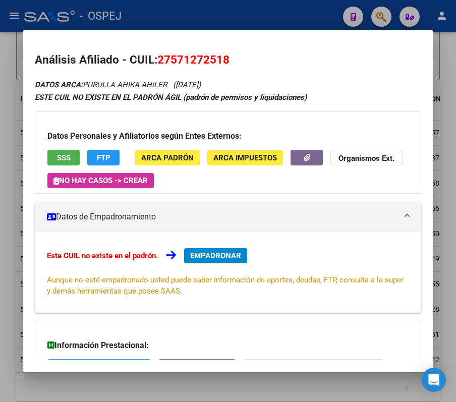
click at [208, 69] on div "Análisis Afiliado - CUIL: 27571272518 DATOS ARCA: [PERSON_NAME] [PERSON_NAME] (…" at bounding box center [228, 257] width 386 height 413
click at [195, 57] on span "27571272518" at bounding box center [193, 59] width 72 height 13
copy span "27571272518"
click at [252, 13] on div at bounding box center [228, 201] width 456 height 402
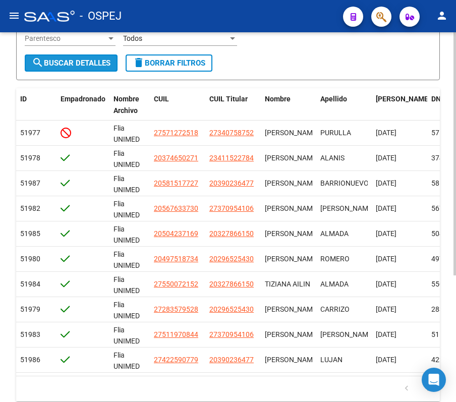
click at [59, 66] on span "search Buscar Detalles" at bounding box center [71, 62] width 79 height 9
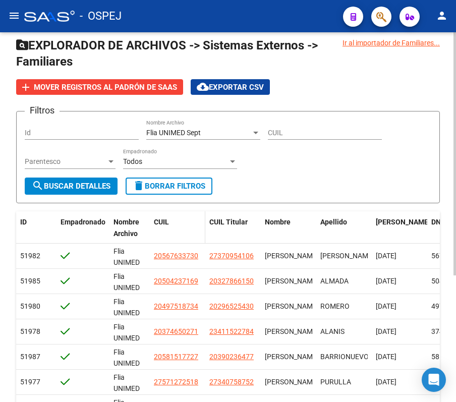
scroll to position [0, 0]
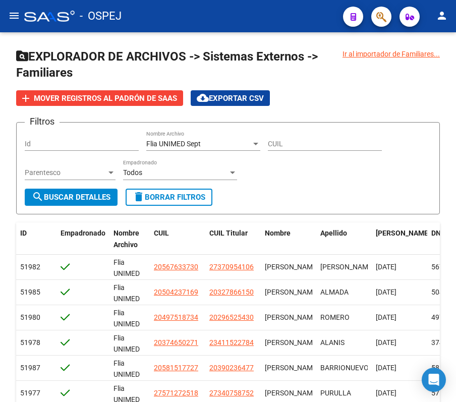
click at [6, 15] on button "menu" at bounding box center [14, 16] width 20 height 20
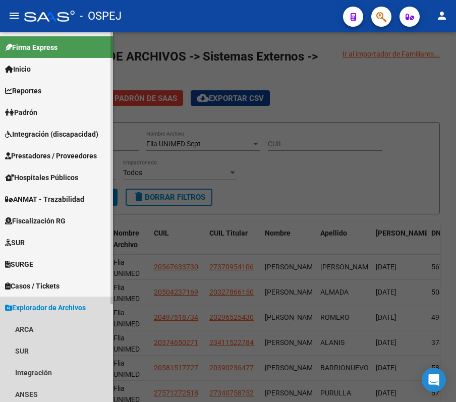
click at [69, 303] on span "Explorador de Archivos" at bounding box center [45, 307] width 81 height 11
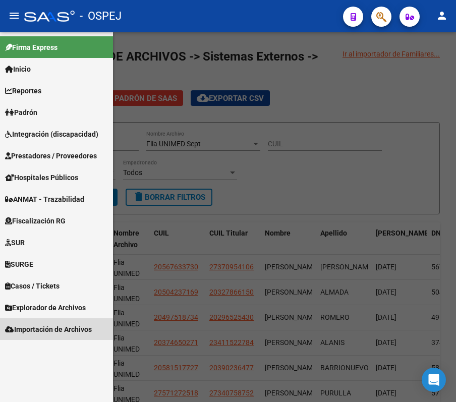
click at [79, 337] on link "Importación de Archivos" at bounding box center [56, 329] width 113 height 22
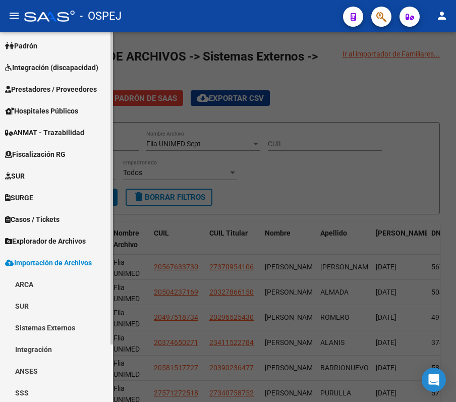
scroll to position [68, 0]
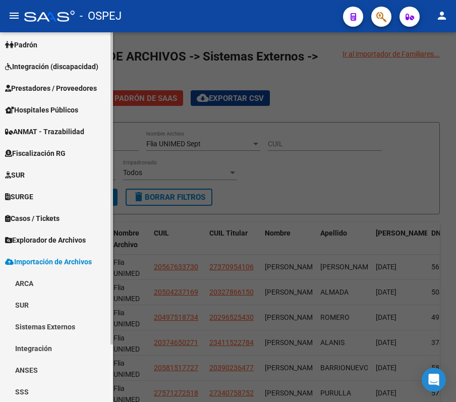
click at [74, 332] on link "Sistemas Externos" at bounding box center [56, 326] width 113 height 22
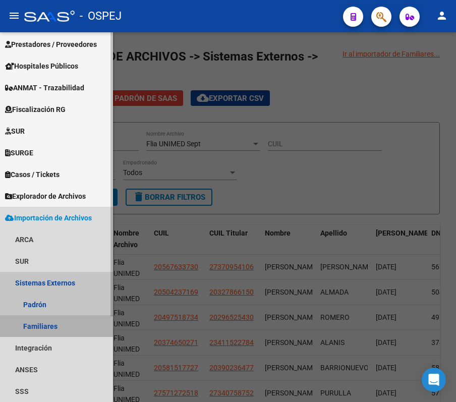
click at [63, 322] on link "Familiares" at bounding box center [56, 326] width 113 height 22
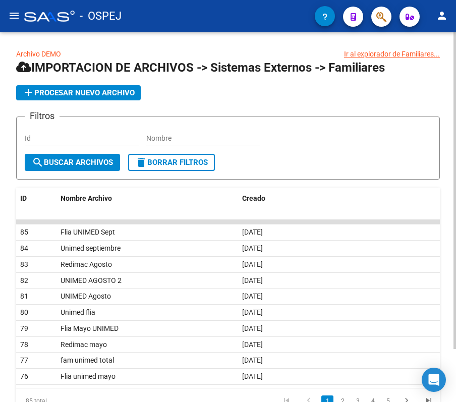
click at [109, 84] on app-list-header "IMPORTACION DE ARCHIVOS -> Sistemas Externos -> Familiares add Procesar nuevo a…" at bounding box center [227, 119] width 423 height 120
click at [121, 93] on span "add Procesar nuevo archivo" at bounding box center [78, 92] width 112 height 9
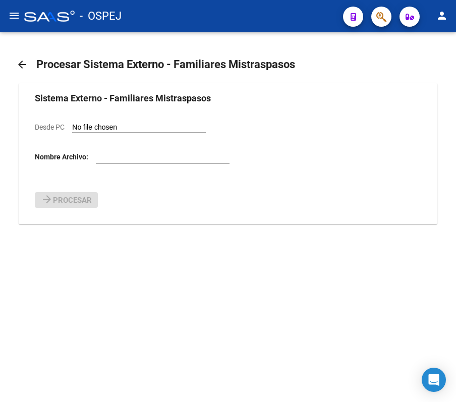
click at [115, 121] on div "Desde PC" at bounding box center [120, 126] width 171 height 11
click at [121, 126] on input "Desde PC" at bounding box center [139, 128] width 134 height 10
type input "C:\fakepath\Familiares modelo UNIMED 9.csv"
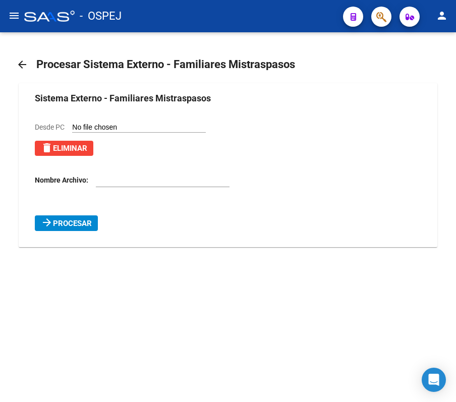
drag, startPoint x: 171, startPoint y: 168, endPoint x: 175, endPoint y: 172, distance: 5.4
click at [175, 172] on div at bounding box center [163, 177] width 134 height 20
type input "D"
type input "Flia UNIMED OCT"
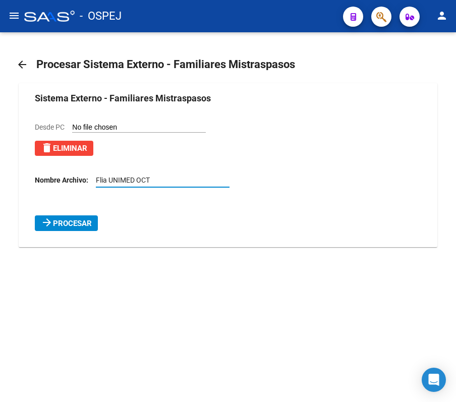
click at [35, 215] on button "arrow_forward Procesar" at bounding box center [66, 223] width 63 height 16
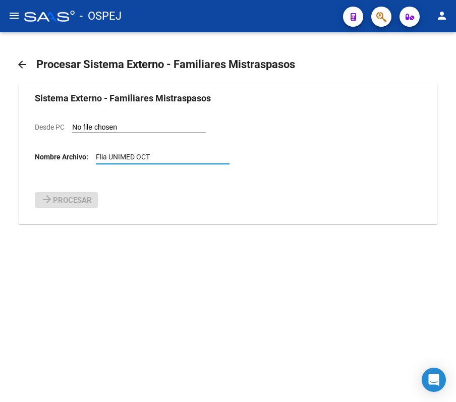
click at [21, 66] on mat-icon "arrow_back" at bounding box center [22, 64] width 12 height 12
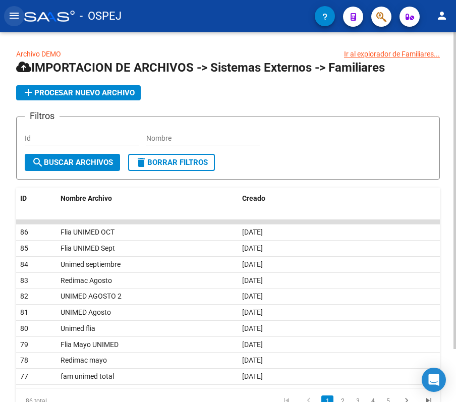
click at [19, 21] on mat-icon "menu" at bounding box center [14, 16] width 12 height 12
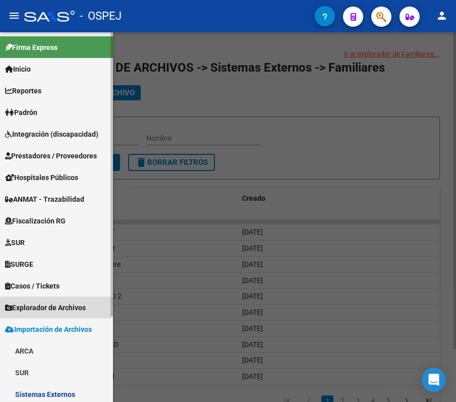
click at [59, 314] on link "Explorador de Archivos" at bounding box center [56, 307] width 113 height 22
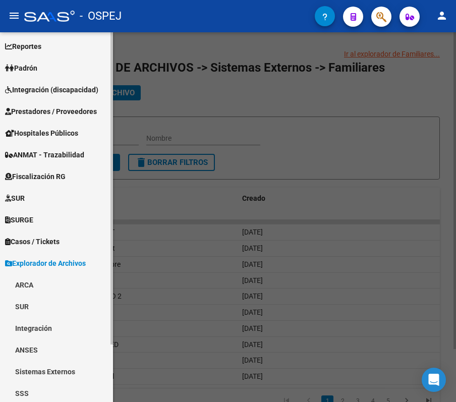
scroll to position [67, 0]
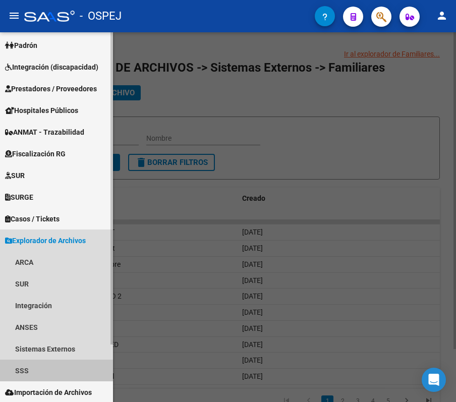
click at [64, 359] on link "SSS" at bounding box center [56, 370] width 113 height 22
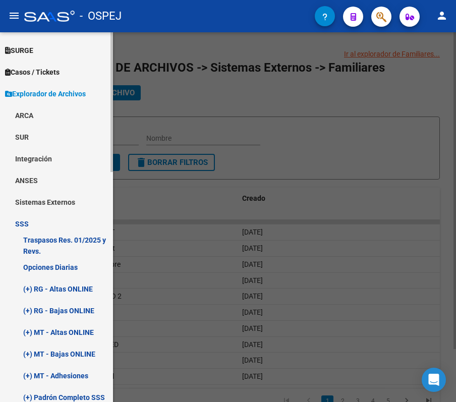
scroll to position [336, 0]
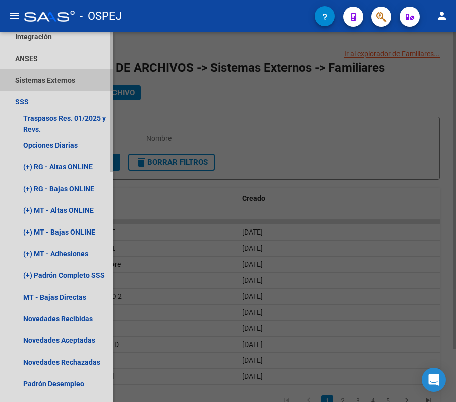
click at [55, 80] on link "Sistemas Externos" at bounding box center [56, 80] width 113 height 22
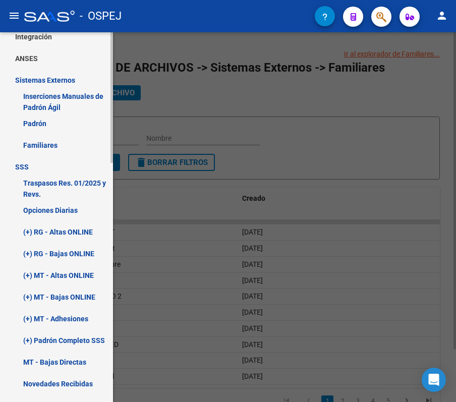
click at [51, 140] on link "Familiares" at bounding box center [56, 145] width 113 height 22
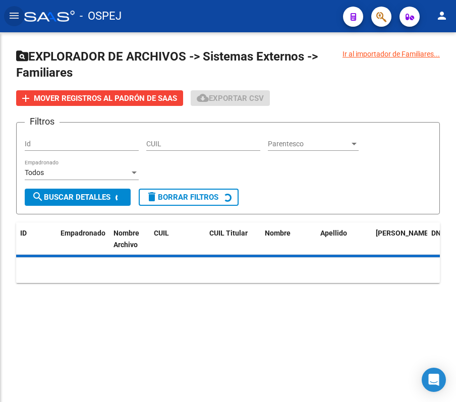
scroll to position [152, 0]
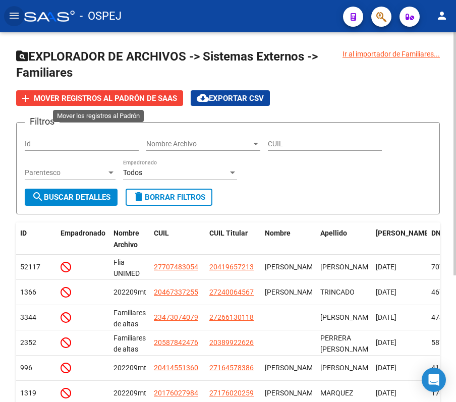
click at [49, 105] on button "add Mover registros al PADRÓN de SAAS" at bounding box center [99, 98] width 167 height 16
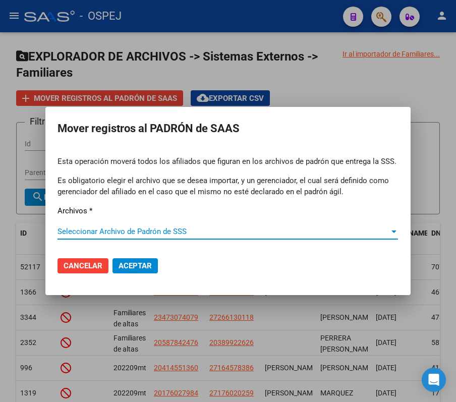
click at [124, 236] on span "Seleccionar Archivo de Padrón de SSS" at bounding box center [222, 231] width 331 height 9
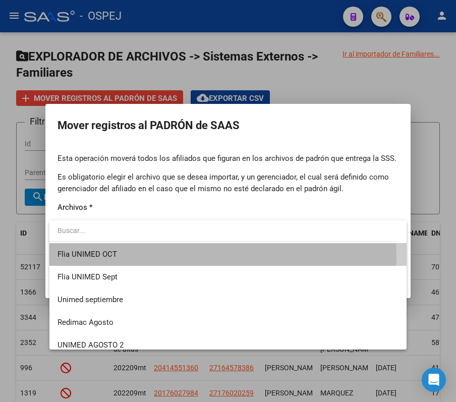
click at [125, 258] on span "Flia UNIMED OCT" at bounding box center [227, 254] width 340 height 23
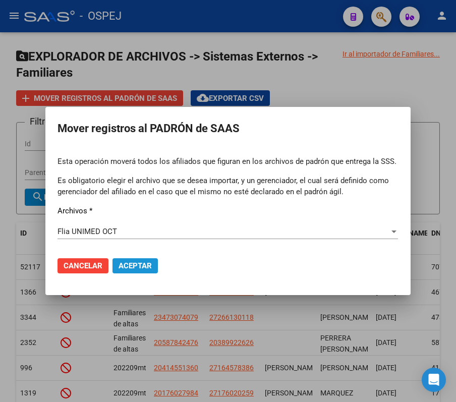
click at [126, 264] on span "Aceptar" at bounding box center [134, 265] width 33 height 9
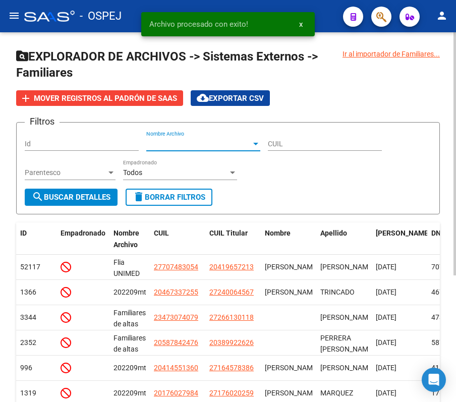
click at [168, 142] on span "Nombre Archivo" at bounding box center [198, 144] width 105 height 9
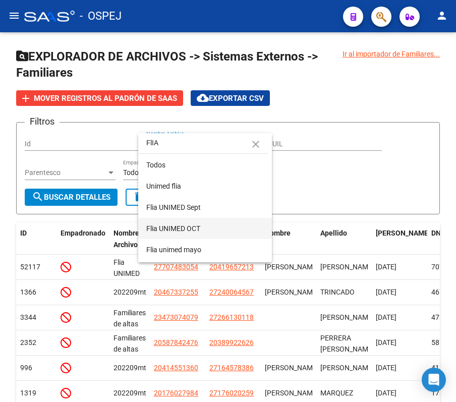
type input "FlIA"
click at [255, 219] on span "Flia UNIMED OCT" at bounding box center [204, 228] width 117 height 21
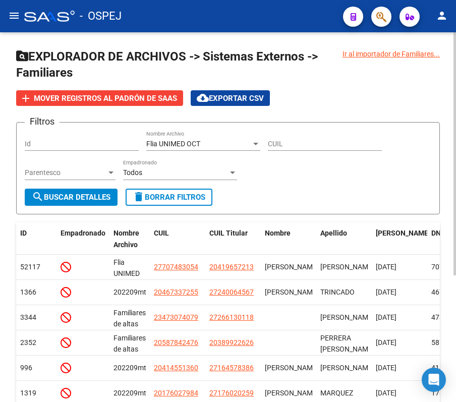
click at [93, 184] on div "Parentesco Parentesco" at bounding box center [70, 174] width 91 height 29
click at [108, 196] on span "search Buscar Detalles" at bounding box center [71, 196] width 79 height 9
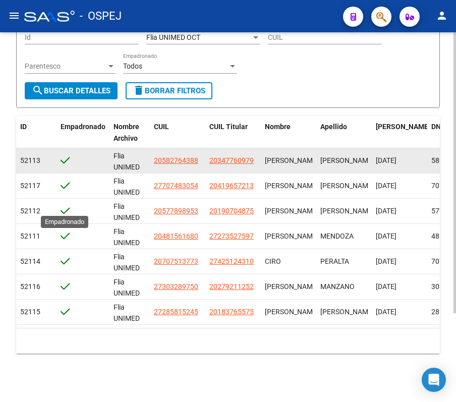
scroll to position [116, 0]
